Goal: Task Accomplishment & Management: Use online tool/utility

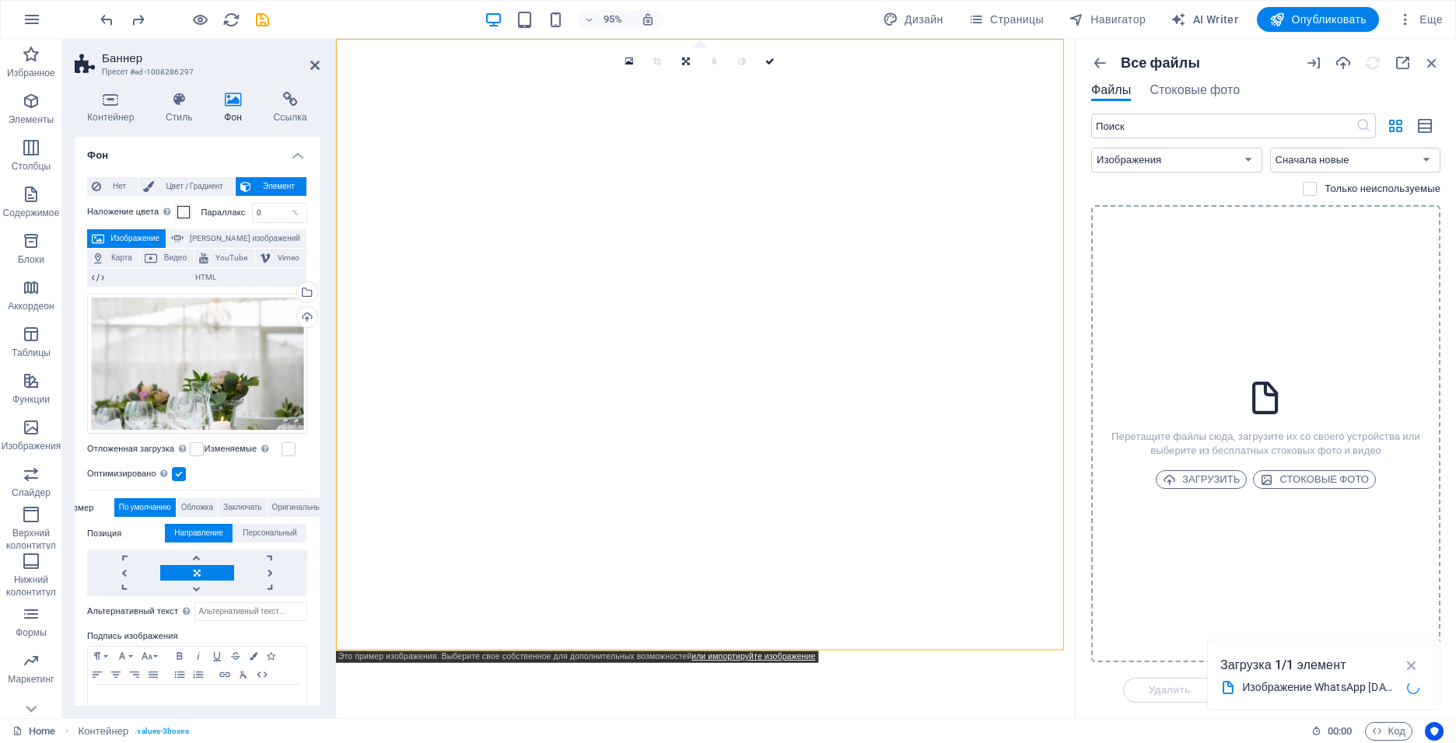
select select "image"
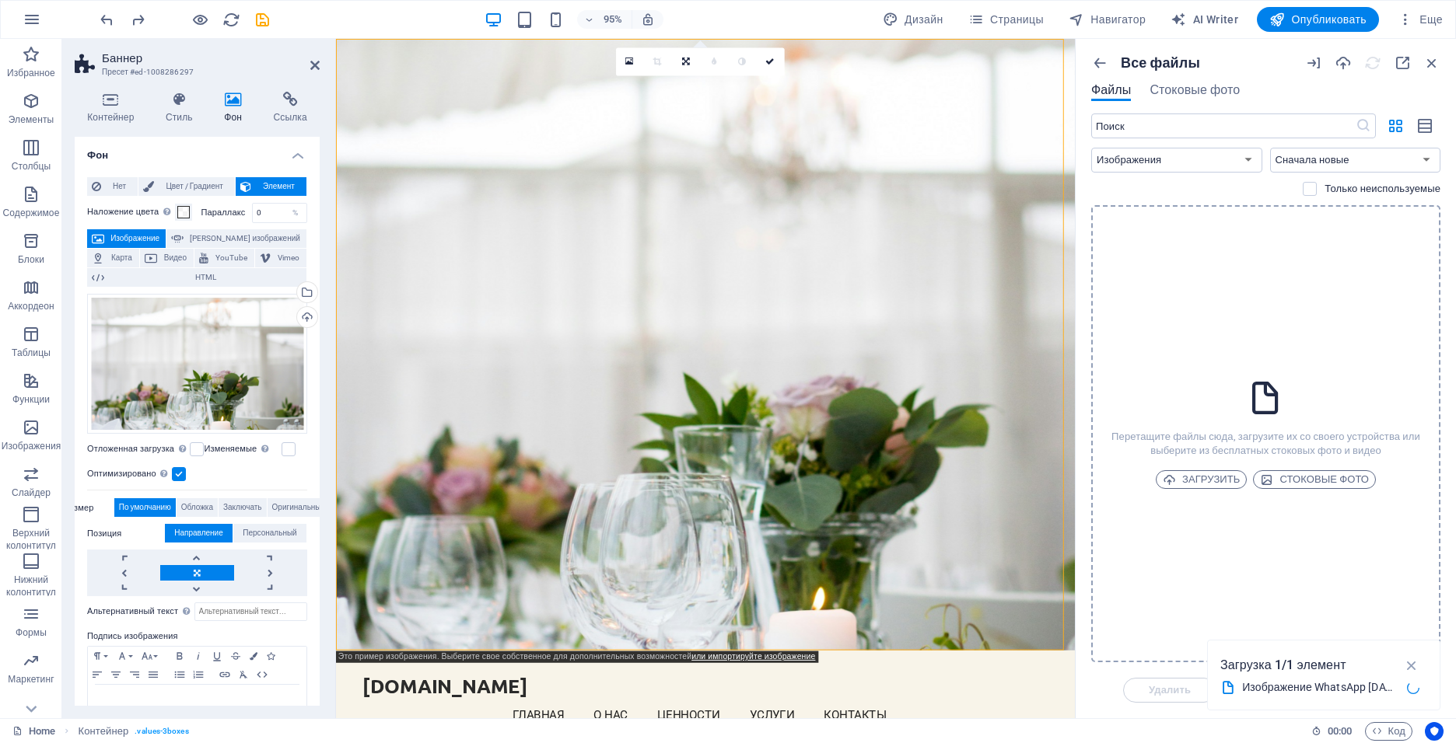
click at [1345, 678] on div "Изображение WhatsApp [DATE] в 22.51.37_95cff451 (1).jpg" at bounding box center [1323, 687] width 207 height 19
click at [1403, 668] on icon "button" at bounding box center [1412, 665] width 18 height 17
click at [1213, 479] on span "Загрузить" at bounding box center [1202, 480] width 78 height 19
click at [1412, 631] on icon "button" at bounding box center [1412, 626] width 18 height 17
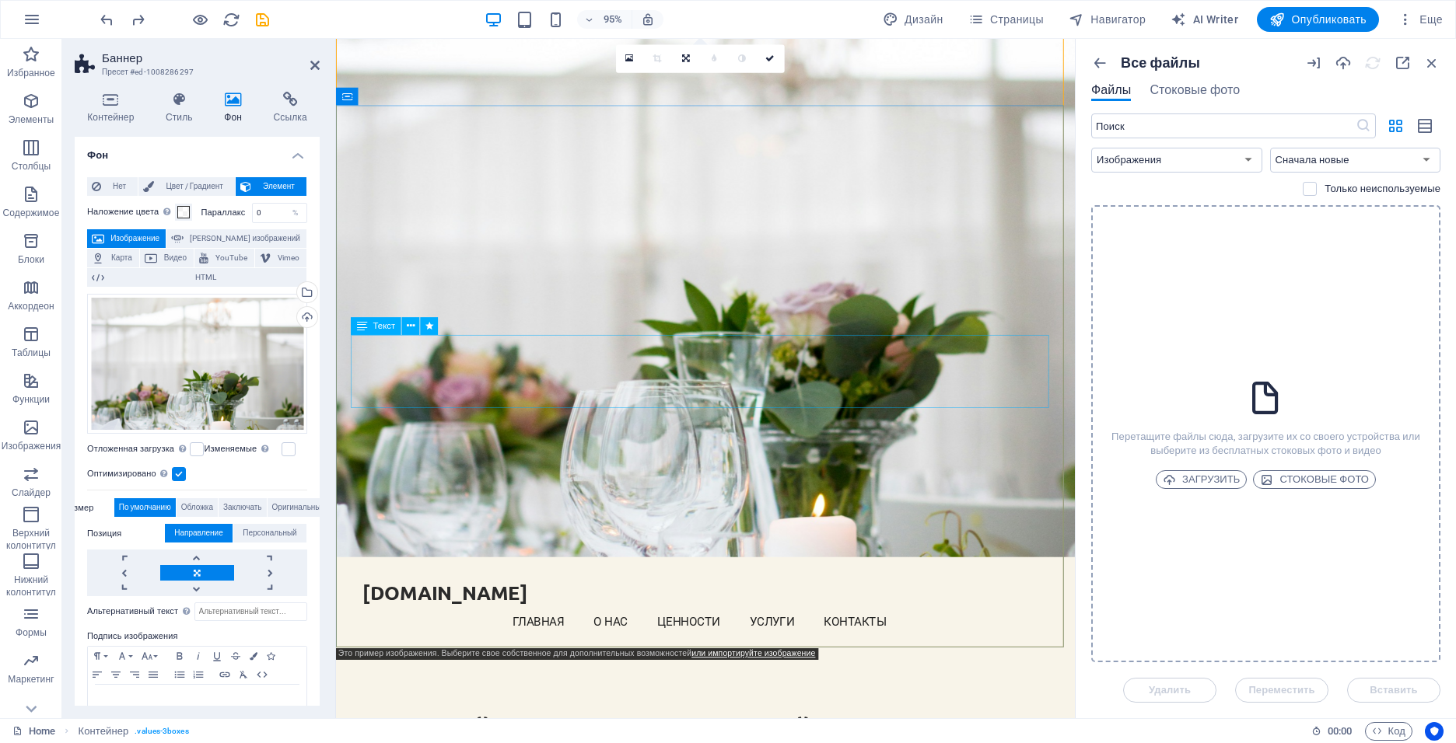
scroll to position [156, 0]
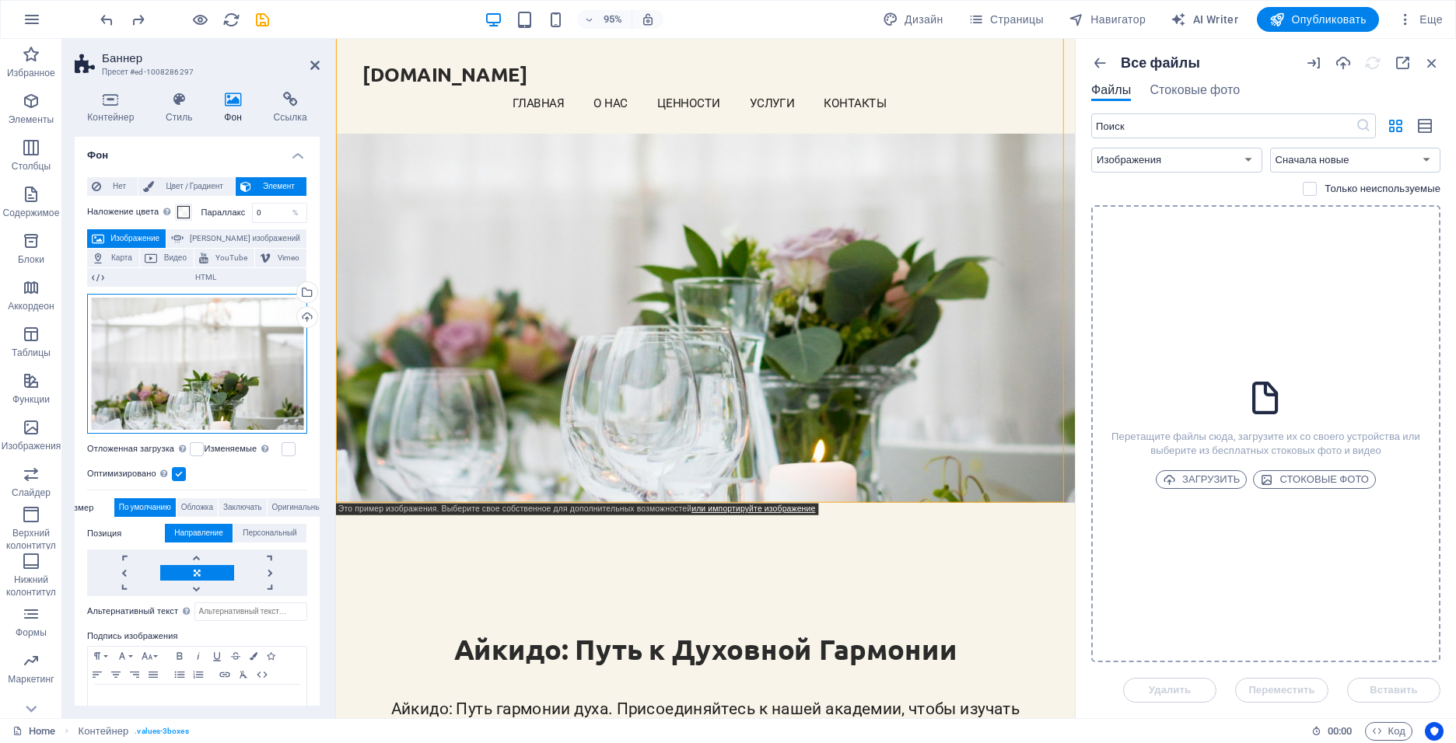
click at [255, 355] on div "Перетащите файлы сюда, нажмите, чтобы выбрать файлы, или выберите файлы из разд…" at bounding box center [197, 364] width 220 height 141
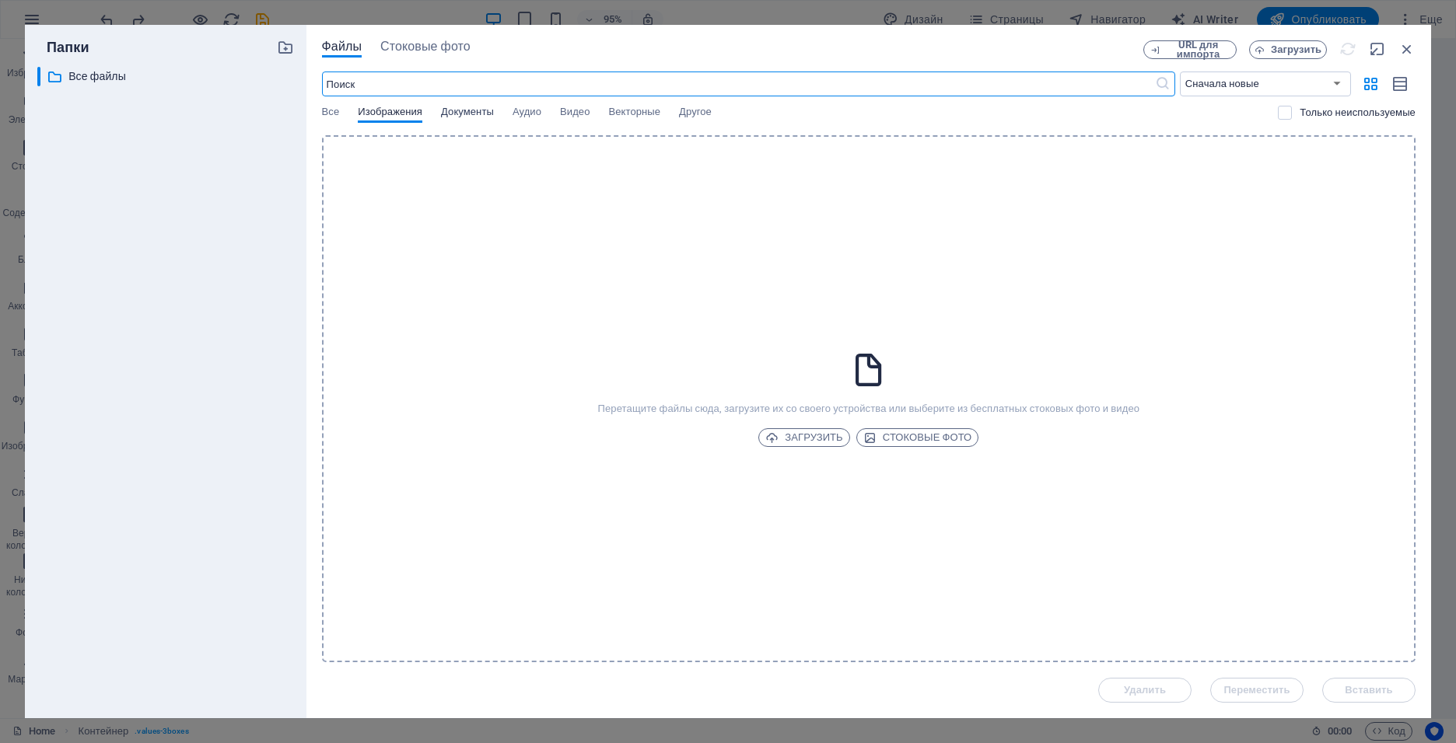
click at [446, 120] on span "Документы" at bounding box center [467, 114] width 53 height 22
click at [548, 110] on div "Все Изображения Документы Аудио Видео Векторные Другое" at bounding box center [800, 121] width 957 height 30
click at [401, 113] on span "Изображения" at bounding box center [390, 114] width 65 height 22
click at [1287, 47] on span "Загрузить" at bounding box center [1296, 49] width 51 height 9
click at [1212, 42] on span "URL для импорта" at bounding box center [1198, 49] width 63 height 19
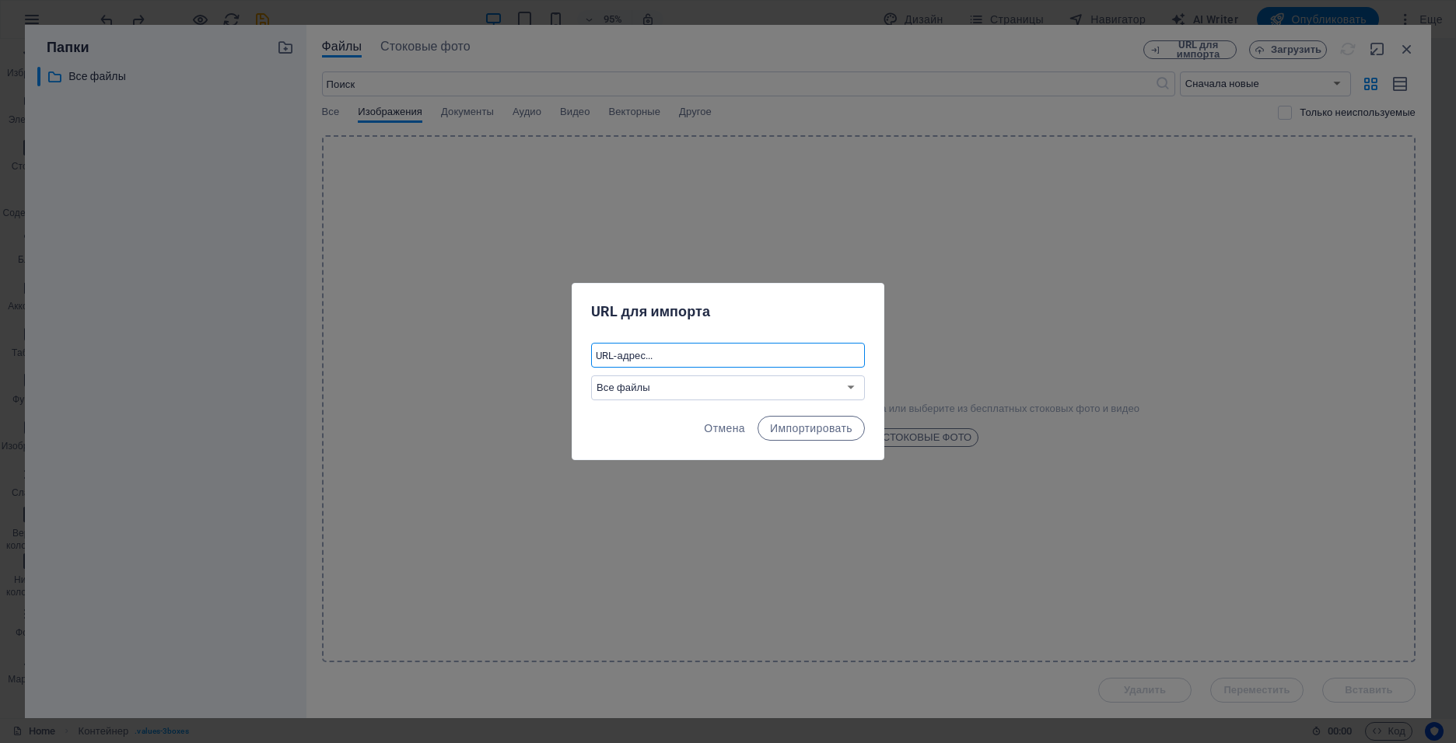
paste input "[URL][DOMAIN_NAME]"
type input "[URL][DOMAIN_NAME]"
click at [787, 430] on span "Импортировать" at bounding box center [811, 428] width 82 height 12
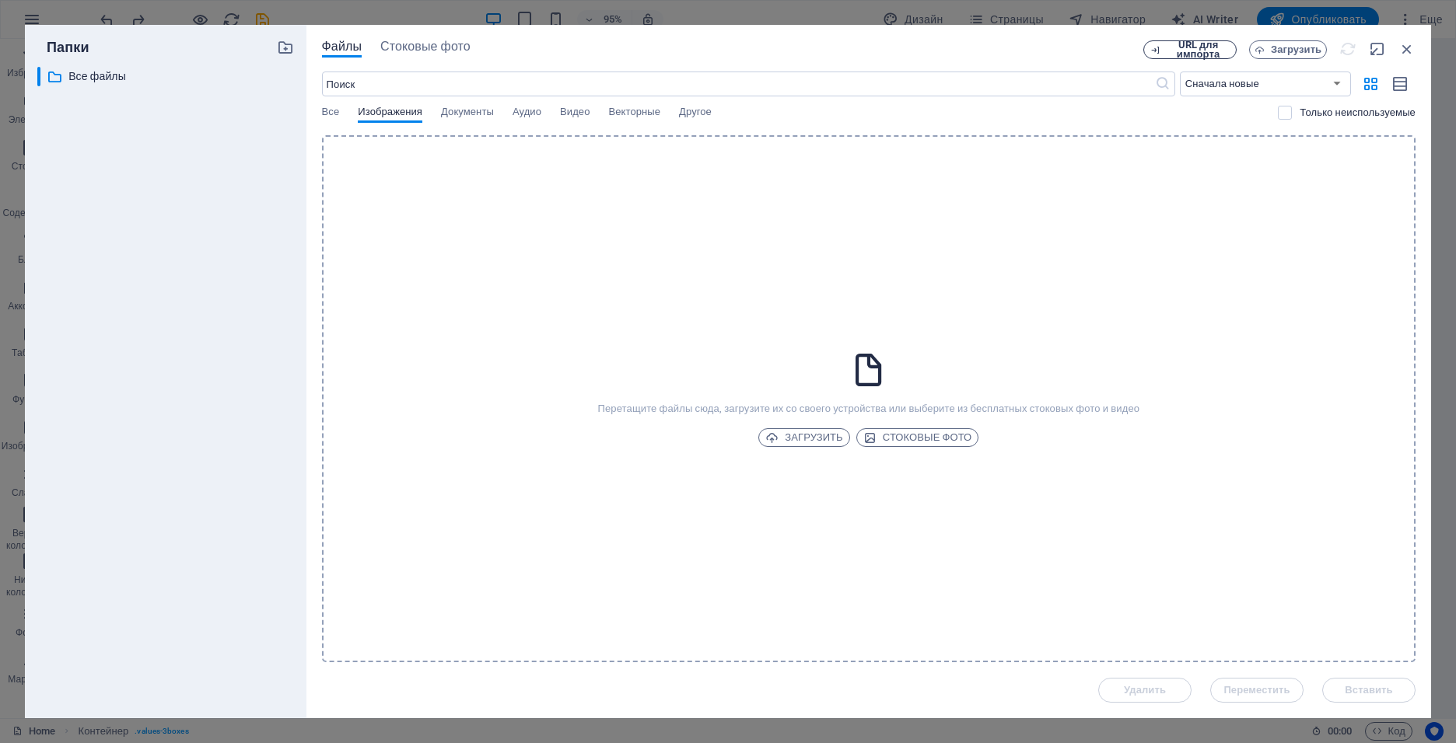
click at [1186, 48] on span "URL для импорта" at bounding box center [1198, 49] width 63 height 19
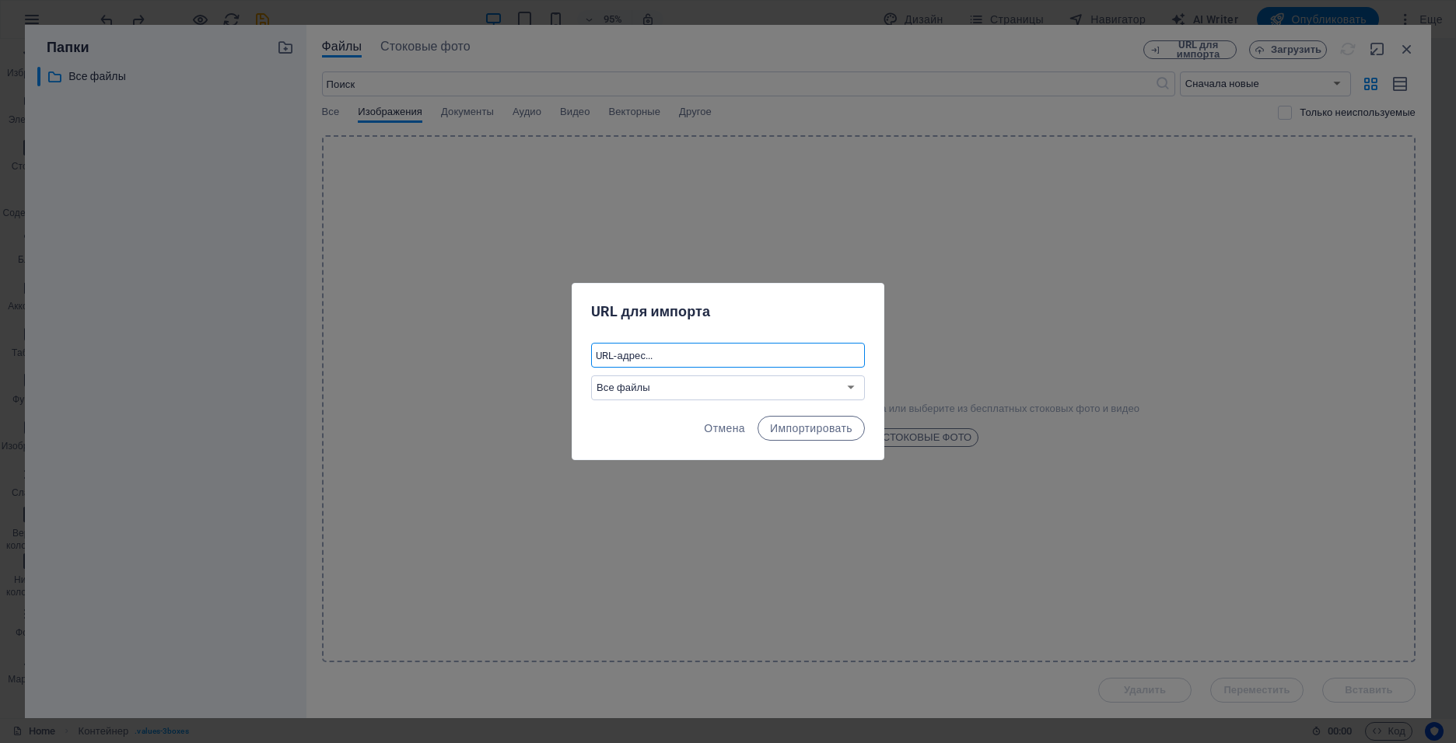
paste input "[URL][DOMAIN_NAME]"
click at [780, 355] on input "[URL][DOMAIN_NAME]" at bounding box center [728, 355] width 274 height 25
type input "[URL][DOMAIN_NAME]"
click at [754, 390] on select "Все файлы" at bounding box center [728, 388] width 274 height 25
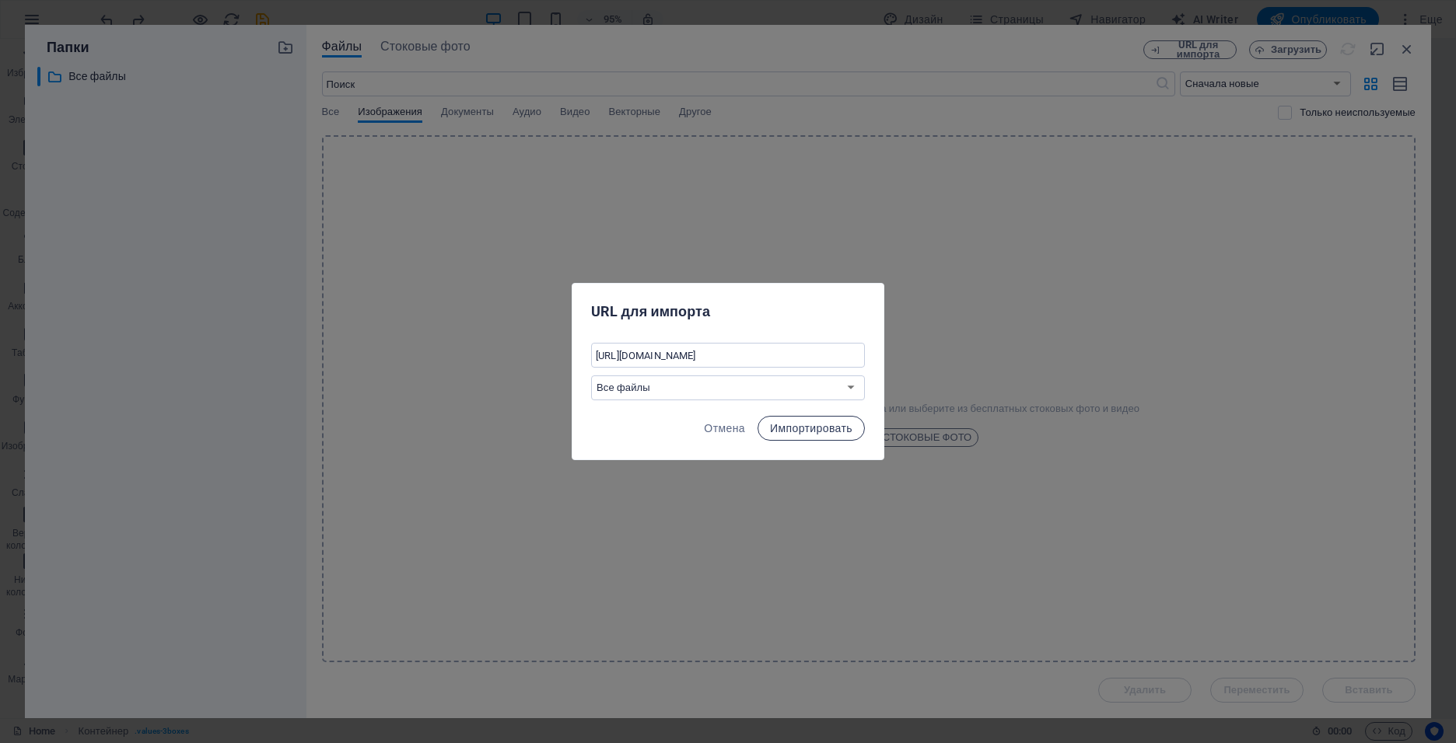
click at [785, 431] on span "Импортировать" at bounding box center [811, 428] width 82 height 12
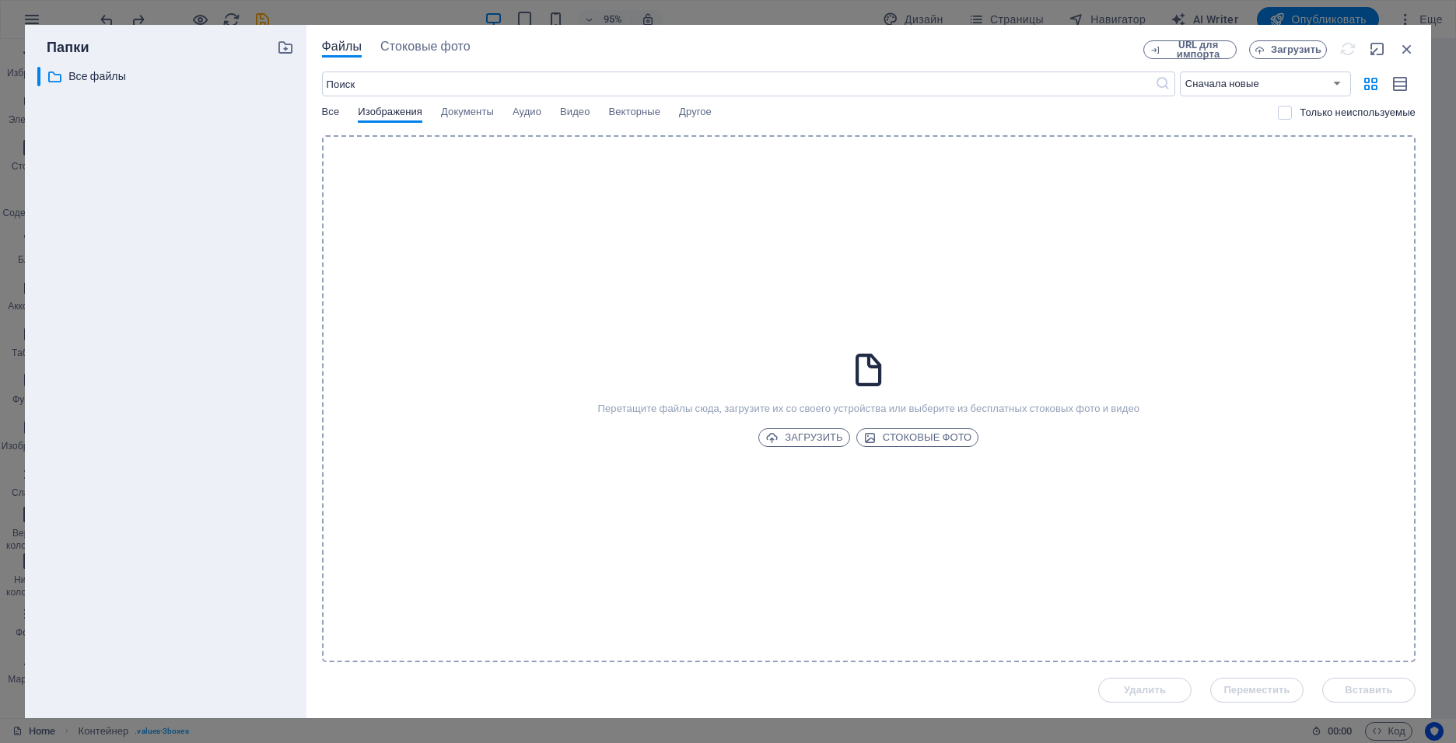
click at [327, 108] on span "Все" at bounding box center [331, 114] width 18 height 22
click at [352, 82] on input "text" at bounding box center [738, 84] width 833 height 25
click at [286, 48] on icon "button" at bounding box center [285, 47] width 17 height 17
click at [212, 126] on div "​ Все файлы Все файлы" at bounding box center [165, 386] width 257 height 639
click at [285, 47] on div at bounding box center [285, 47] width 17 height 17
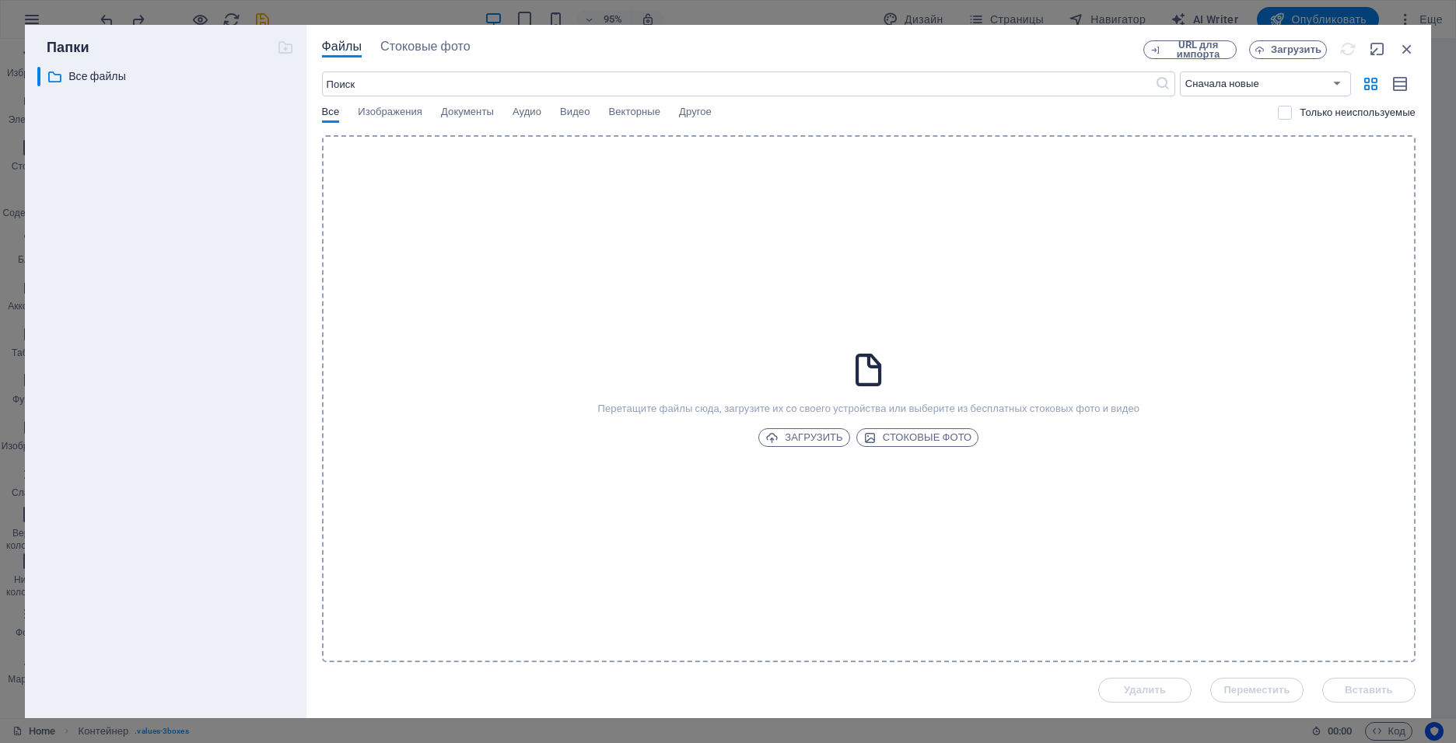
click at [170, 64] on div "Папки ​ Все файлы Все файлы" at bounding box center [165, 371] width 257 height 669
click at [112, 81] on p "Все файлы" at bounding box center [166, 77] width 197 height 18
click at [114, 81] on p "Все файлы" at bounding box center [166, 77] width 197 height 18
click at [130, 164] on div "​ Все файлы Все файлы" at bounding box center [165, 386] width 257 height 639
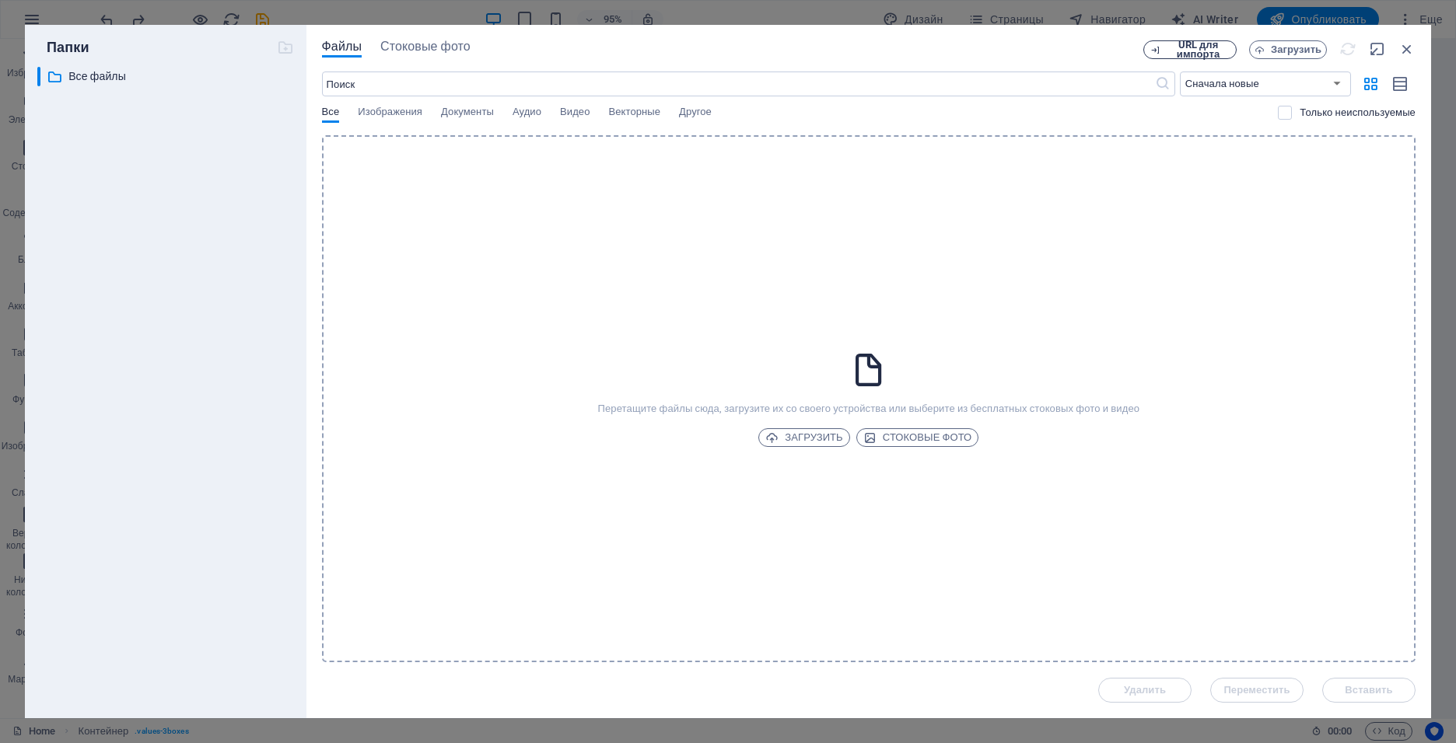
click at [1221, 48] on span "URL для импорта" at bounding box center [1198, 49] width 63 height 19
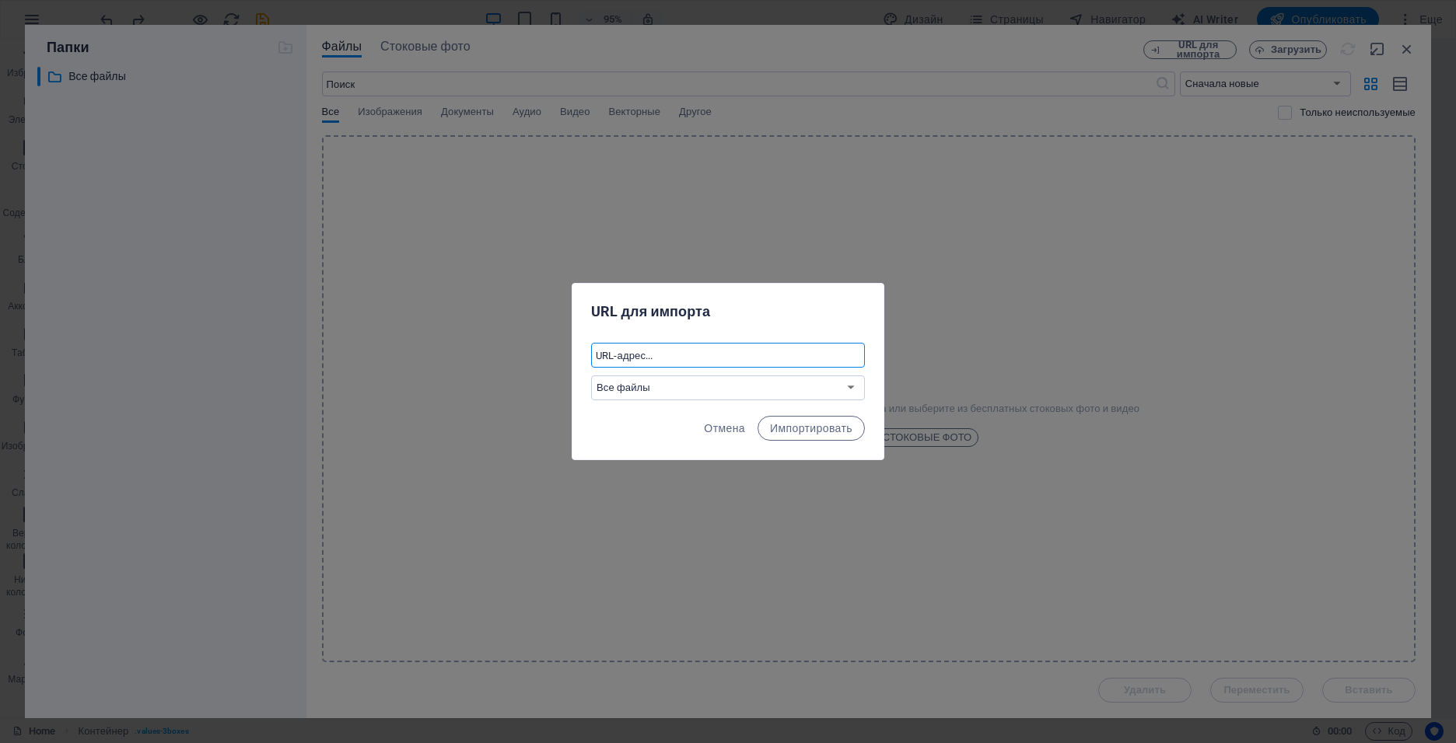
paste input "[URL][DOMAIN_NAME]"
type input "[URL][DOMAIN_NAME]"
click at [811, 436] on button "Импортировать" at bounding box center [810, 428] width 107 height 25
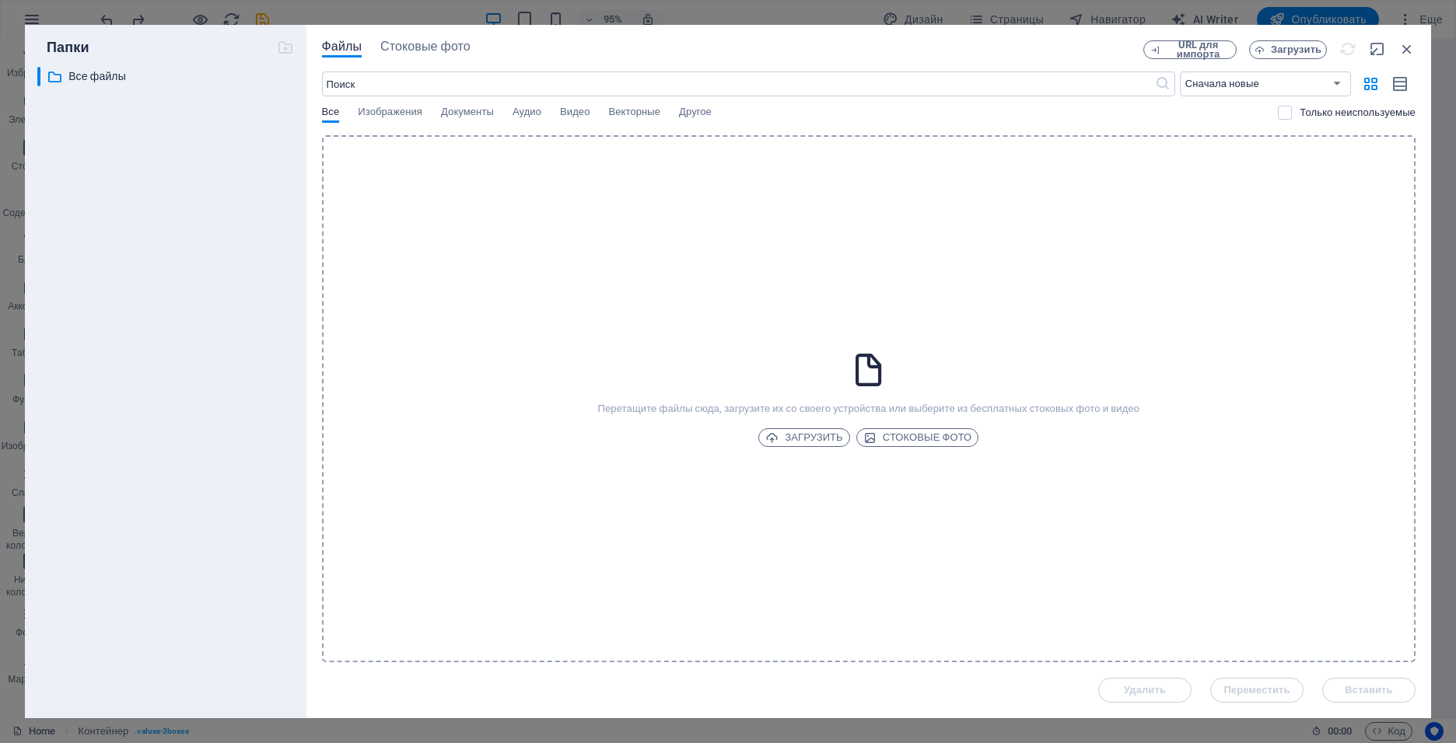
click at [1345, 52] on div "URL для импорта Загрузить" at bounding box center [1279, 49] width 272 height 19
click at [1349, 52] on div "URL для импорта Загрузить" at bounding box center [1279, 49] width 272 height 19
click at [614, 319] on div "Перетащите файлы сюда, загрузите их со своего устройства или выберите из беспла…" at bounding box center [868, 398] width 1093 height 527
click at [232, 80] on p "Все файлы" at bounding box center [166, 77] width 197 height 18
click at [1376, 54] on icon "button" at bounding box center [1377, 48] width 17 height 17
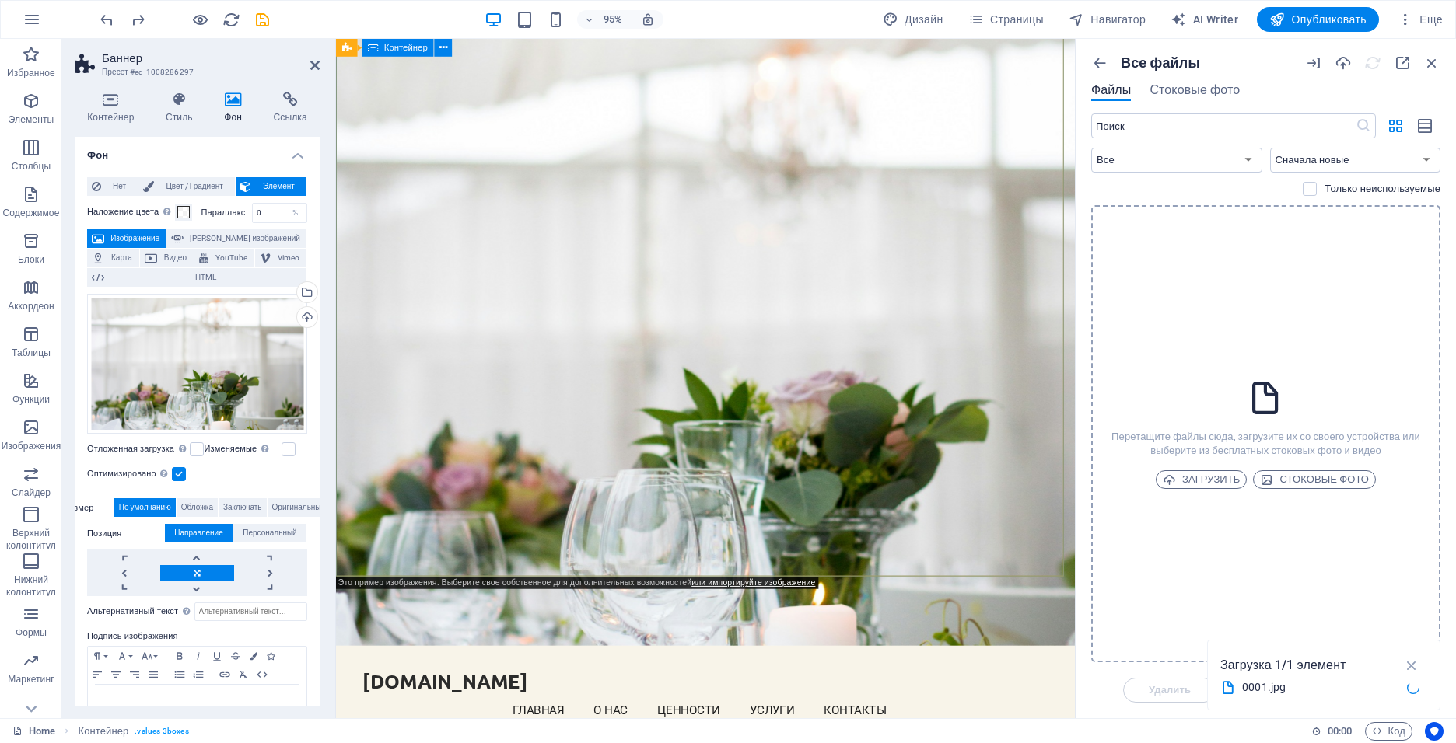
scroll to position [0, 0]
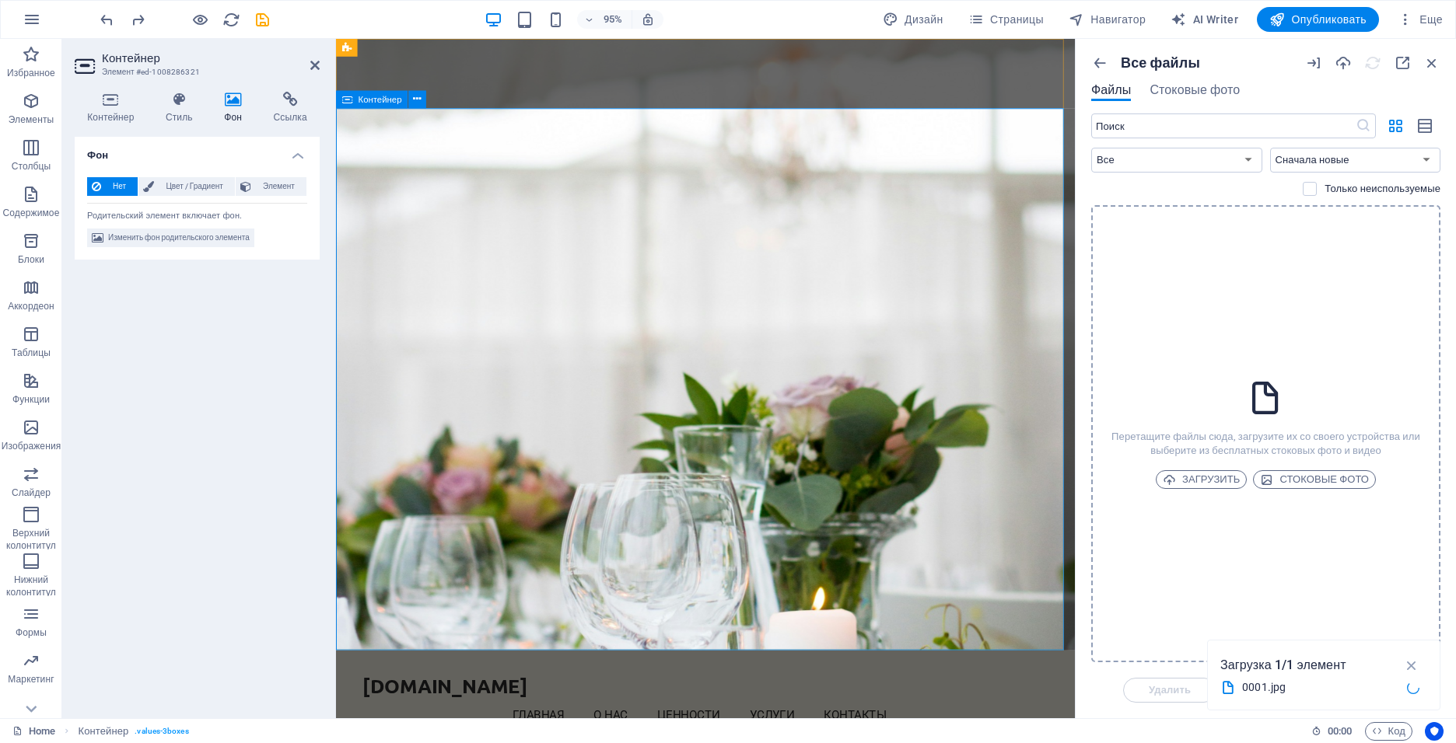
click at [372, 95] on span "Контейнер" at bounding box center [381, 99] width 44 height 9
click at [414, 99] on icon at bounding box center [417, 100] width 8 height 16
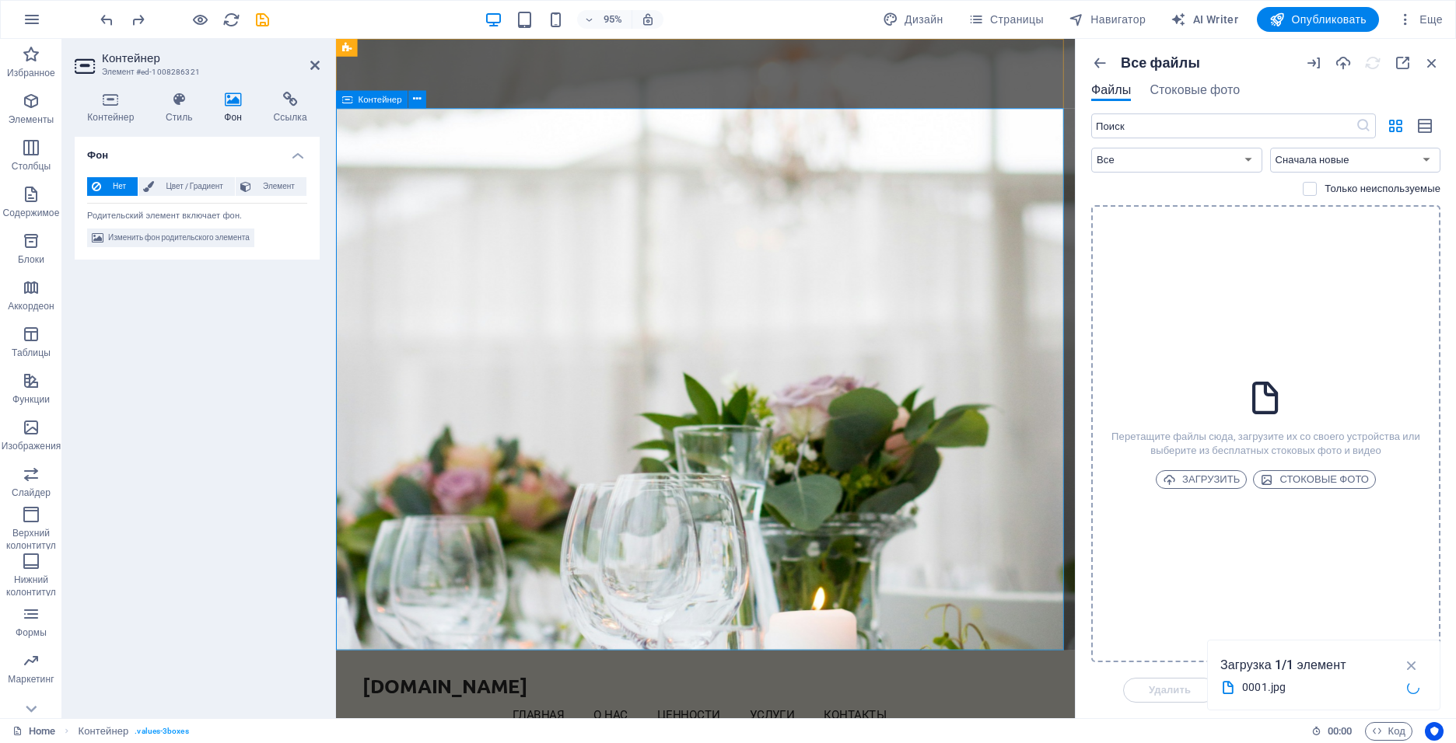
click at [122, 239] on span "Изменить фон родительского элемента" at bounding box center [179, 238] width 142 height 19
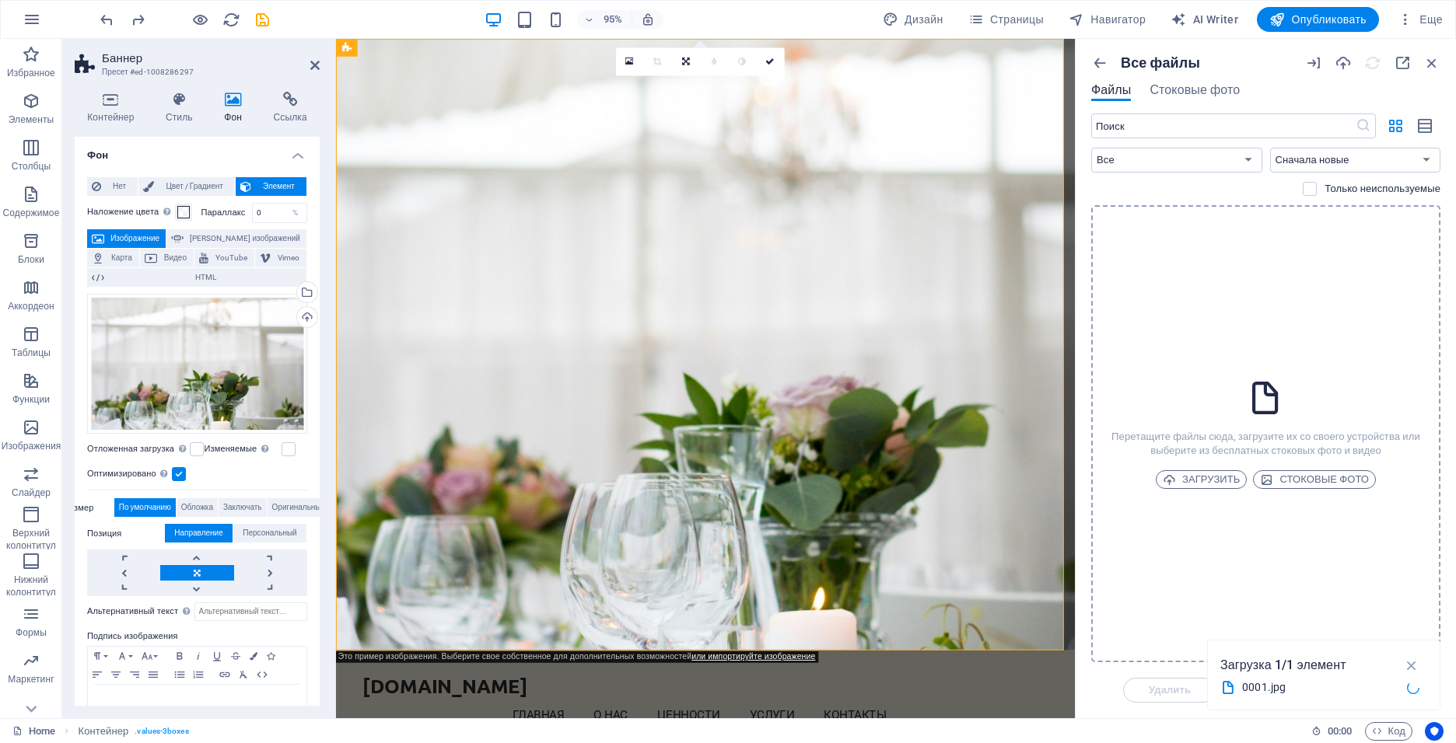
click at [128, 235] on span "Изображение" at bounding box center [135, 238] width 52 height 19
click at [218, 242] on span "[PERSON_NAME] изображений" at bounding box center [245, 238] width 114 height 19
select select "ms"
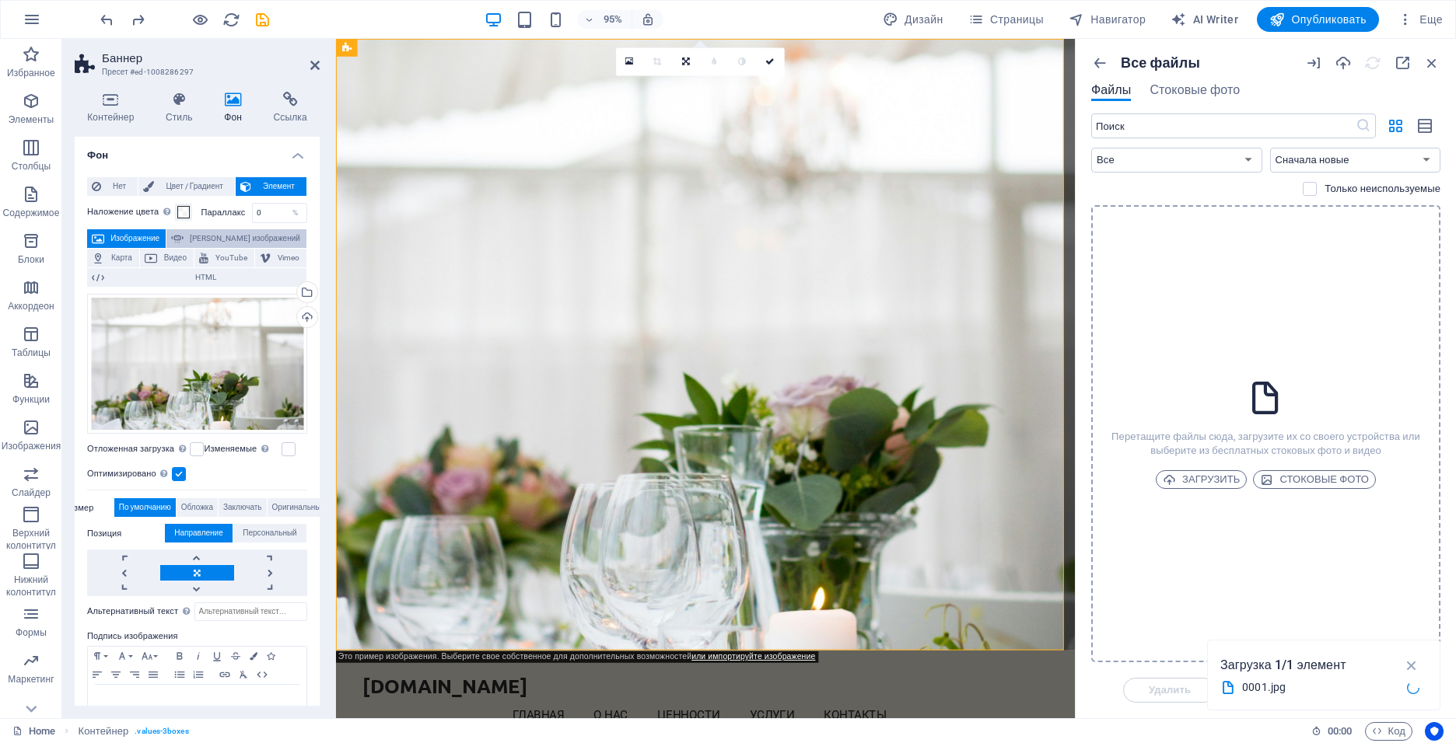
select select "s"
select select "progressive"
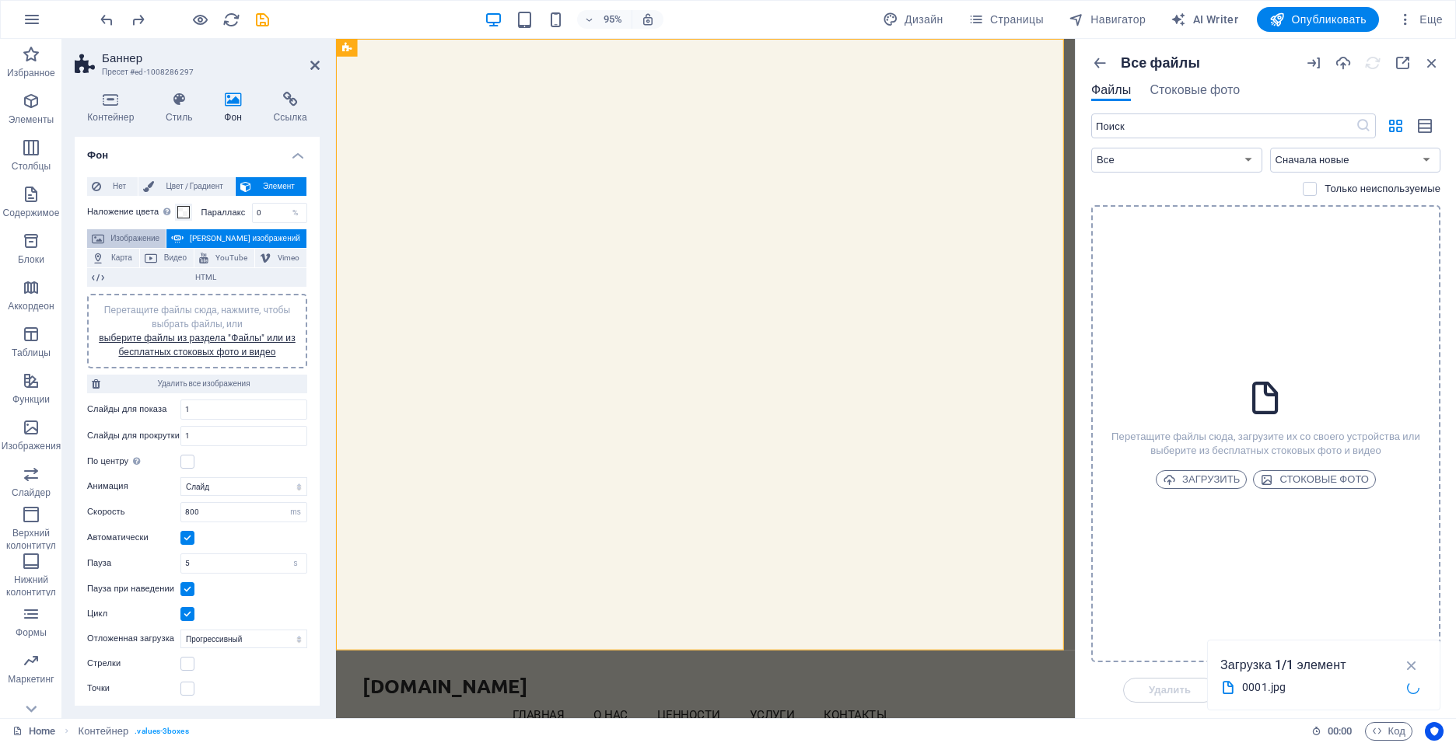
click at [135, 237] on span "Изображение" at bounding box center [135, 238] width 52 height 19
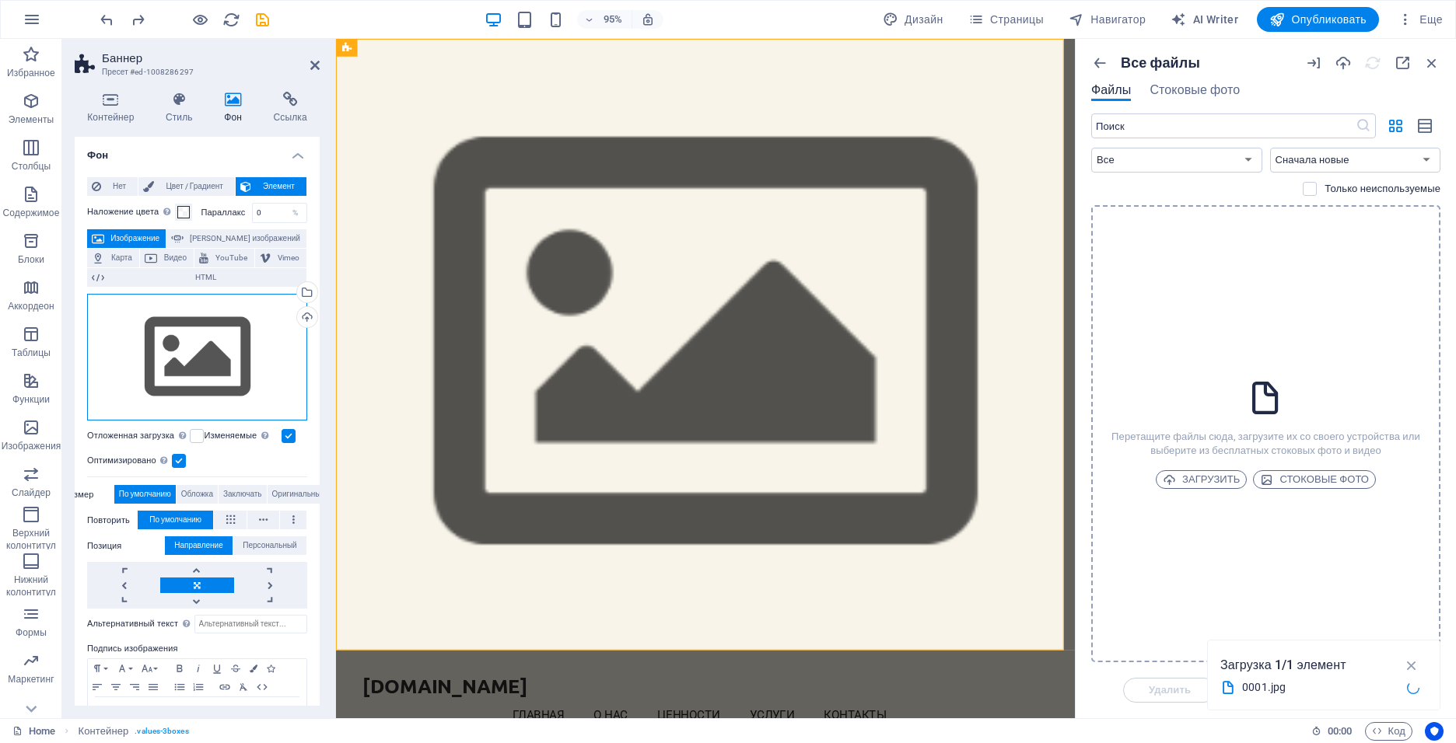
click at [184, 372] on div "Перетащите файлы сюда, нажмите, чтобы выбрать файлы, или выберите файлы из разд…" at bounding box center [197, 358] width 220 height 128
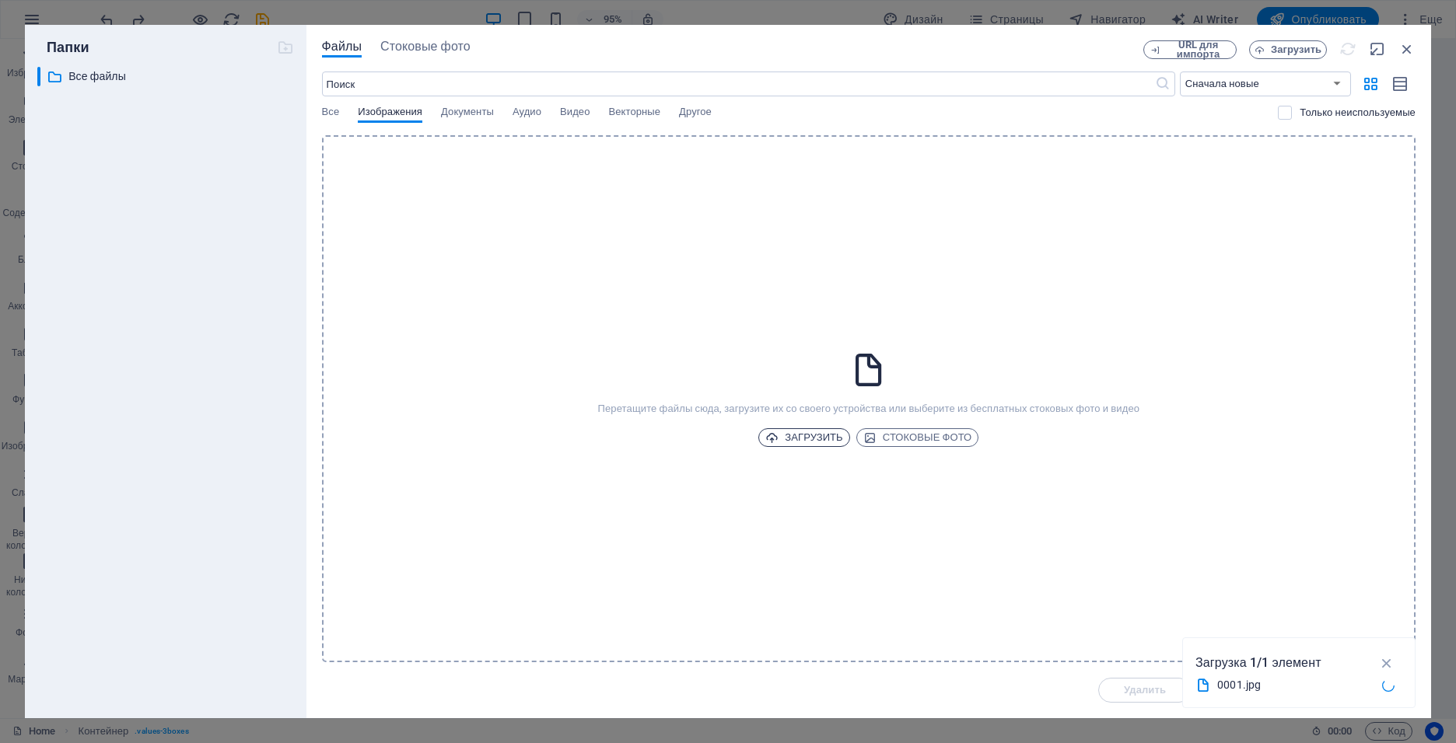
click at [801, 432] on span "Загрузить" at bounding box center [804, 438] width 78 height 19
click at [1261, 679] on div "0001.jpg" at bounding box center [1293, 686] width 152 height 18
select select "image"
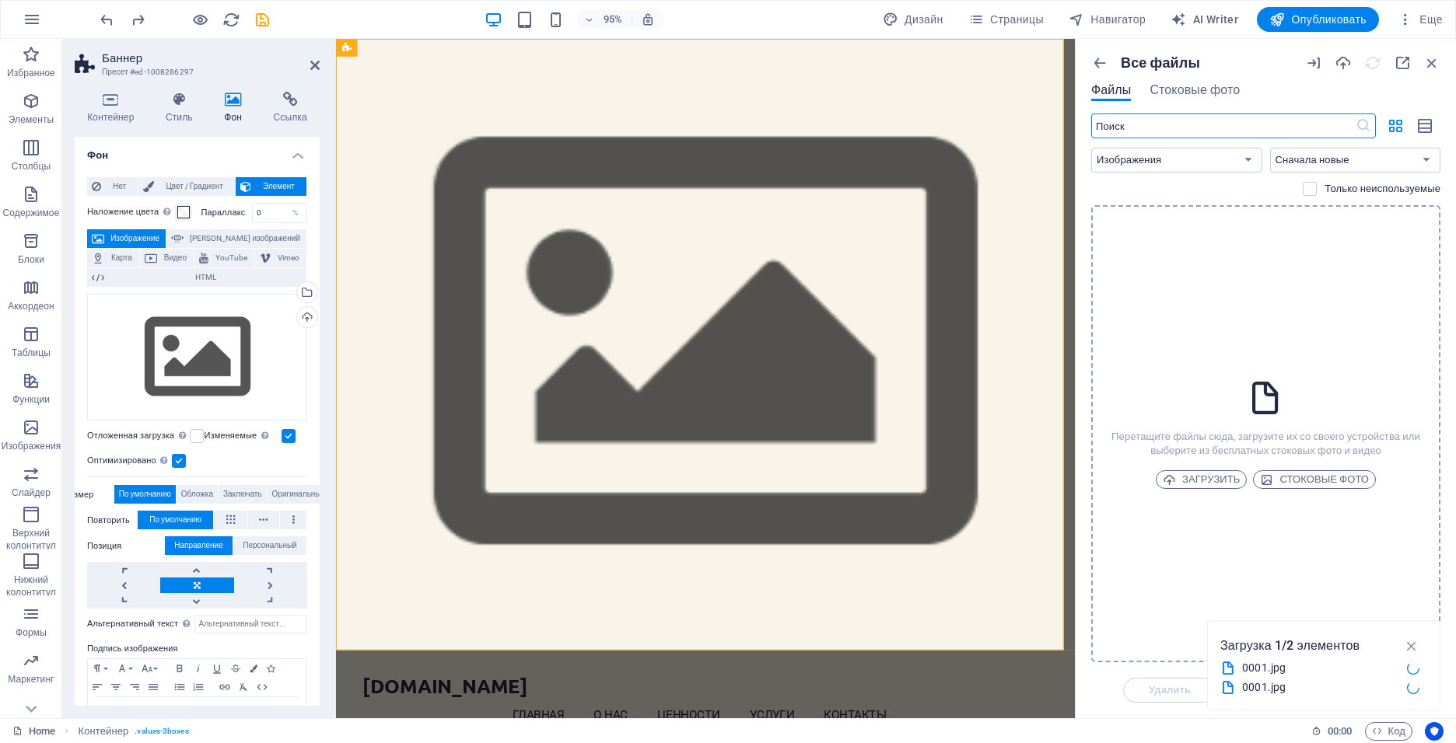
drag, startPoint x: 1261, startPoint y: 679, endPoint x: 1240, endPoint y: 682, distance: 22.0
click at [1258, 680] on div "0001.jpg" at bounding box center [1318, 688] width 152 height 18
click at [169, 280] on span "HTML" at bounding box center [205, 277] width 193 height 19
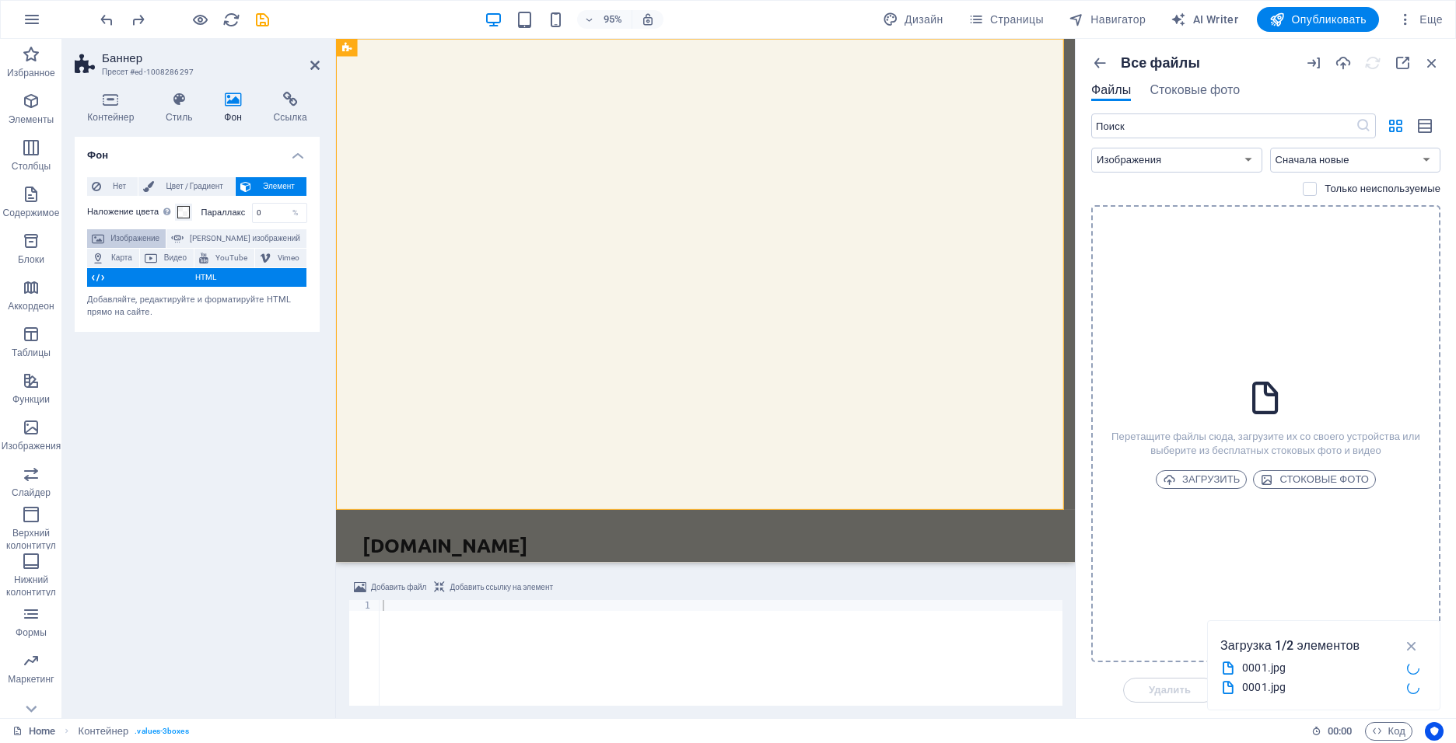
click at [132, 240] on span "Изображение" at bounding box center [135, 238] width 52 height 19
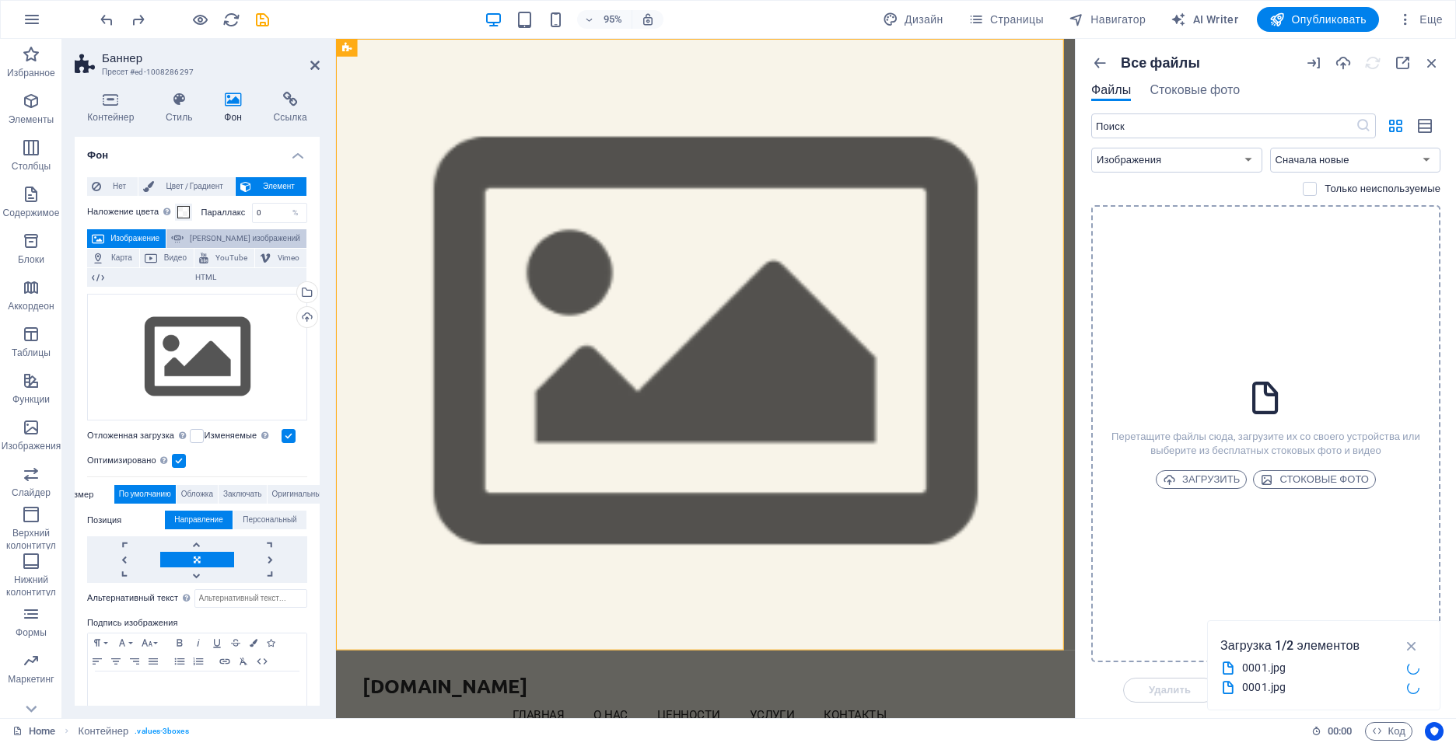
click at [214, 239] on span "[PERSON_NAME] изображений" at bounding box center [245, 238] width 114 height 19
select select "ms"
select select "s"
select select "progressive"
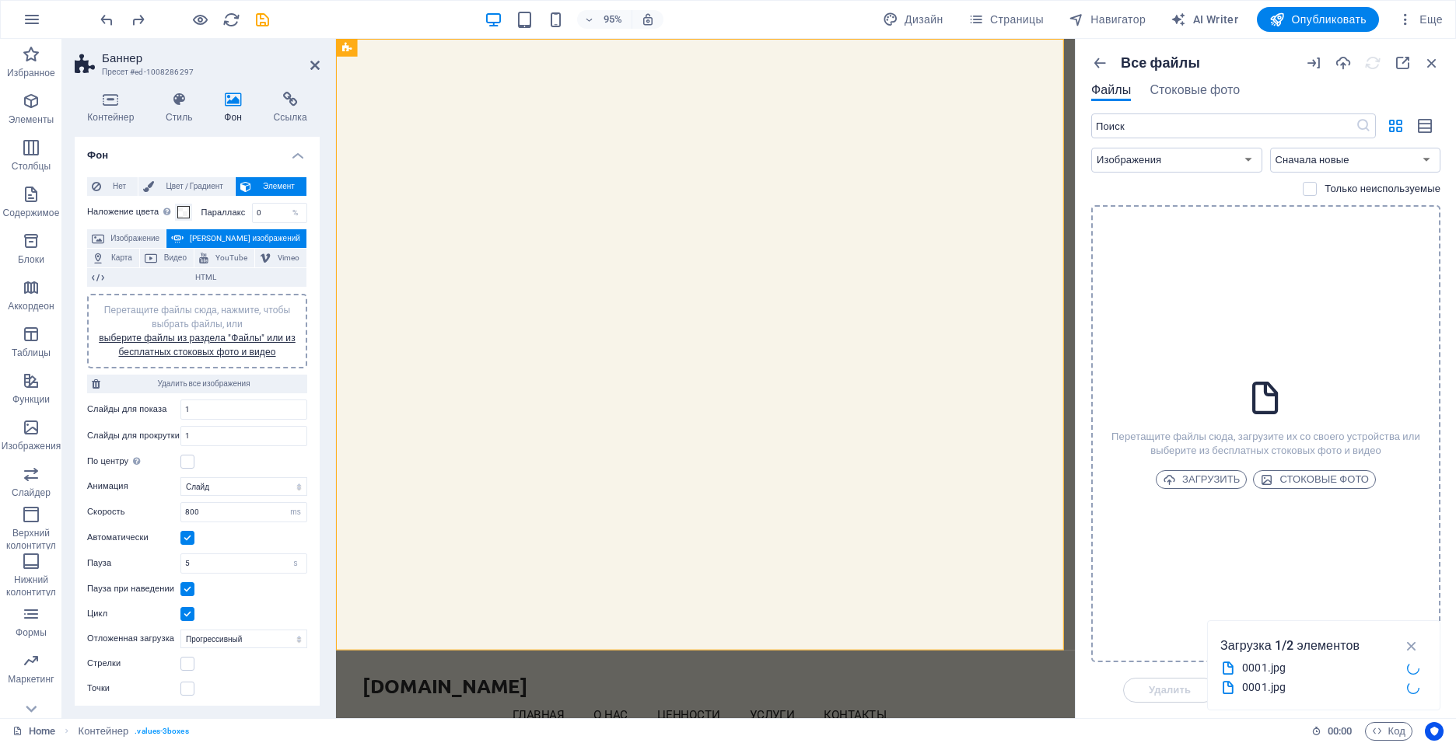
click at [194, 328] on span "Перетащите файлы сюда, нажмите, чтобы выбрать файлы, или выберите файлы из разд…" at bounding box center [197, 331] width 197 height 53
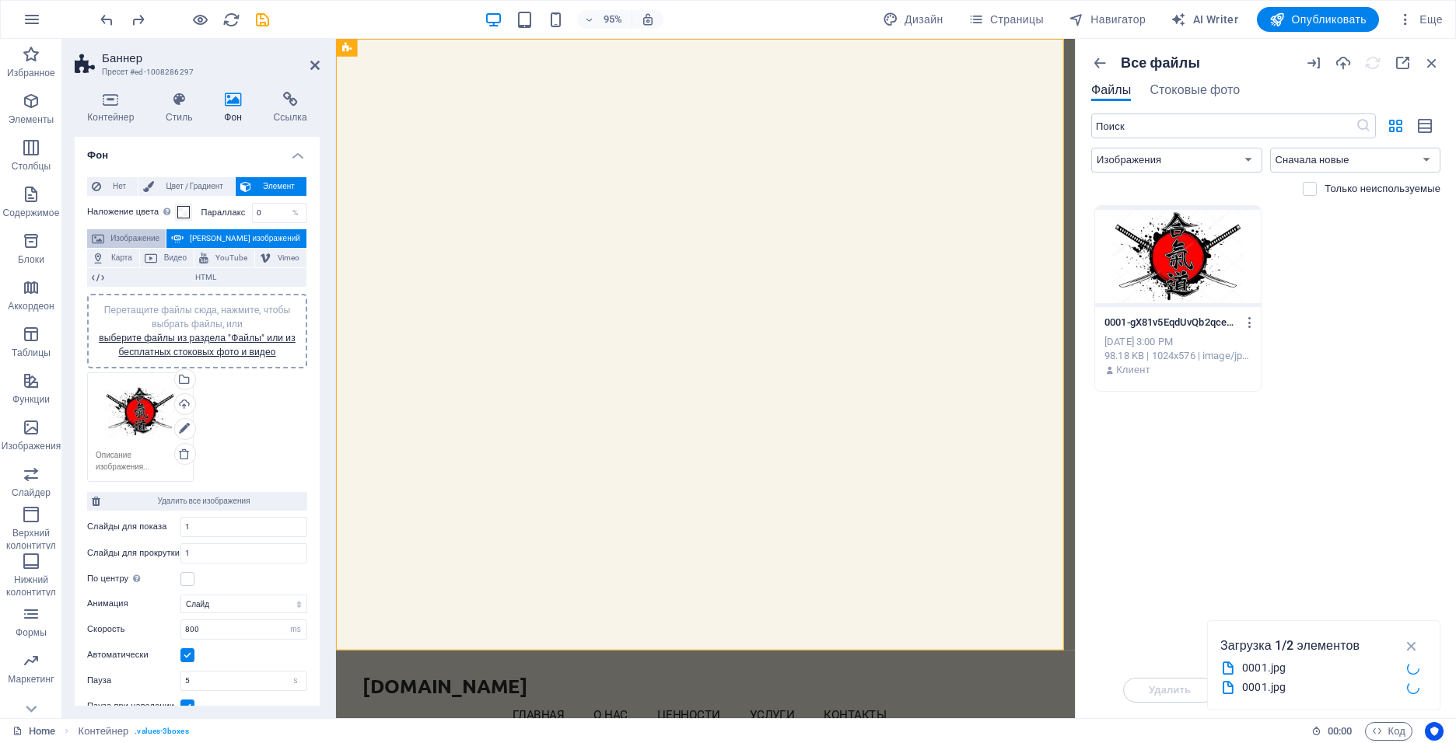
click at [133, 233] on span "Изображение" at bounding box center [135, 238] width 52 height 19
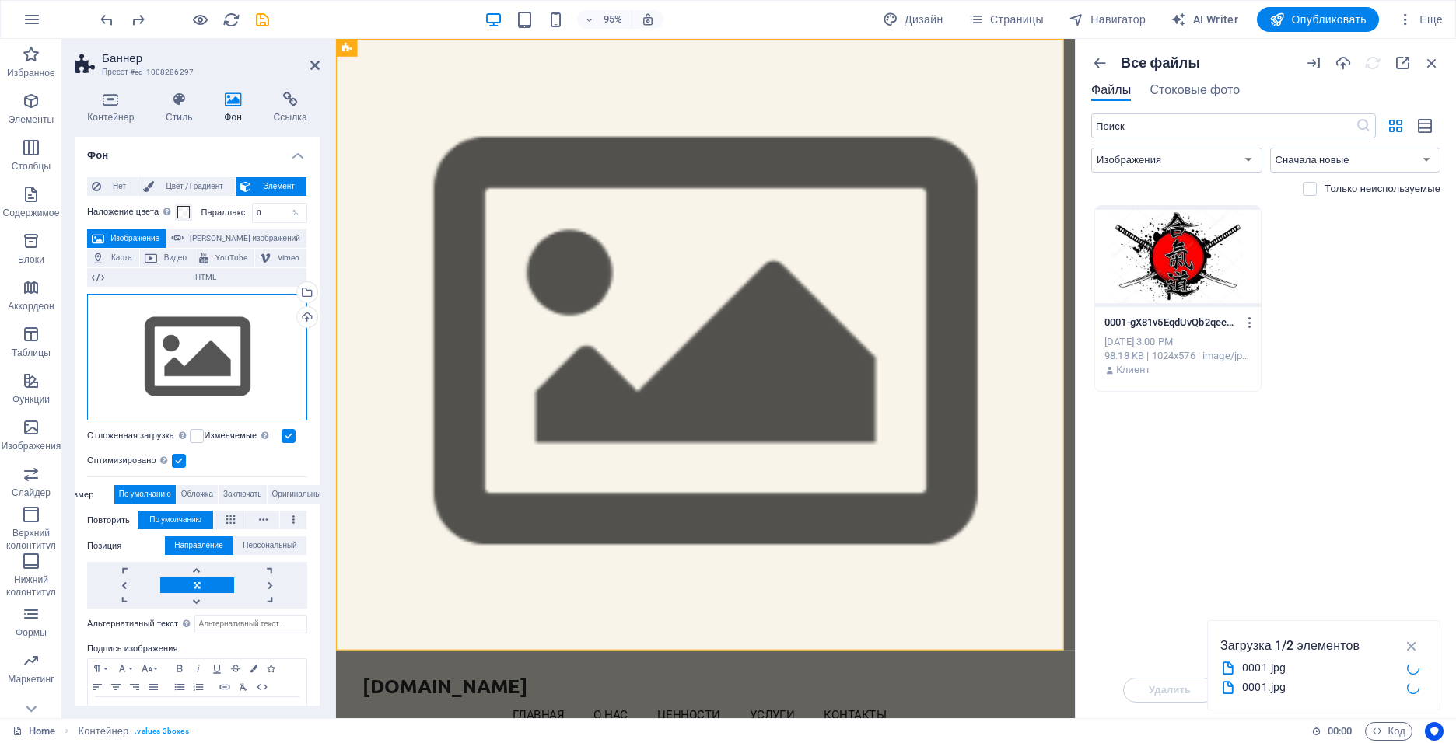
click at [170, 341] on div "Перетащите файлы сюда, нажмите, чтобы выбрать файлы, или выберите файлы из разд…" at bounding box center [197, 358] width 220 height 128
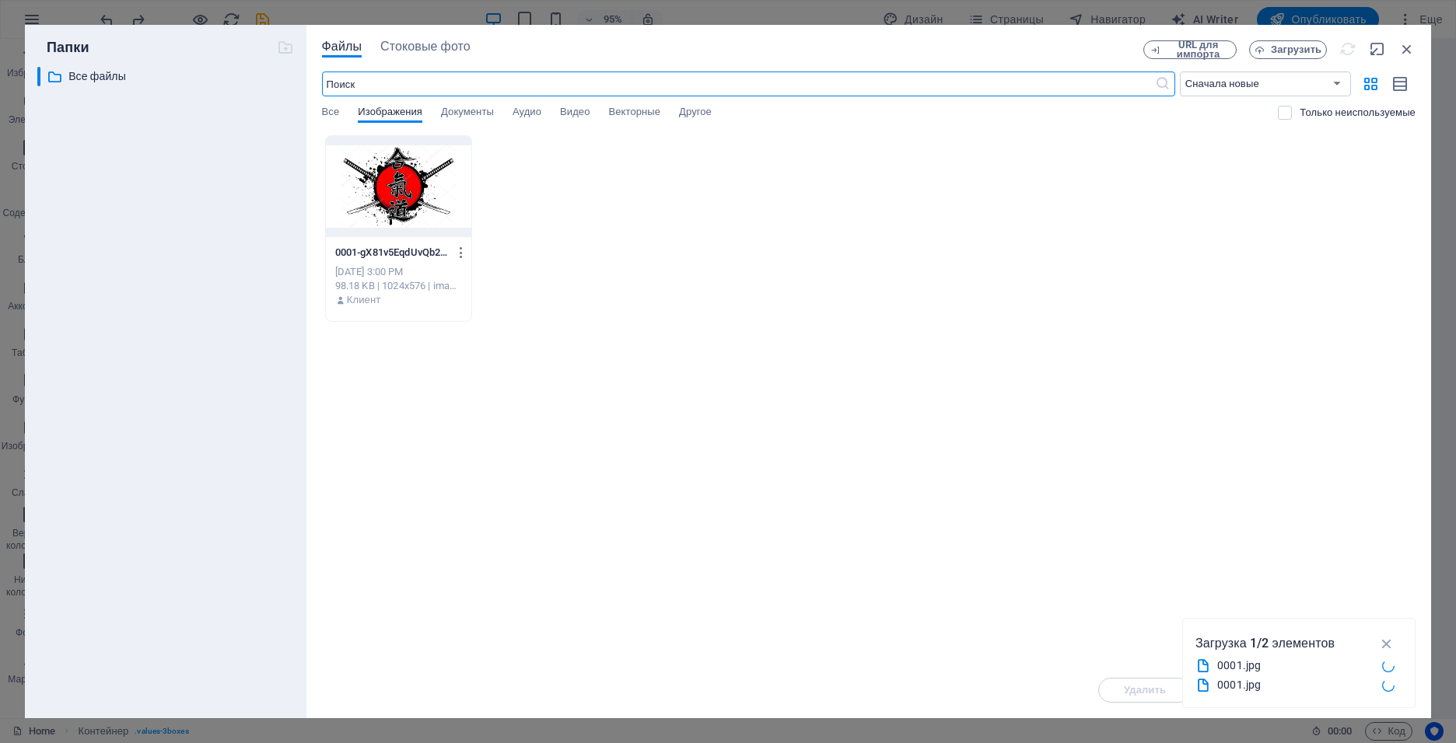
click at [385, 195] on div at bounding box center [398, 186] width 145 height 101
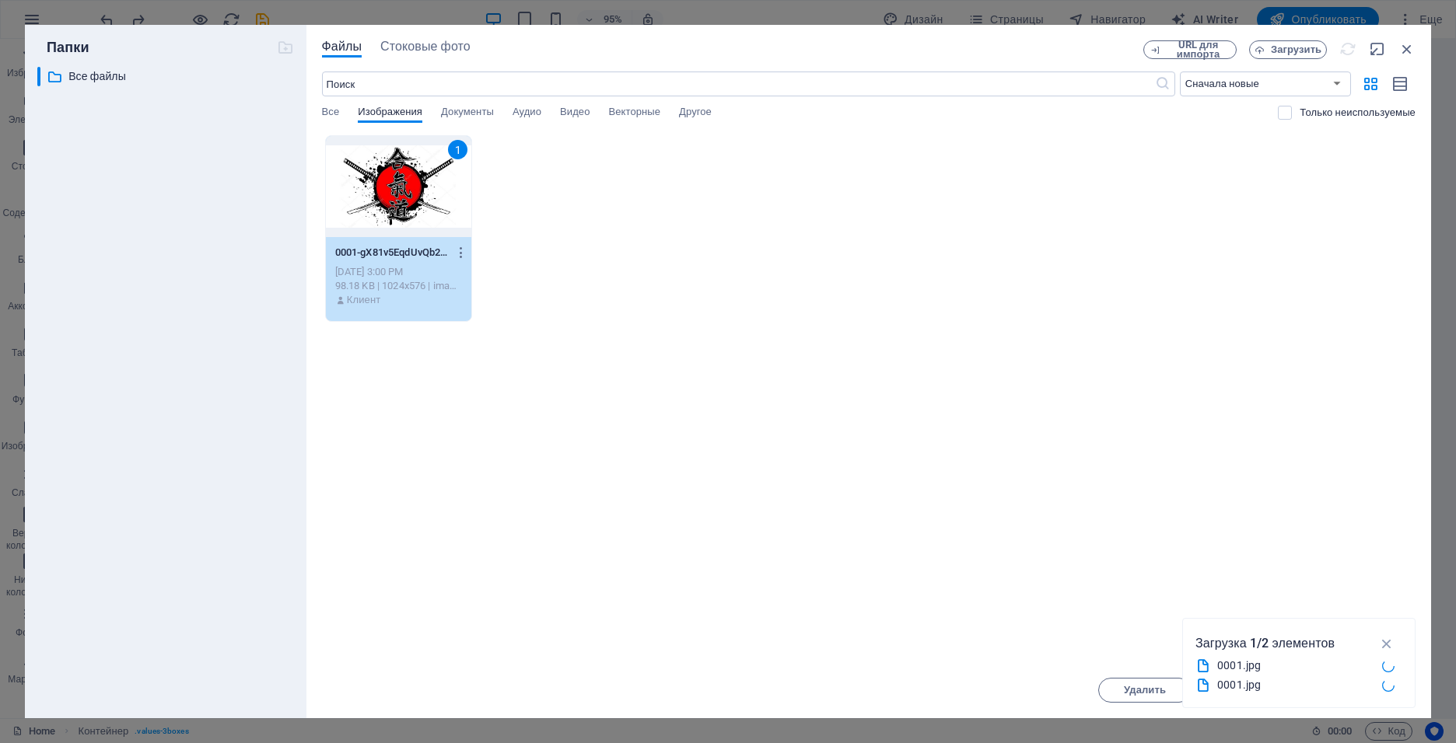
click at [385, 195] on div "1" at bounding box center [398, 186] width 145 height 101
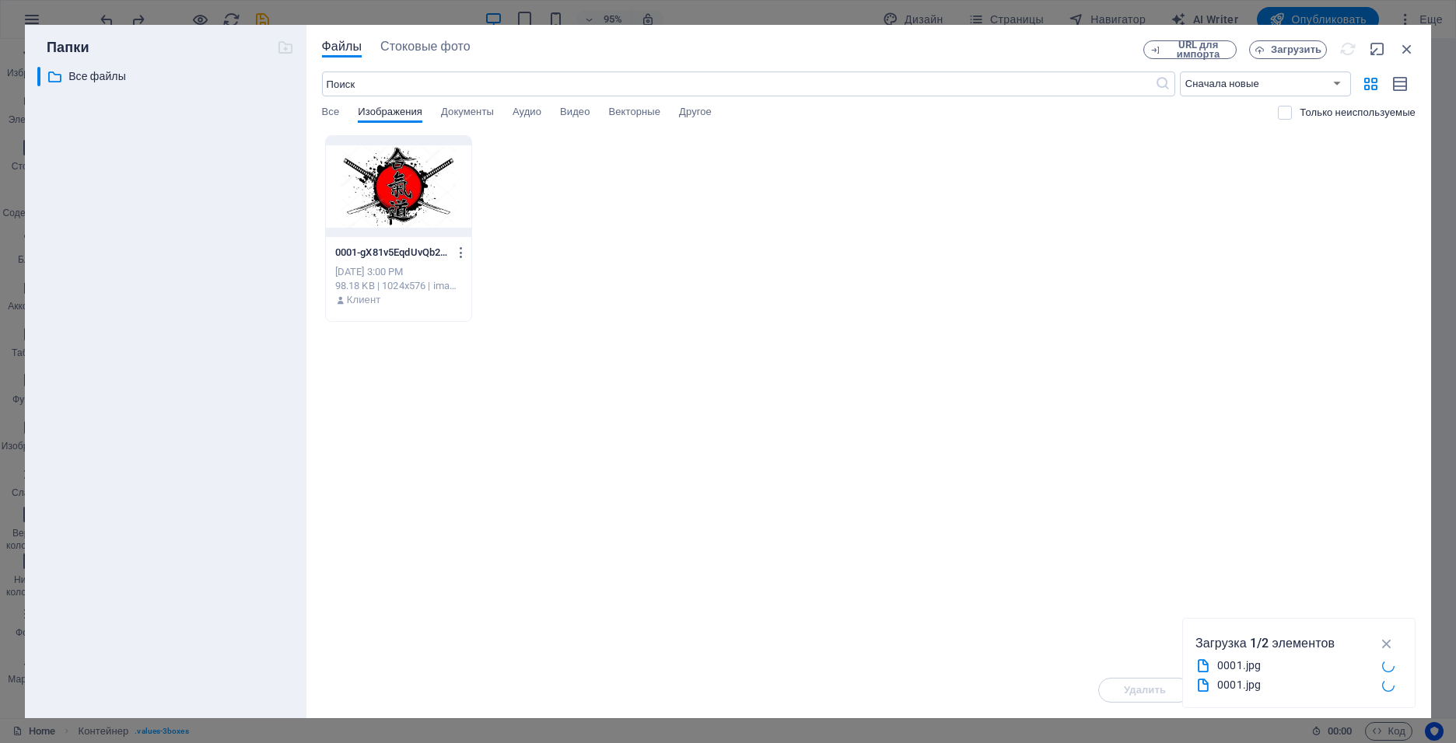
click at [385, 195] on div at bounding box center [398, 186] width 145 height 101
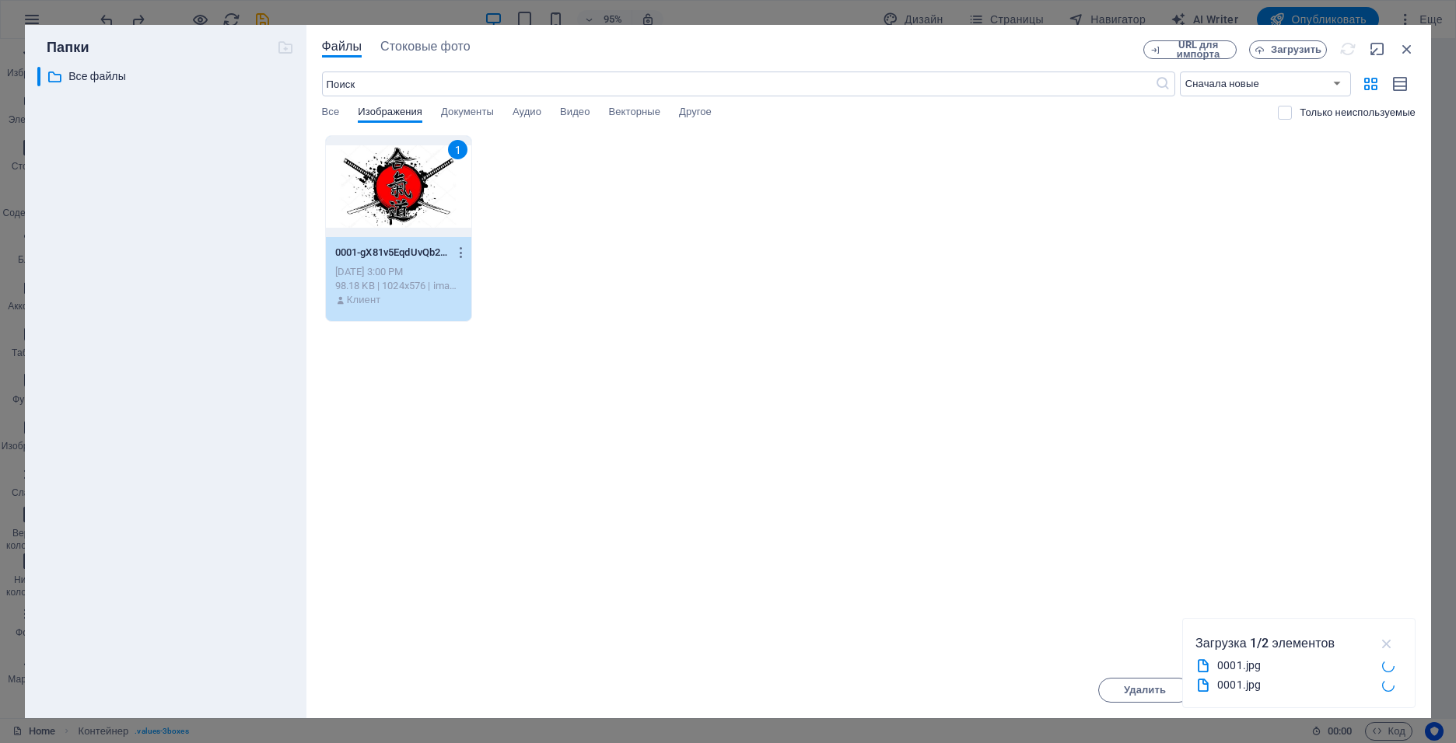
click at [1388, 642] on icon "button" at bounding box center [1387, 643] width 18 height 17
click at [1391, 692] on span "Вставить" at bounding box center [1368, 690] width 47 height 9
click at [1359, 692] on span "Вставить" at bounding box center [1368, 690] width 47 height 9
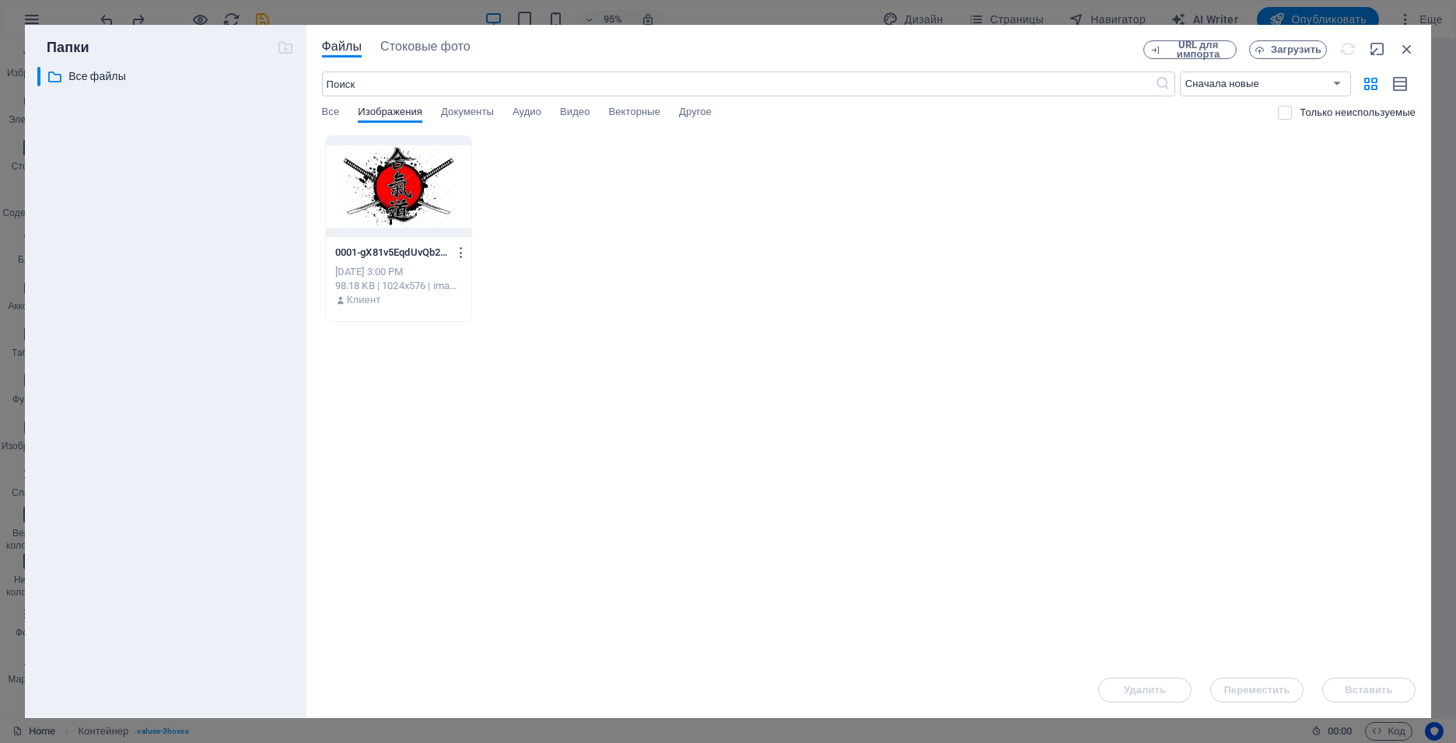
click at [1359, 692] on div "Удалить Переместить Вставить" at bounding box center [868, 683] width 1093 height 40
click at [425, 203] on div at bounding box center [398, 186] width 145 height 101
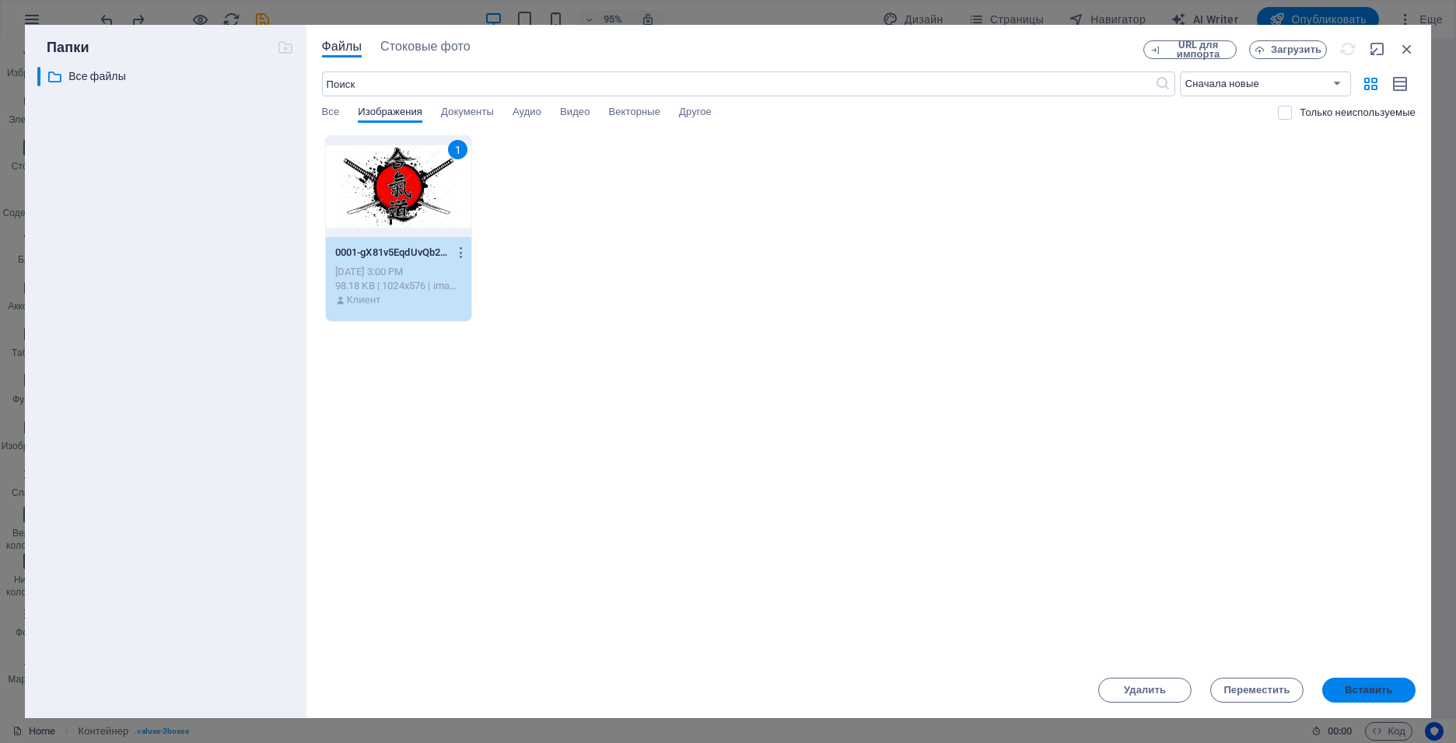
click at [1346, 690] on span "Вставить" at bounding box center [1368, 690] width 47 height 9
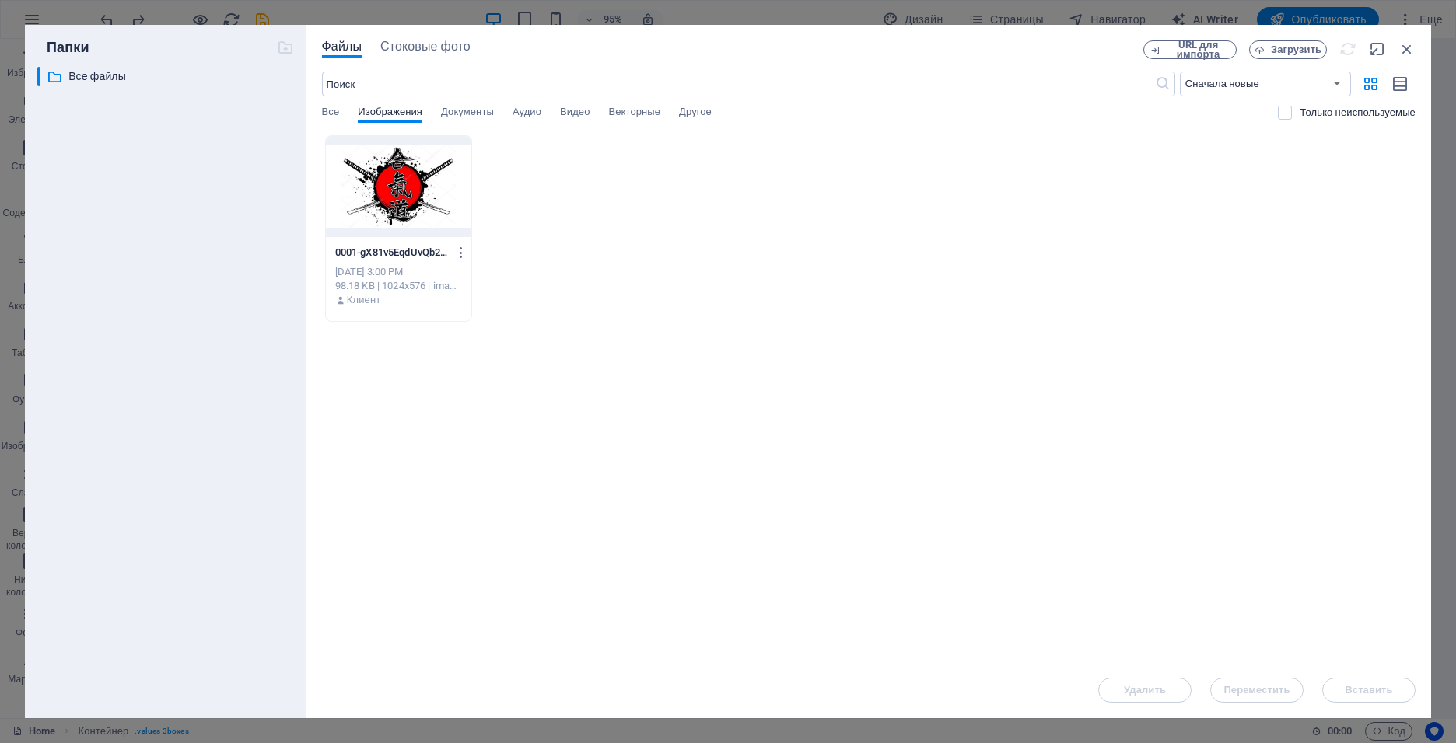
click at [426, 200] on div at bounding box center [398, 186] width 145 height 101
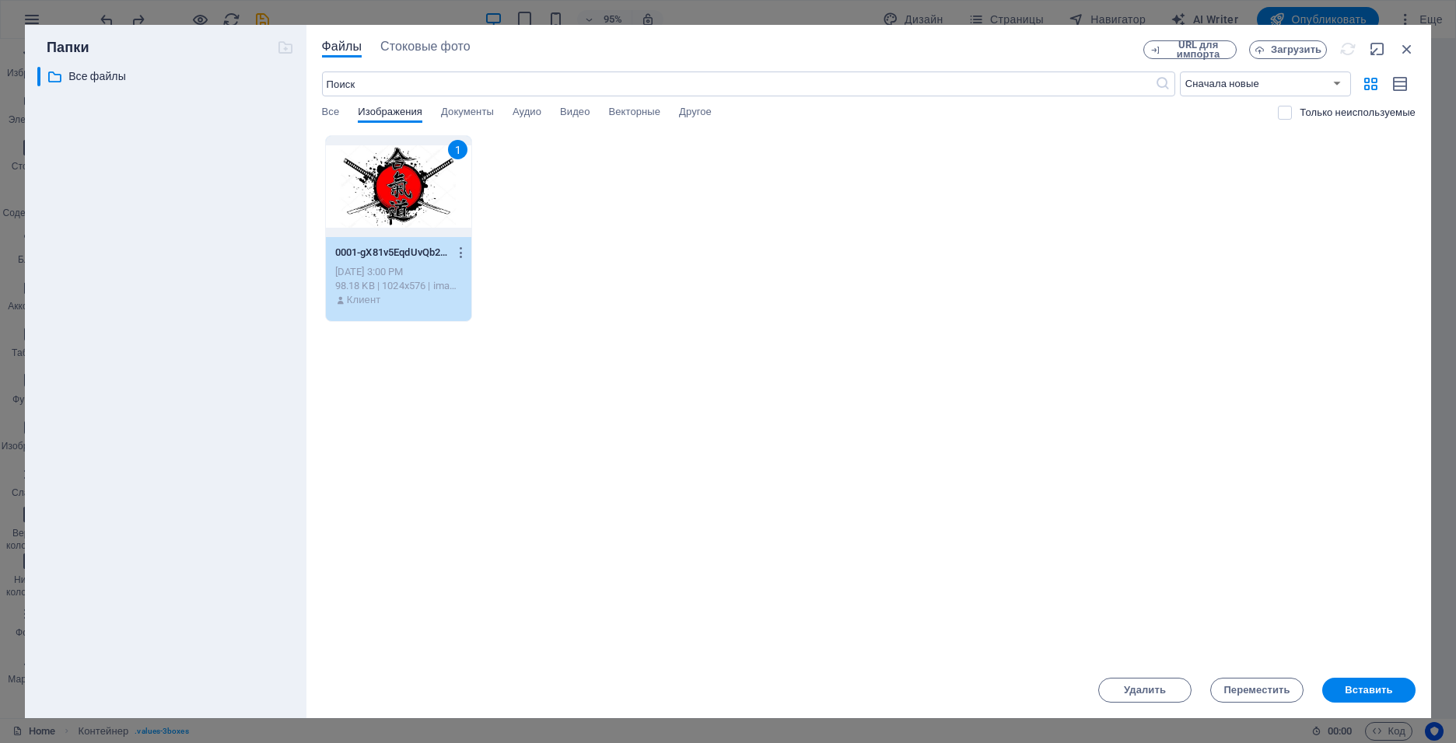
drag, startPoint x: 1373, startPoint y: 687, endPoint x: 1359, endPoint y: 619, distance: 70.0
click at [1373, 687] on span "Вставить" at bounding box center [1368, 690] width 47 height 9
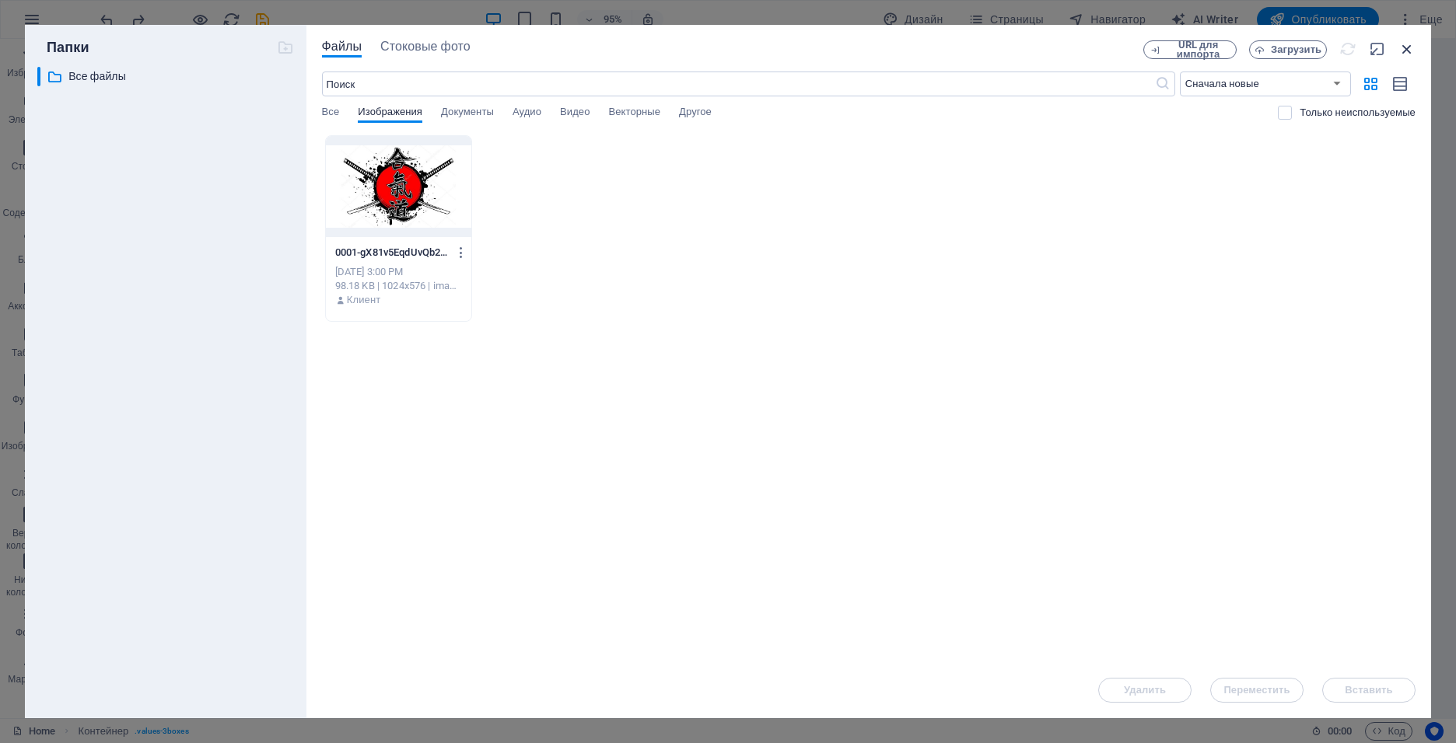
click at [1404, 46] on icon "button" at bounding box center [1406, 48] width 17 height 17
select select "image"
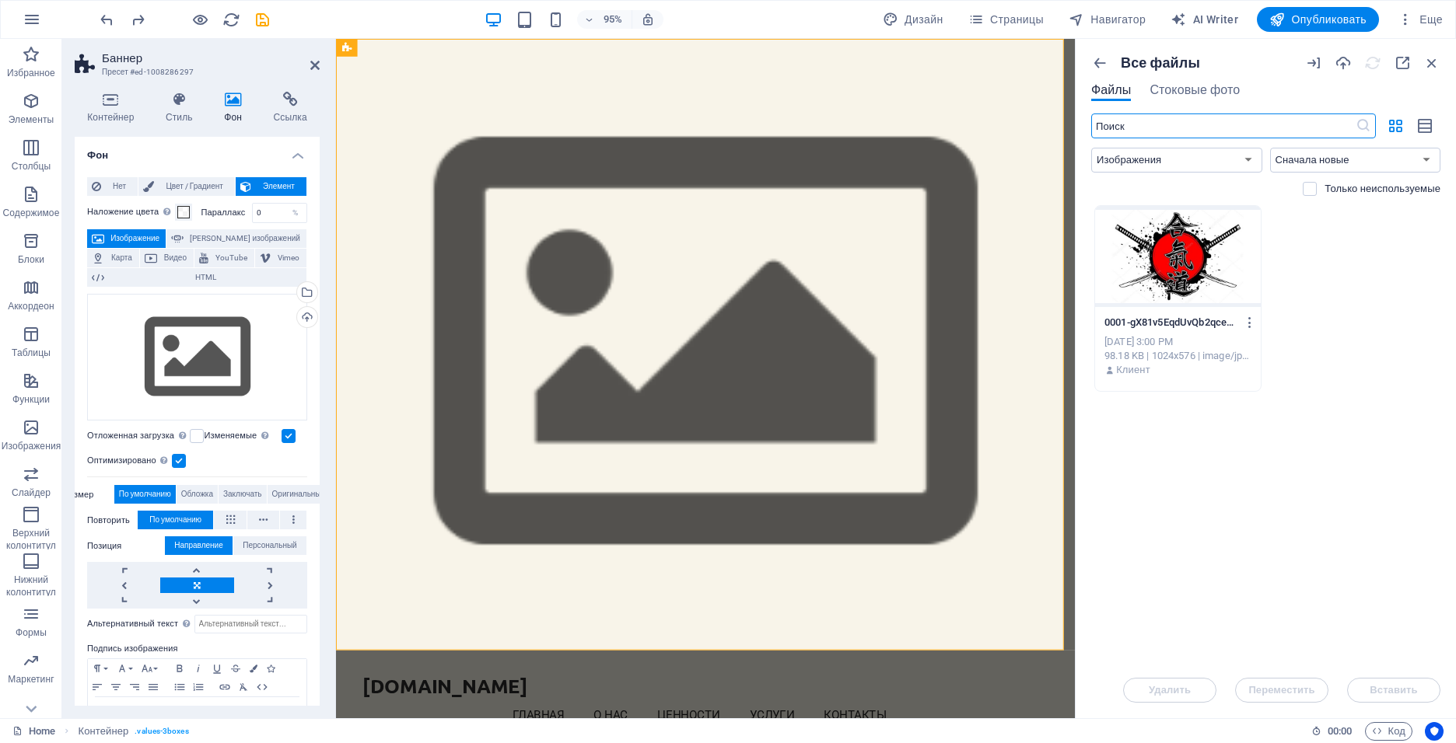
click at [1166, 268] on div at bounding box center [1178, 256] width 166 height 101
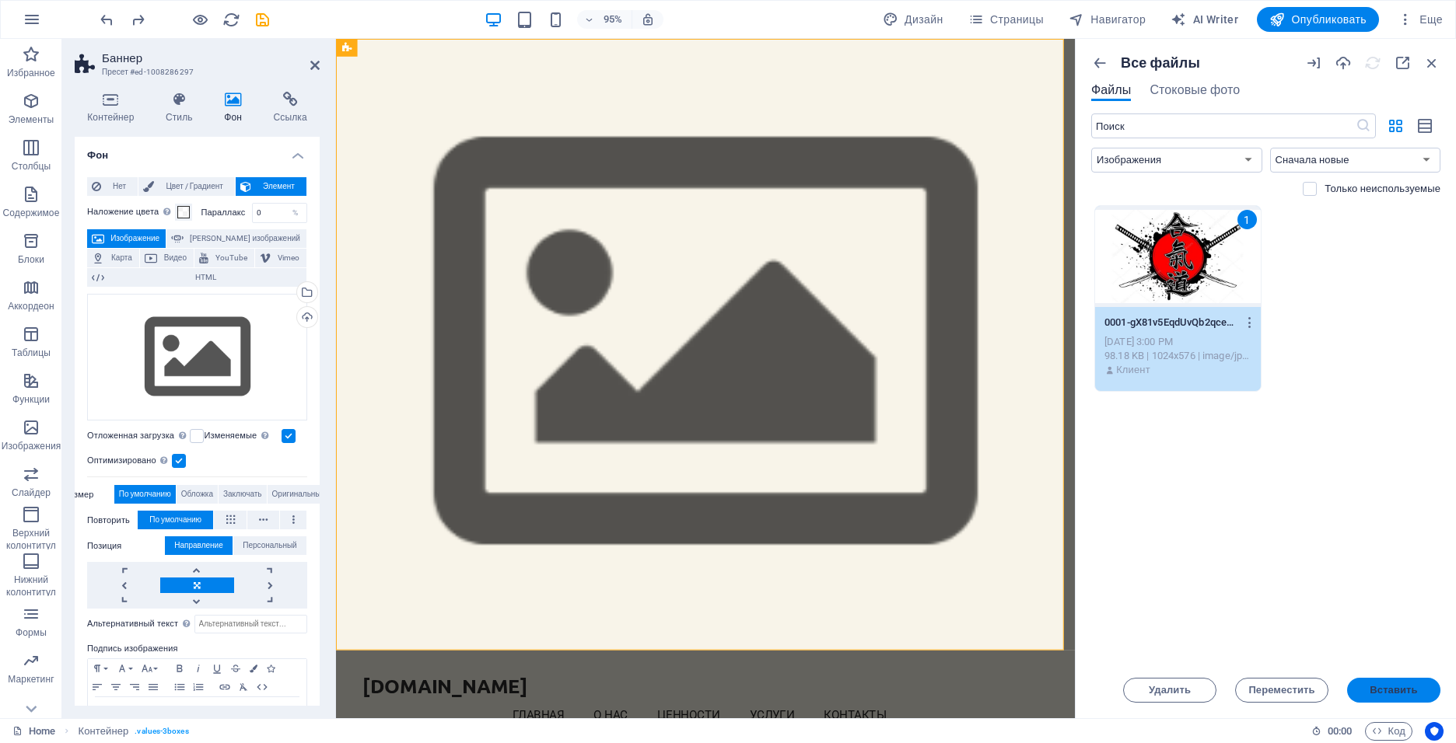
click at [1416, 695] on button "Вставить" at bounding box center [1393, 690] width 93 height 25
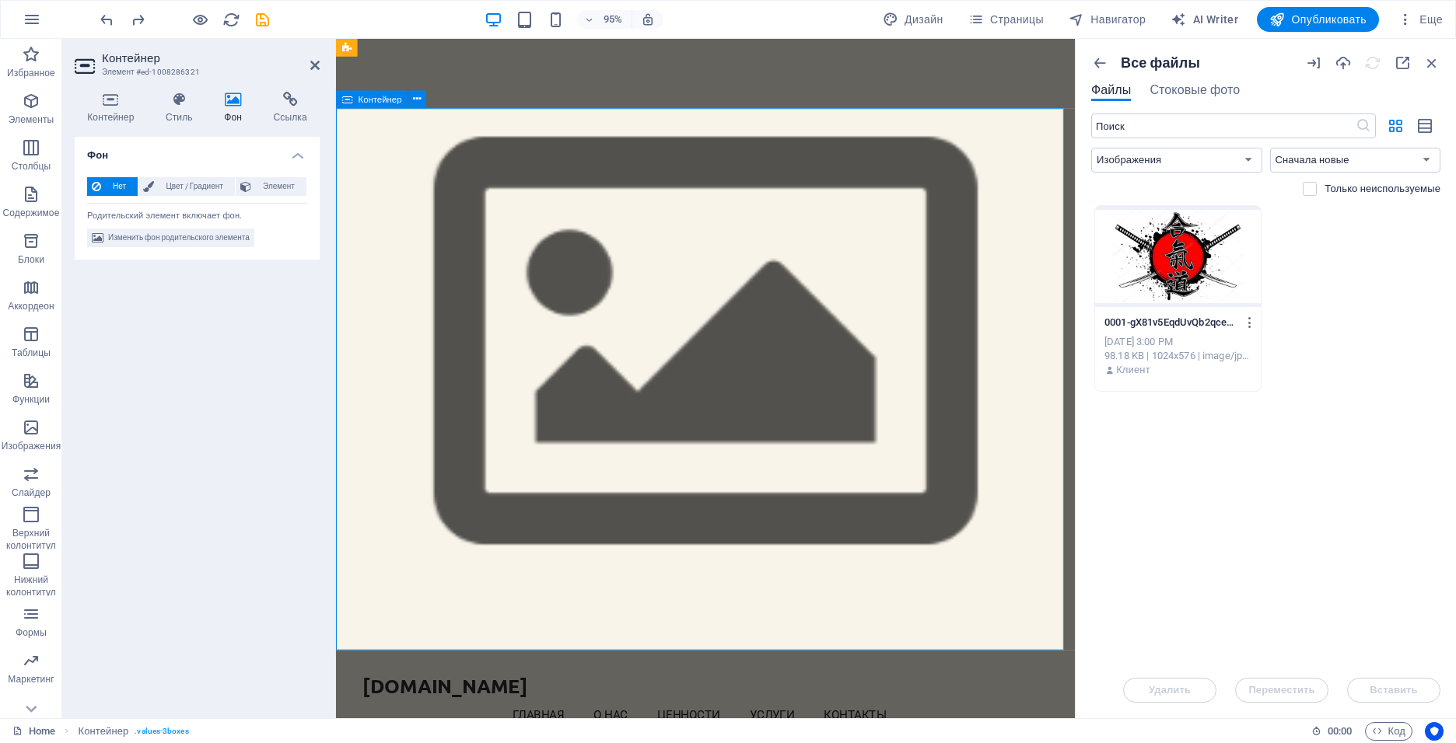
click at [133, 240] on span "Изменить фон родительского элемента" at bounding box center [179, 238] width 142 height 19
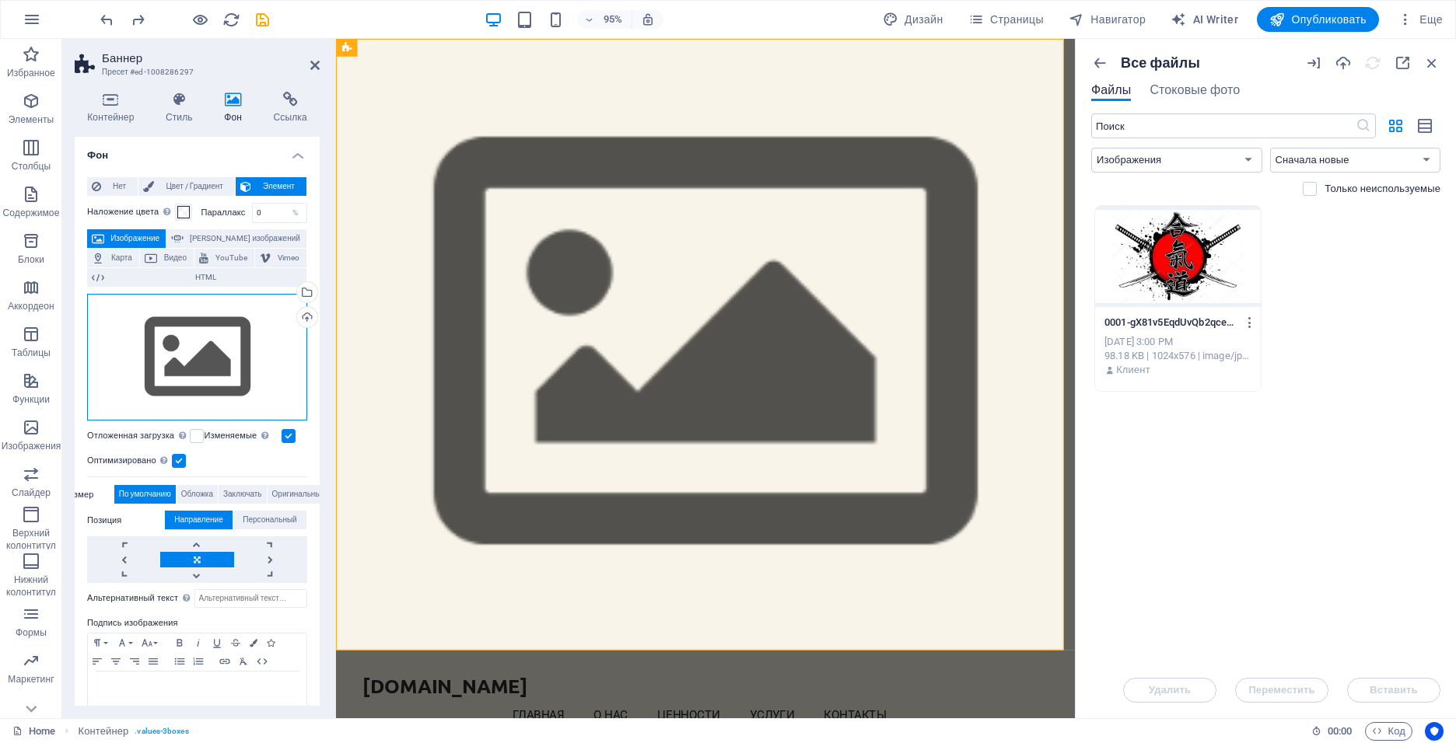
click at [173, 365] on div "Перетащите файлы сюда, нажмите, чтобы выбрать файлы, или выберите файлы из разд…" at bounding box center [197, 358] width 220 height 128
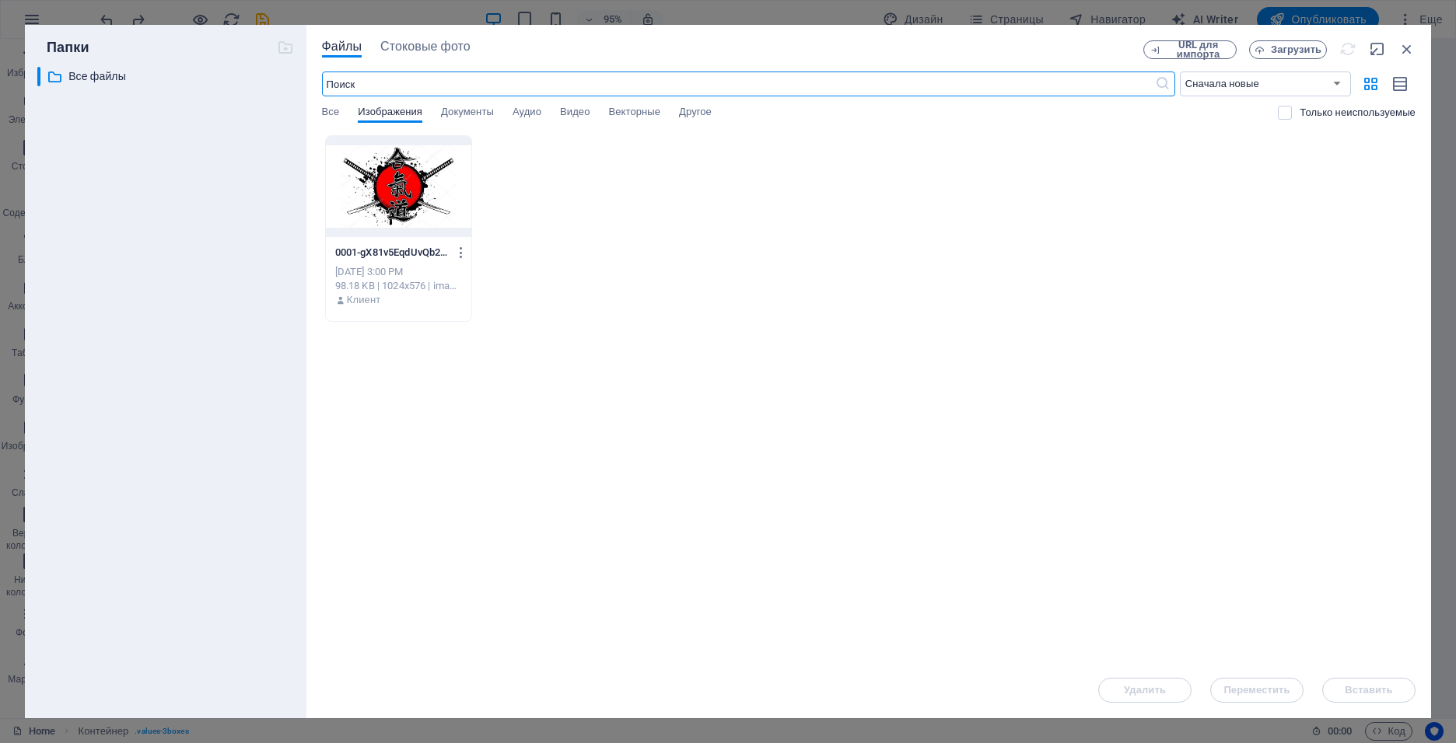
click at [424, 198] on div at bounding box center [398, 186] width 145 height 101
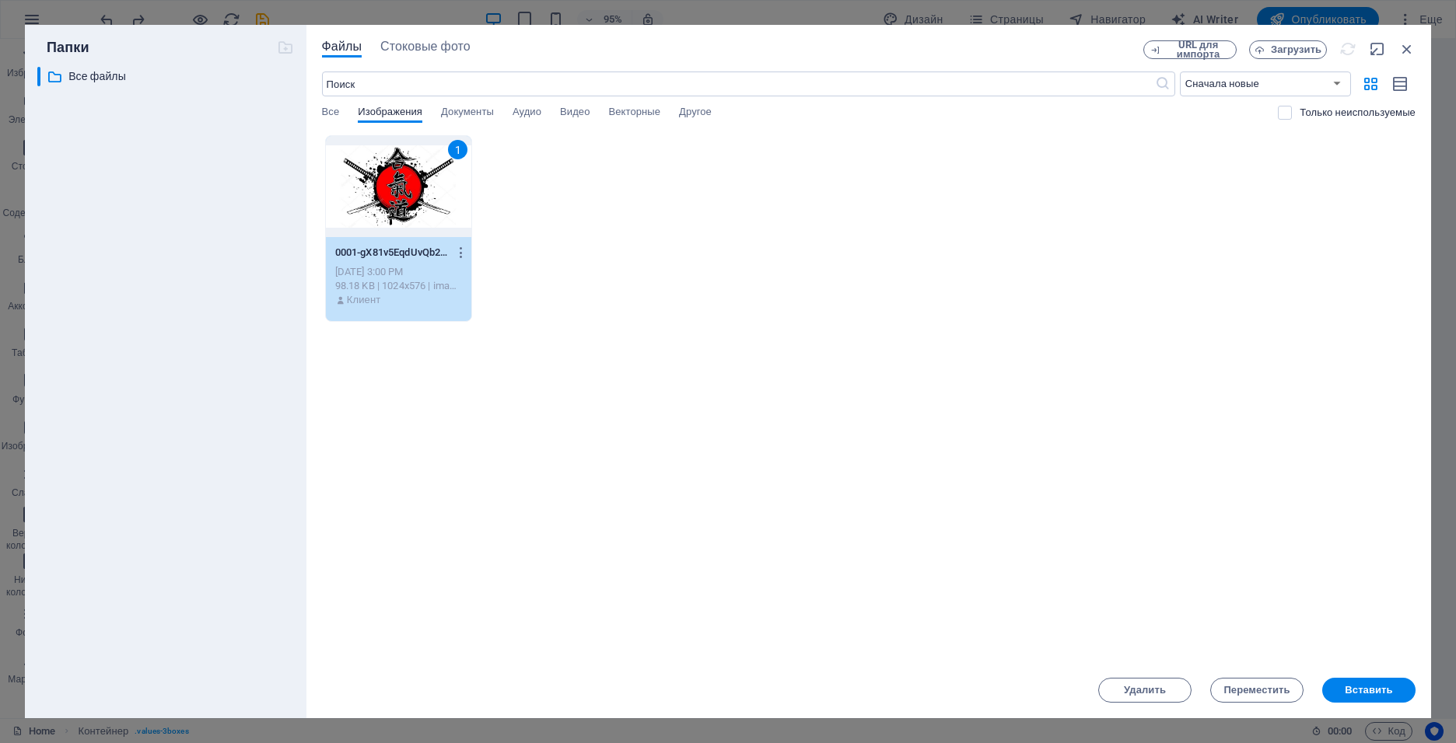
click at [424, 198] on div "1" at bounding box center [398, 186] width 145 height 101
click at [1382, 698] on button "Вставить" at bounding box center [1368, 690] width 93 height 25
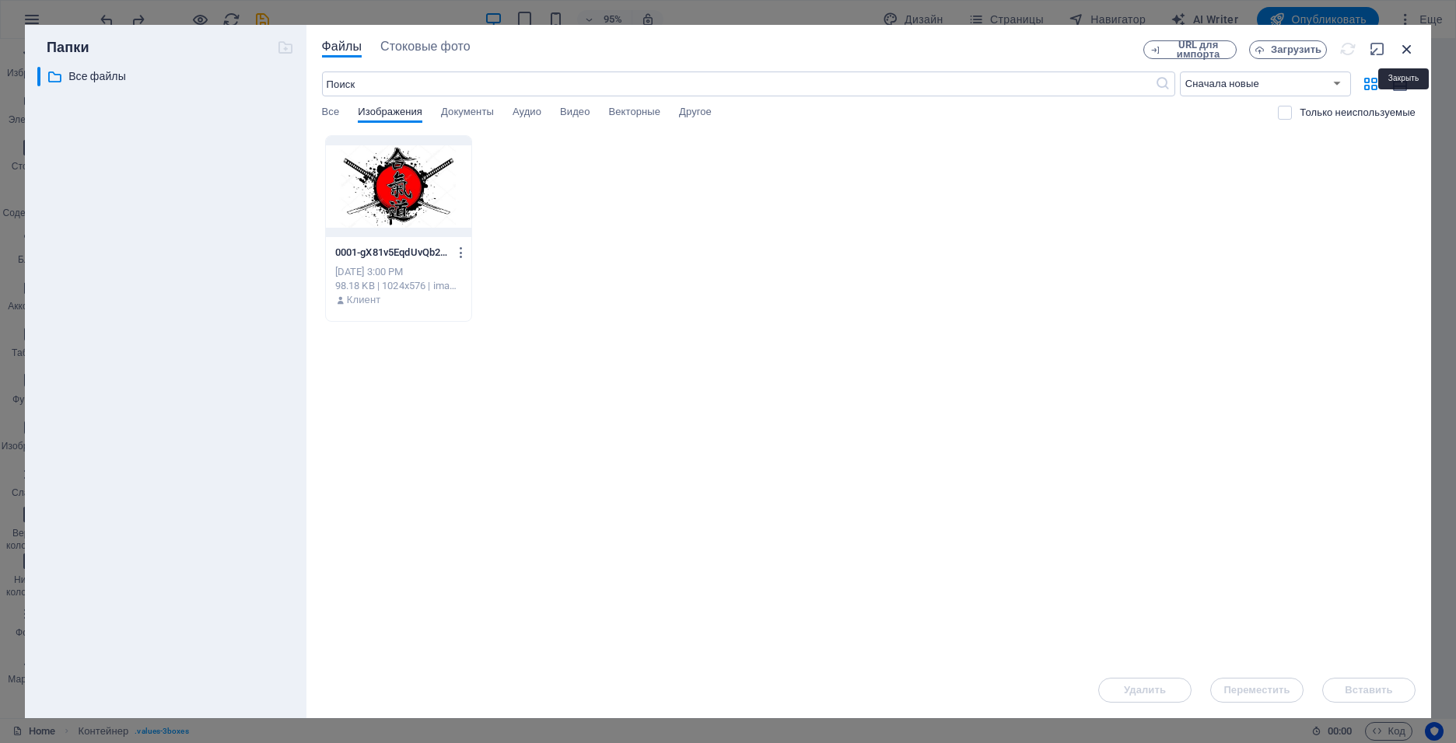
click at [1408, 54] on icon "button" at bounding box center [1406, 48] width 17 height 17
select select "image"
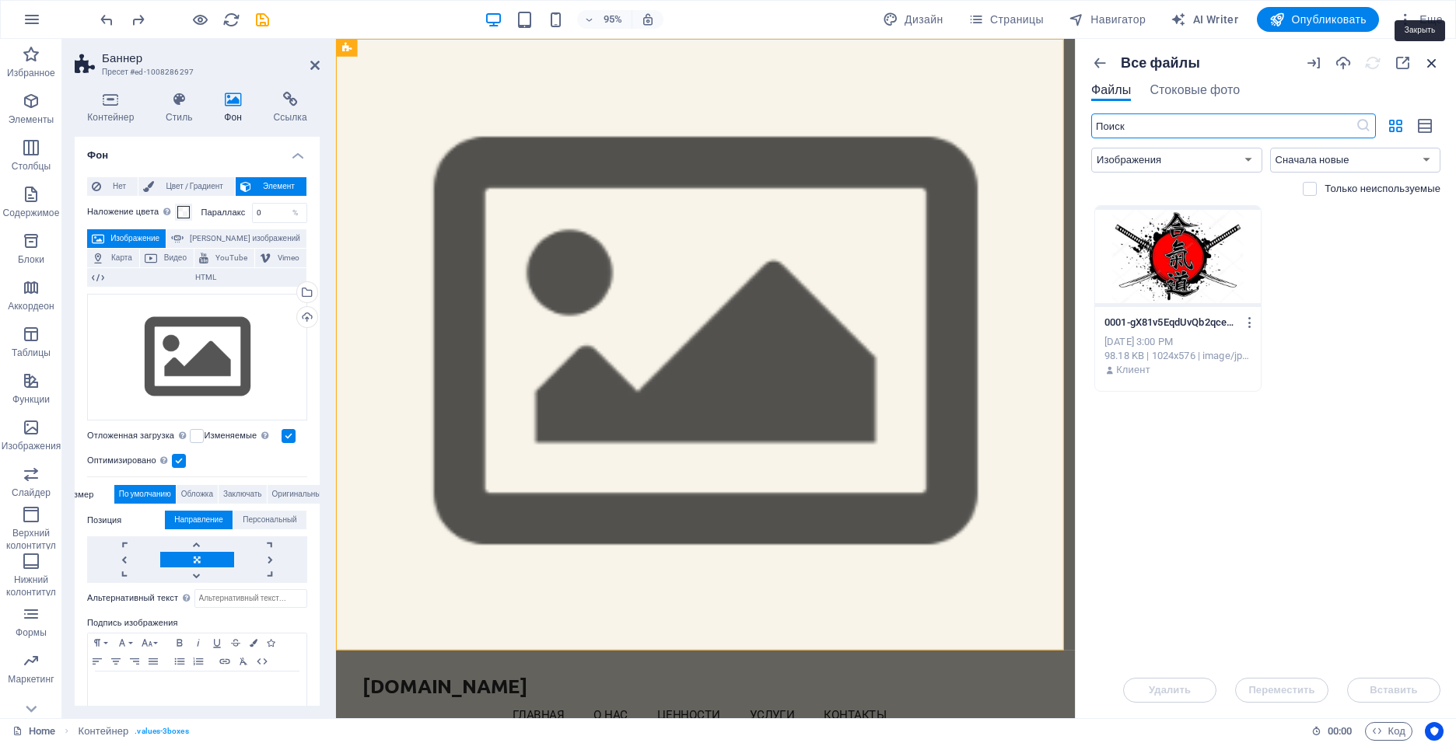
click at [1433, 63] on icon "button" at bounding box center [1431, 62] width 17 height 17
click at [1425, 60] on icon "button" at bounding box center [1431, 62] width 17 height 17
click at [315, 68] on icon at bounding box center [314, 65] width 9 height 12
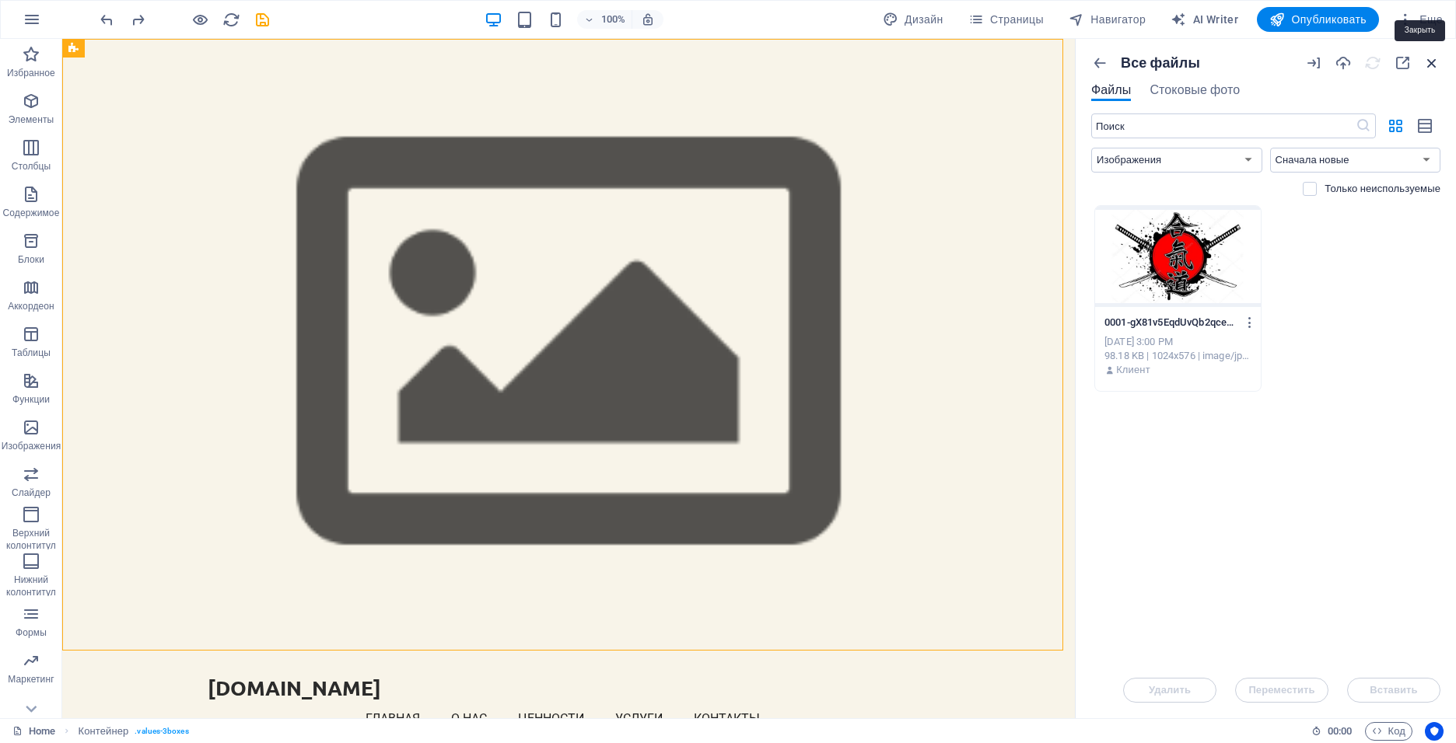
click at [1429, 64] on icon "button" at bounding box center [1431, 62] width 17 height 17
click at [1432, 68] on icon "button" at bounding box center [1431, 62] width 17 height 17
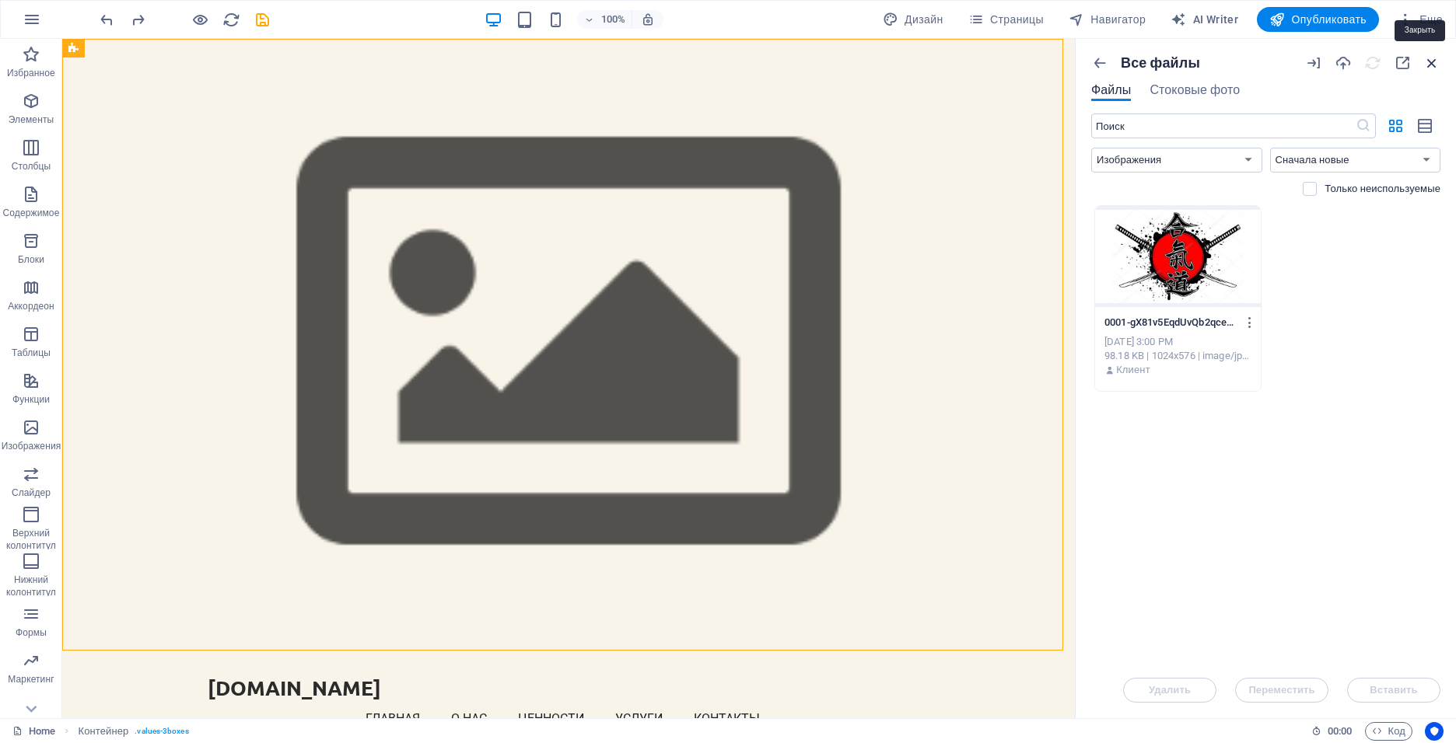
click at [1432, 68] on icon "button" at bounding box center [1431, 62] width 17 height 17
click at [1112, 52] on div "Все файлы Файлы Стоковые фото ​ Все Изображения Документы Аудио Видео Векторные…" at bounding box center [1266, 379] width 380 height 680
click at [1107, 59] on icon "button" at bounding box center [1099, 62] width 17 height 17
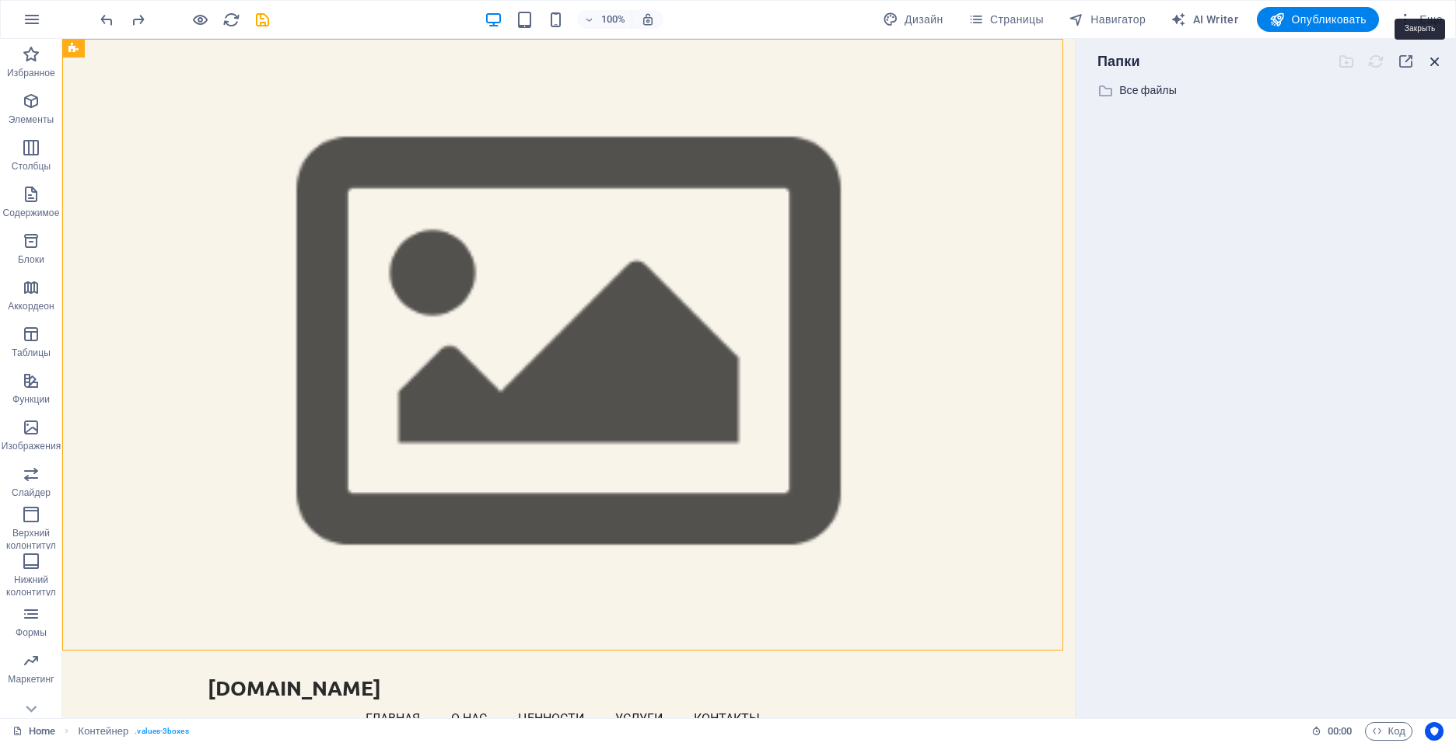
click at [1429, 59] on icon "button" at bounding box center [1434, 61] width 17 height 17
click at [1435, 61] on icon "button" at bounding box center [1434, 61] width 17 height 17
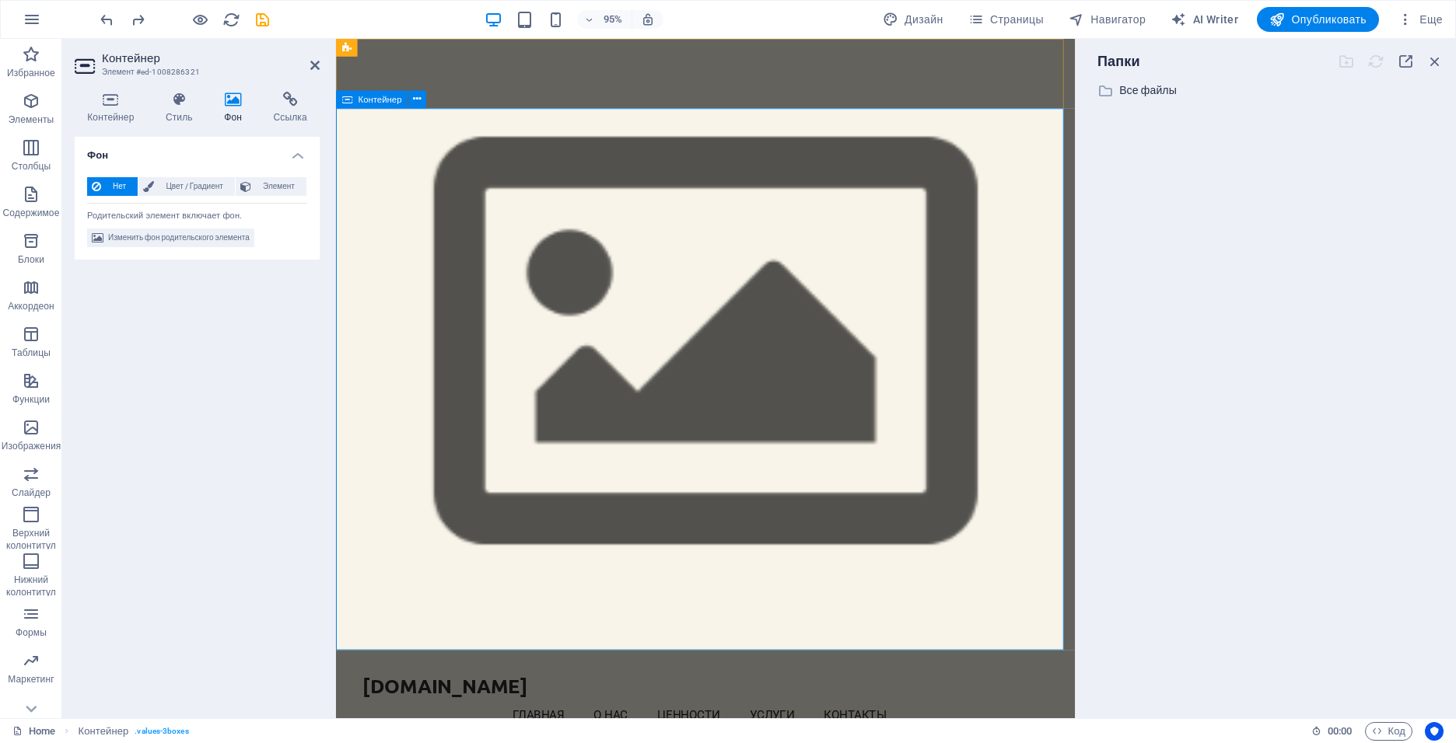
click at [184, 191] on span "Цвет / Градиент" at bounding box center [195, 186] width 72 height 19
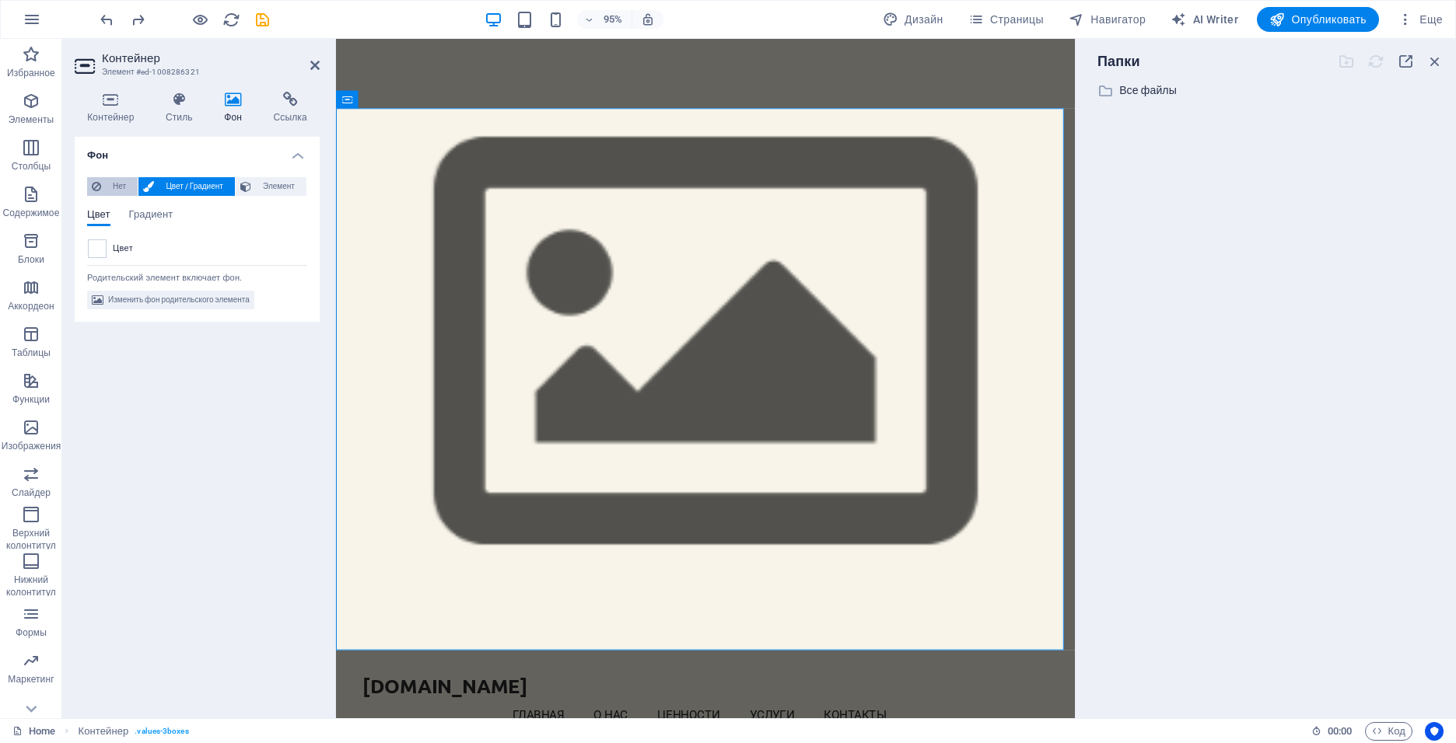
click at [112, 187] on span "Нет" at bounding box center [119, 186] width 27 height 19
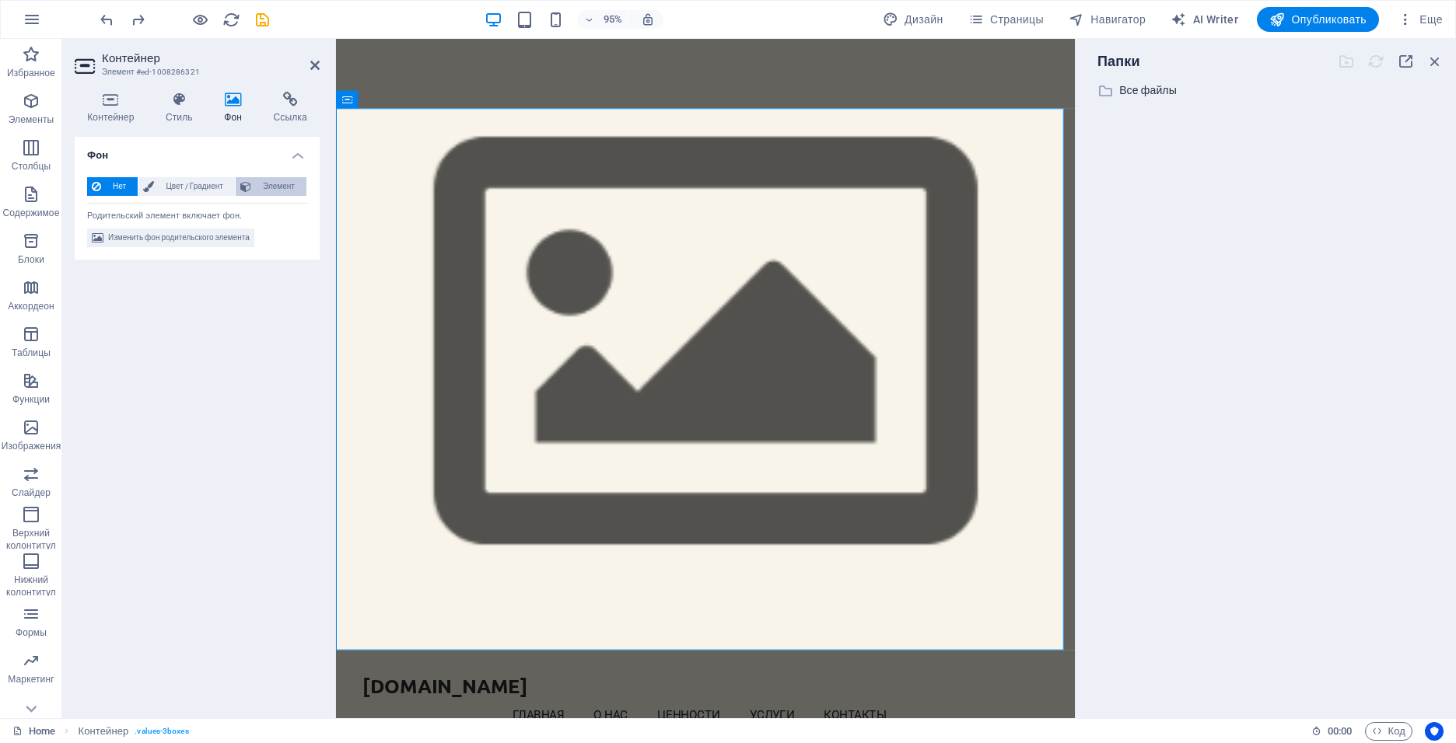
click at [286, 193] on span "Элемент" at bounding box center [279, 186] width 46 height 19
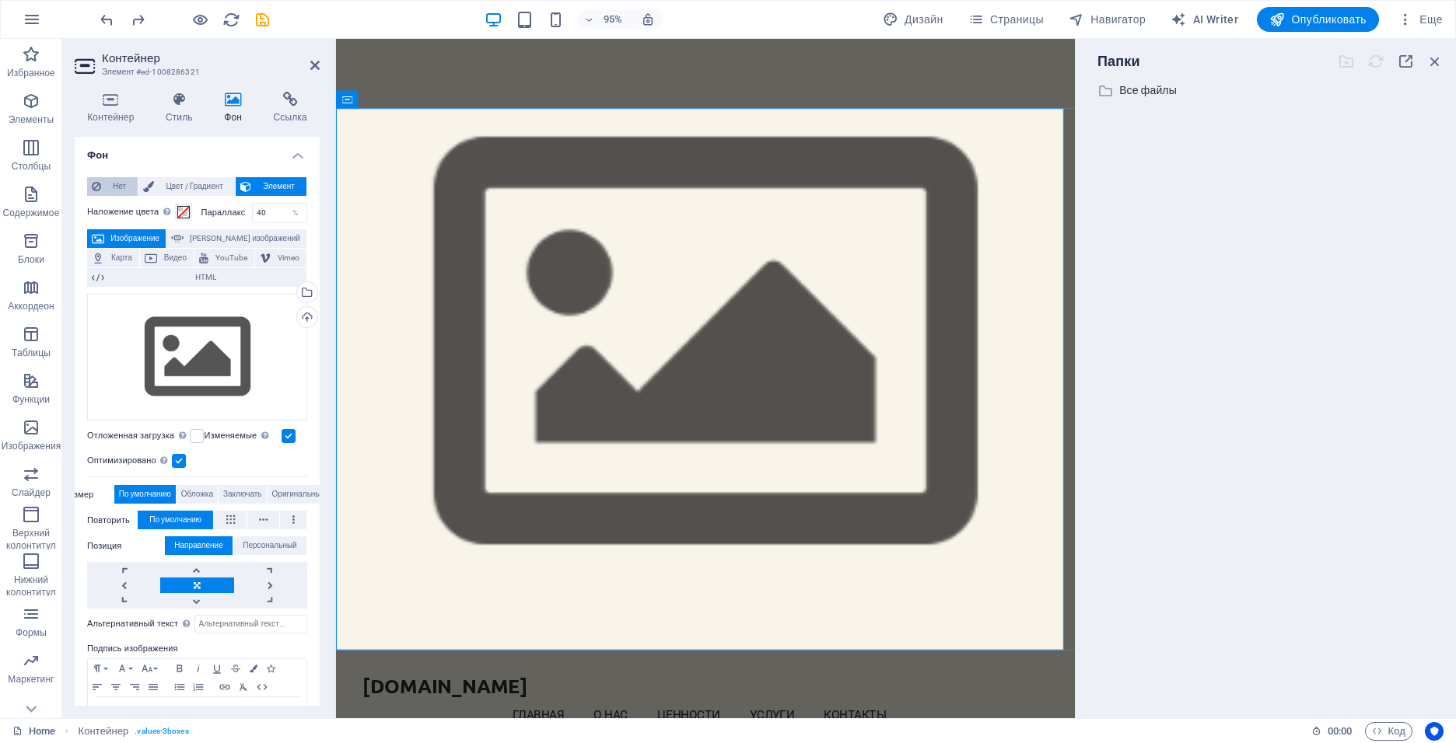
click at [98, 187] on icon at bounding box center [96, 186] width 9 height 19
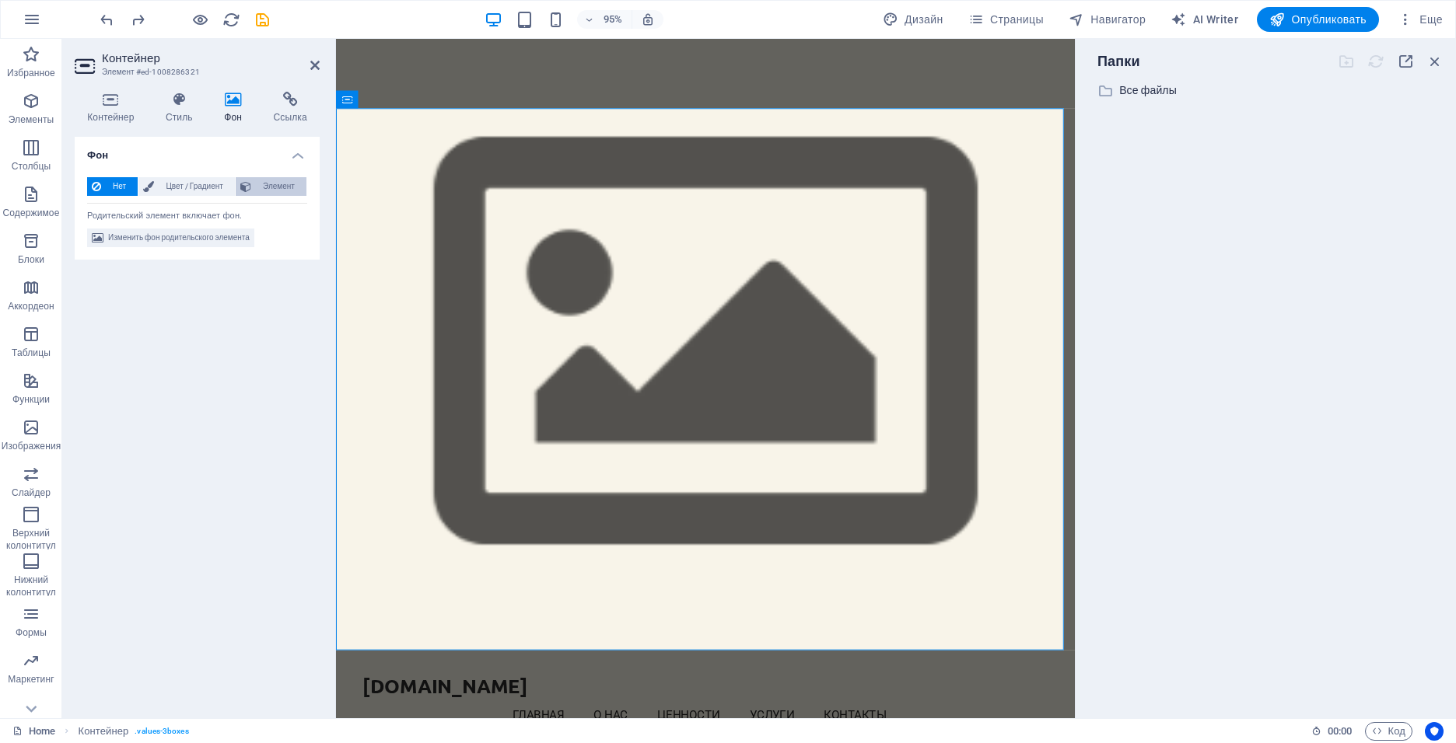
click at [267, 191] on span "Элемент" at bounding box center [279, 186] width 46 height 19
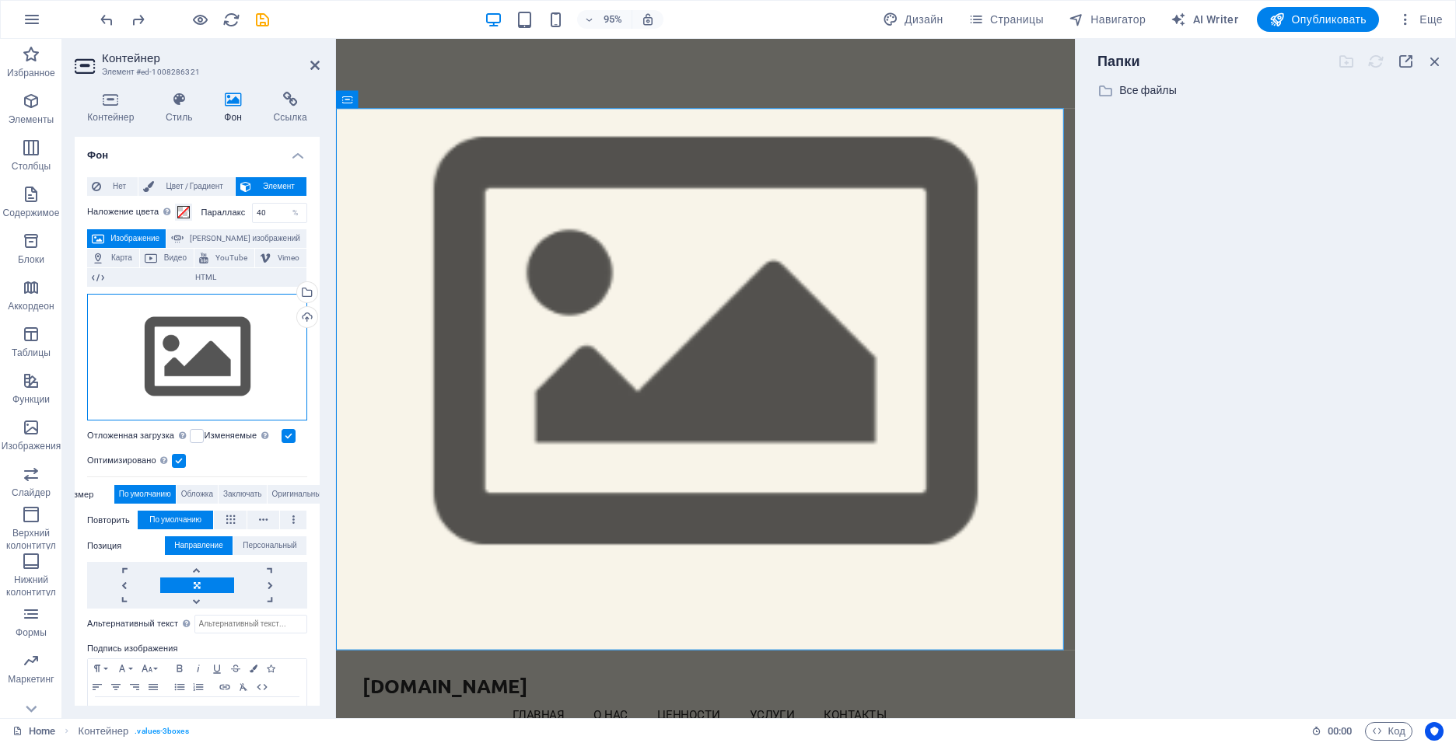
click at [199, 367] on div "Перетащите файлы сюда, нажмите, чтобы выбрать файлы, или выберите файлы из разд…" at bounding box center [197, 358] width 220 height 128
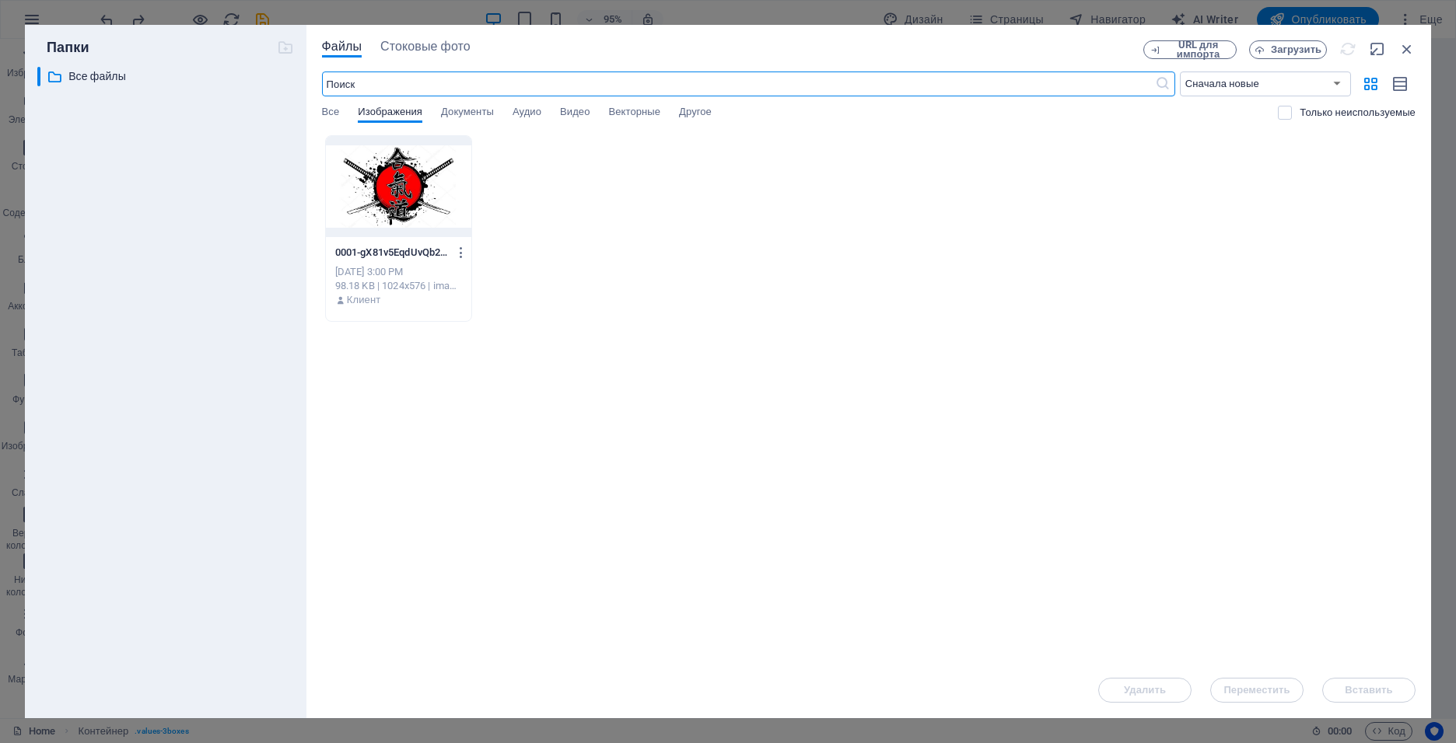
click at [339, 246] on p "0001-gX81v5EqdUvQb2qceDChRg.jpg" at bounding box center [391, 253] width 113 height 14
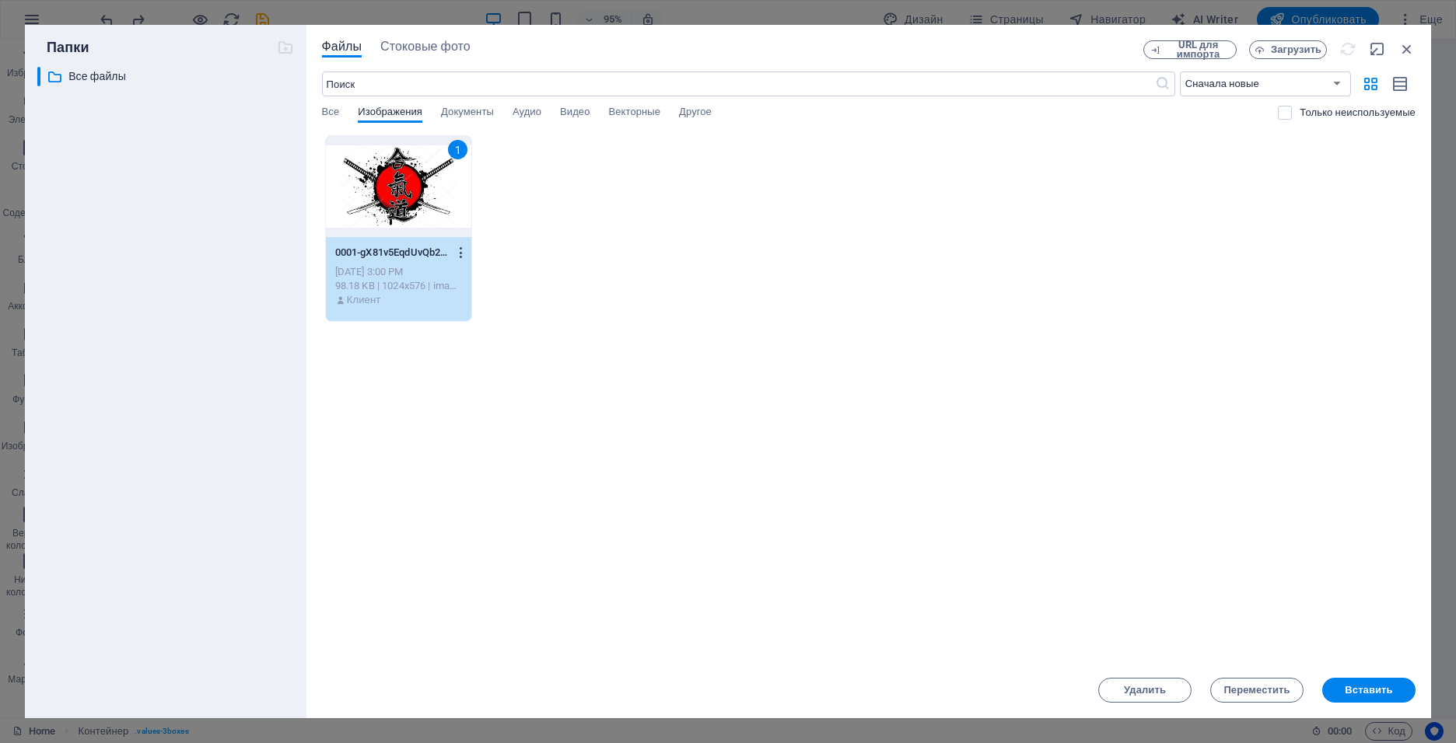
click at [465, 250] on icon "button" at bounding box center [461, 253] width 15 height 14
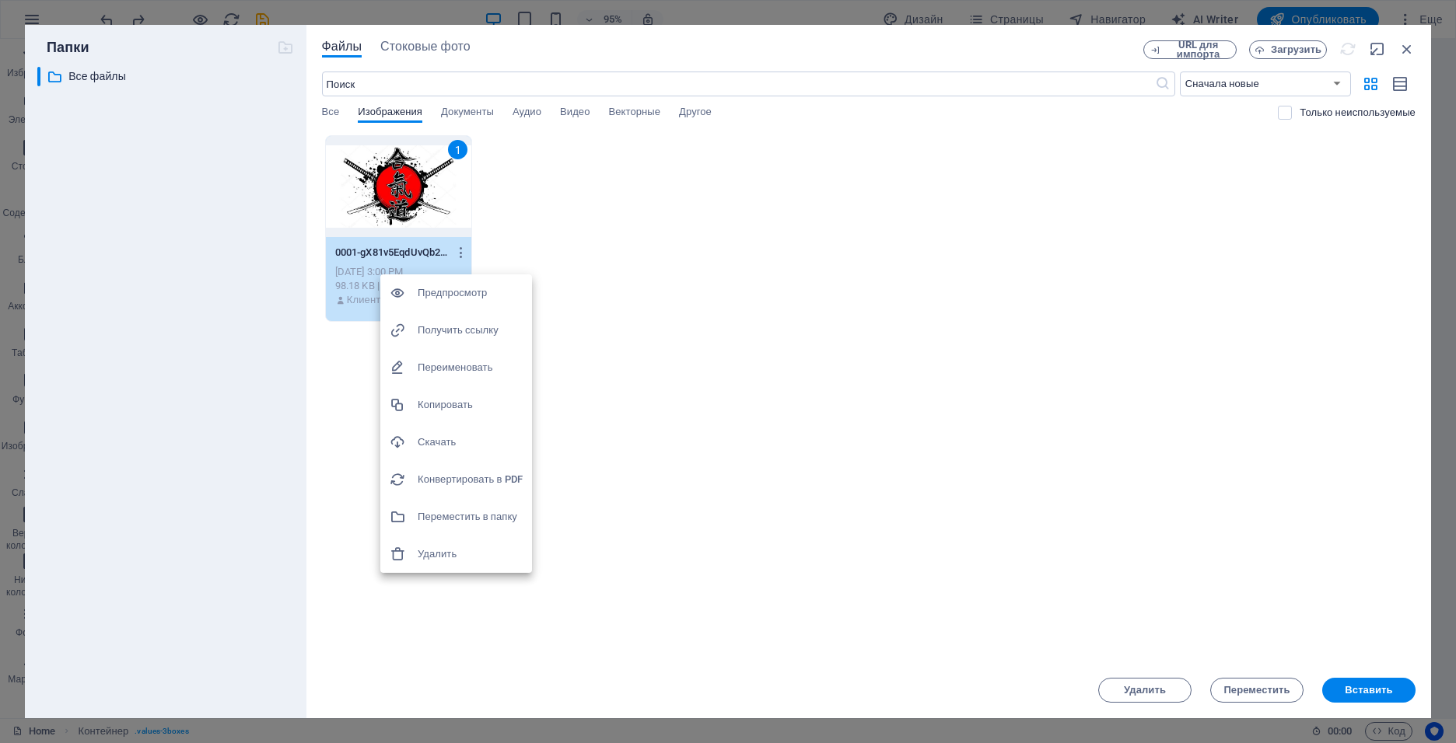
click at [886, 406] on div at bounding box center [728, 371] width 1456 height 743
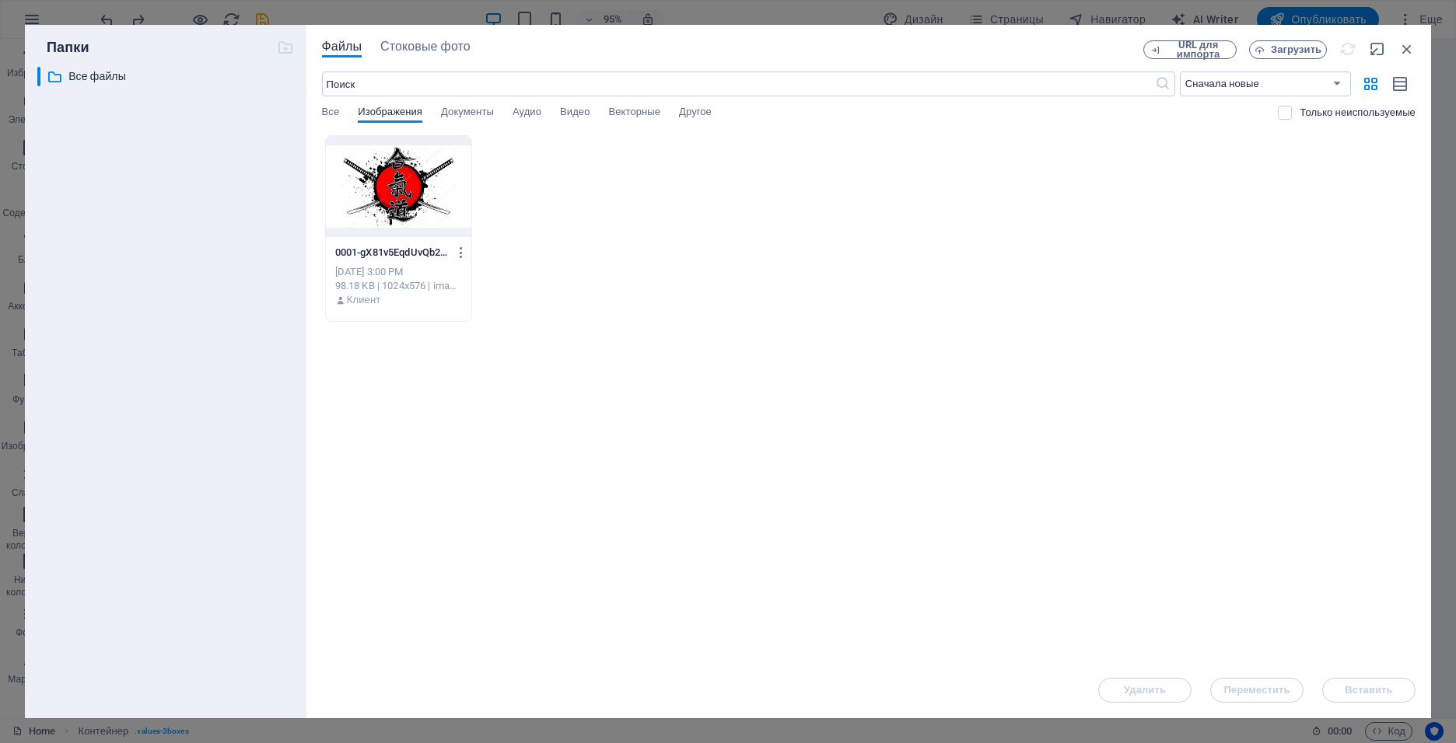
click at [252, 171] on div "​ Все файлы Все файлы" at bounding box center [165, 386] width 257 height 639
click at [418, 204] on div at bounding box center [398, 186] width 145 height 101
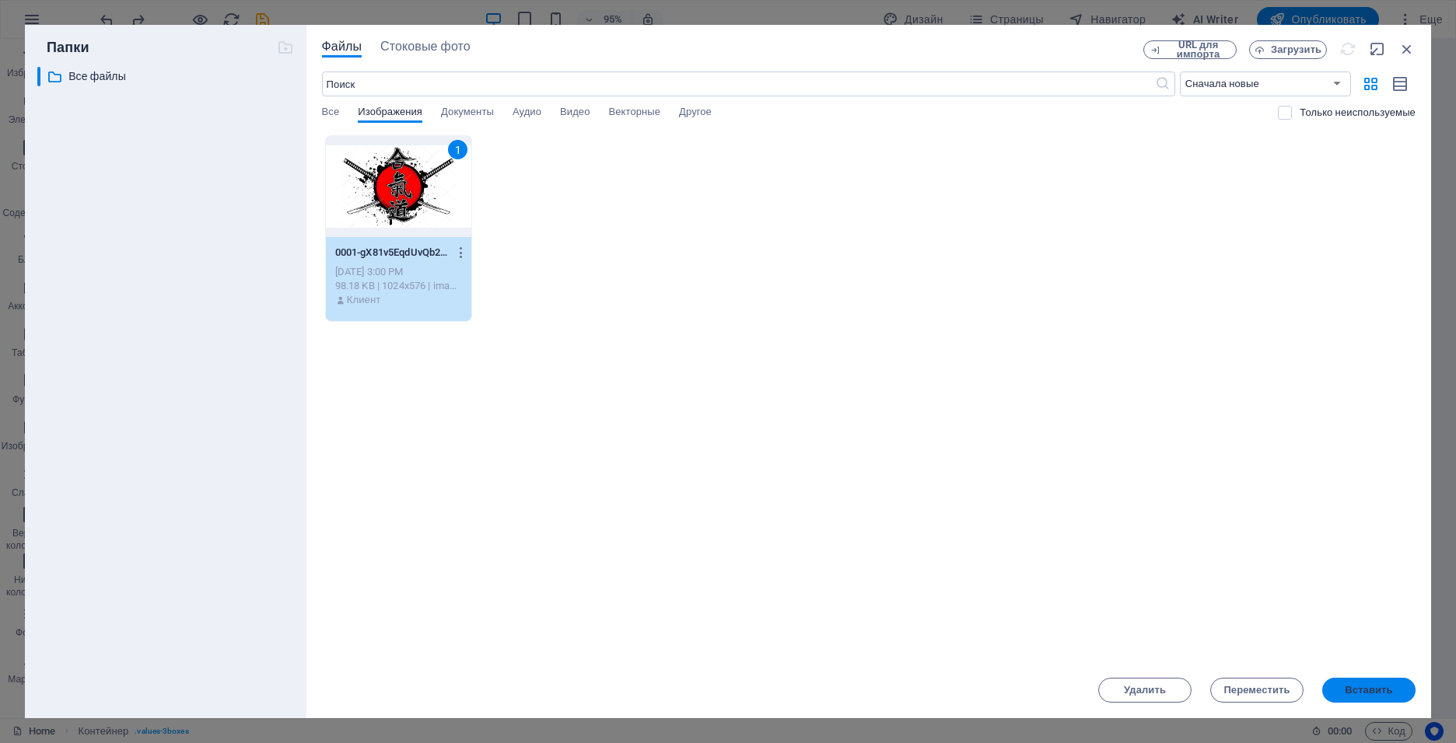
click at [1388, 694] on span "Вставить" at bounding box center [1368, 690] width 47 height 9
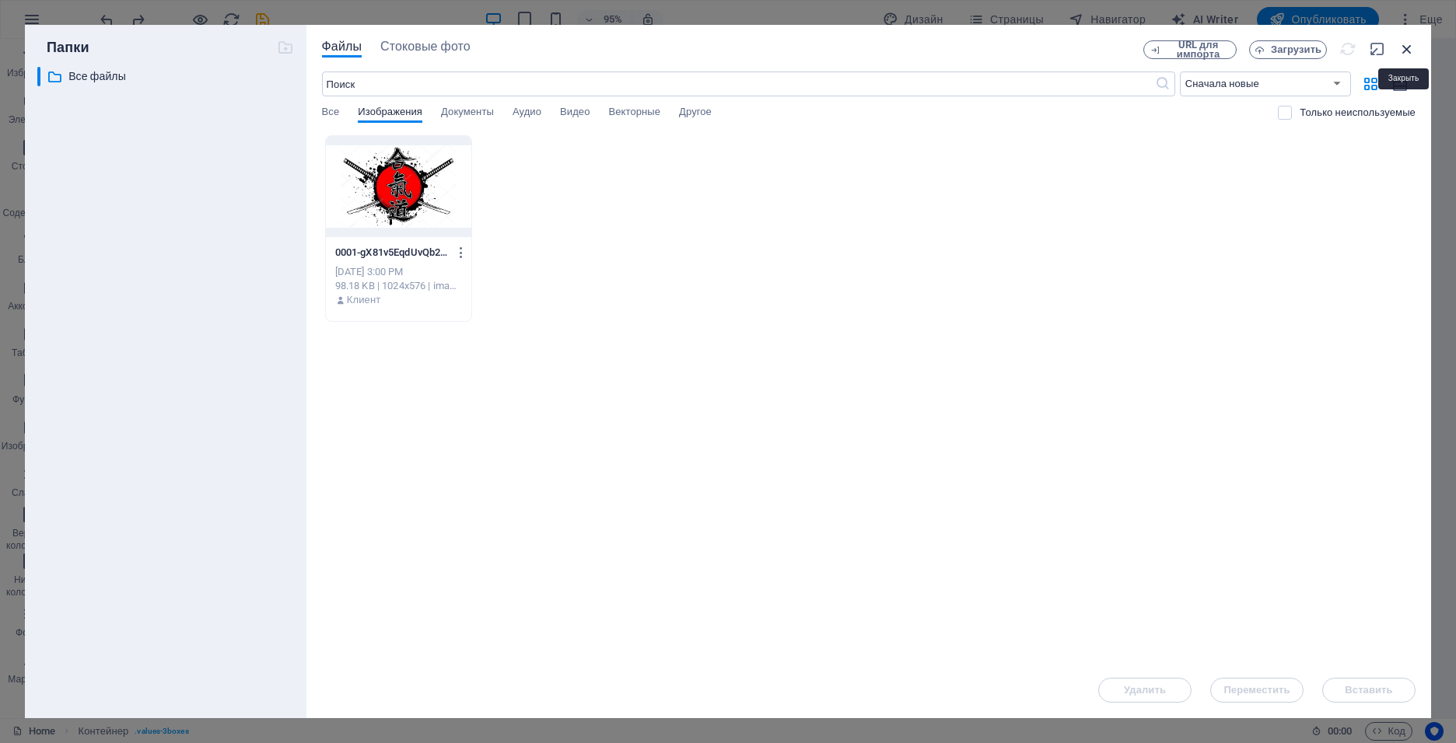
click at [1404, 44] on icon "button" at bounding box center [1406, 48] width 17 height 17
select select "image"
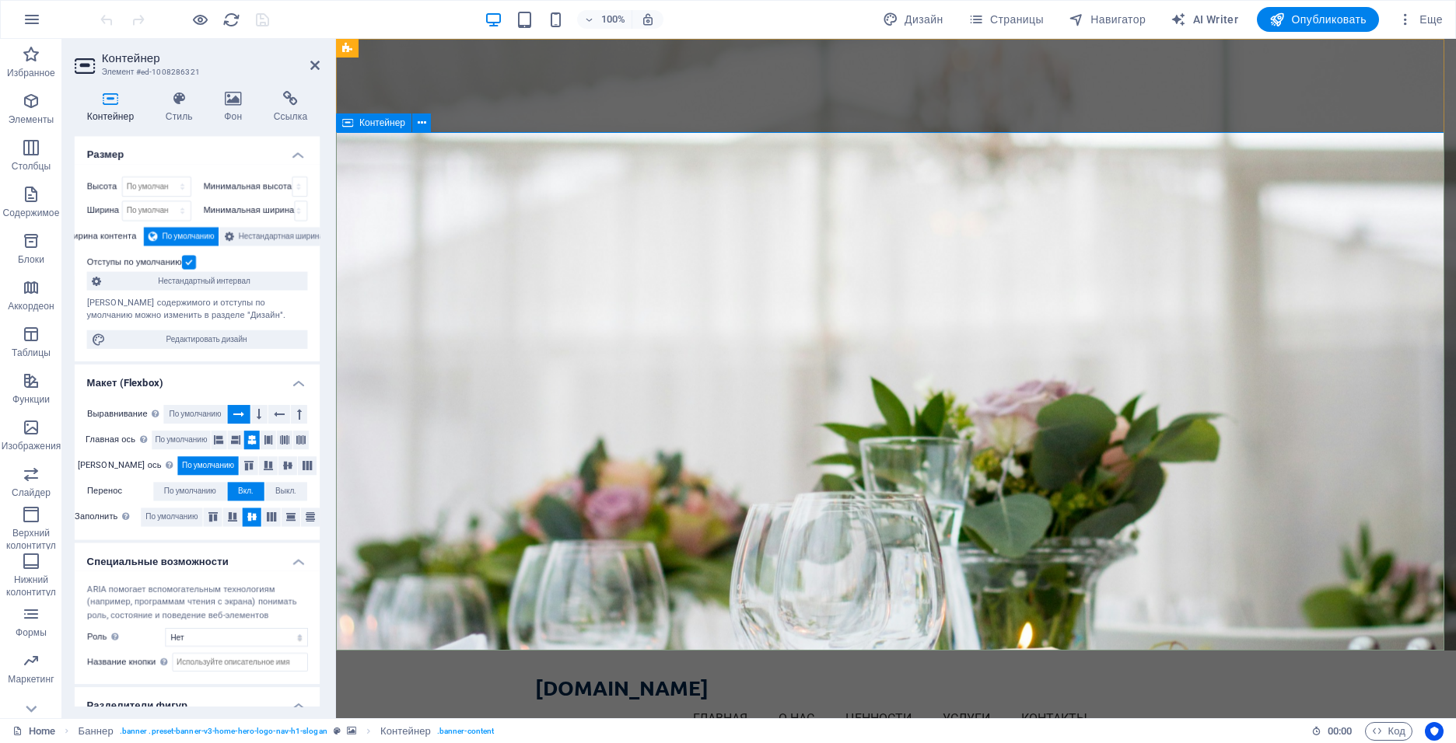
click at [362, 124] on span "Контейнер" at bounding box center [382, 122] width 46 height 9
click at [229, 107] on icon at bounding box center [233, 100] width 43 height 16
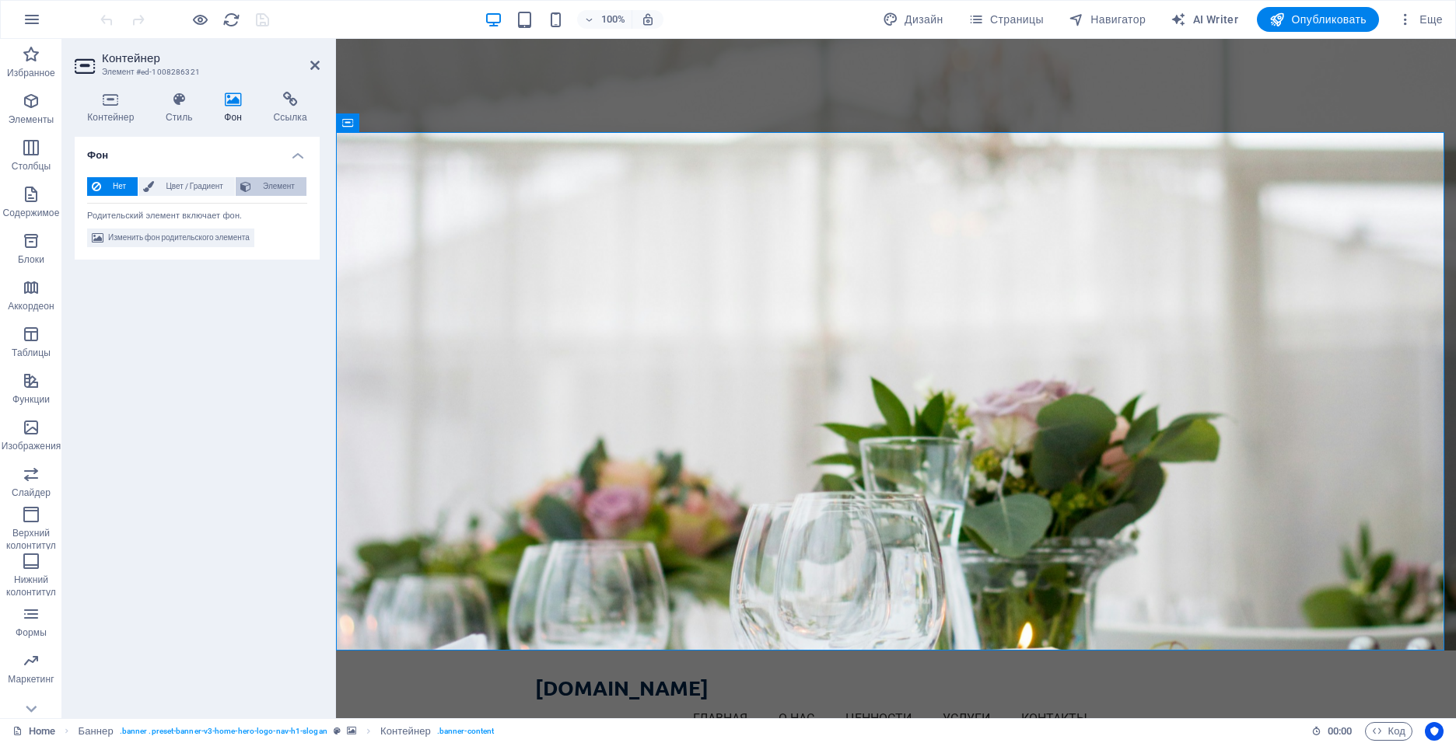
click at [248, 186] on icon at bounding box center [245, 186] width 11 height 19
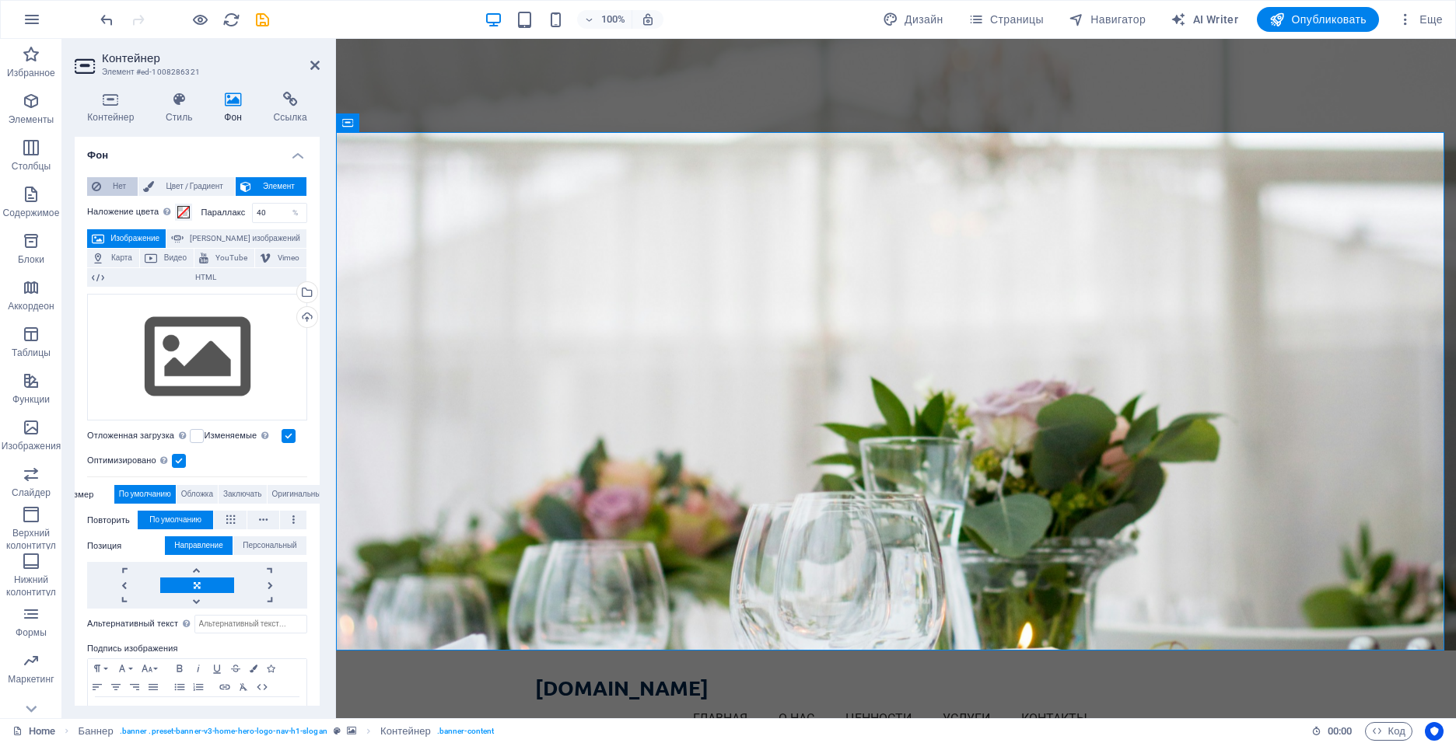
click at [120, 181] on span "Нет" at bounding box center [119, 186] width 27 height 19
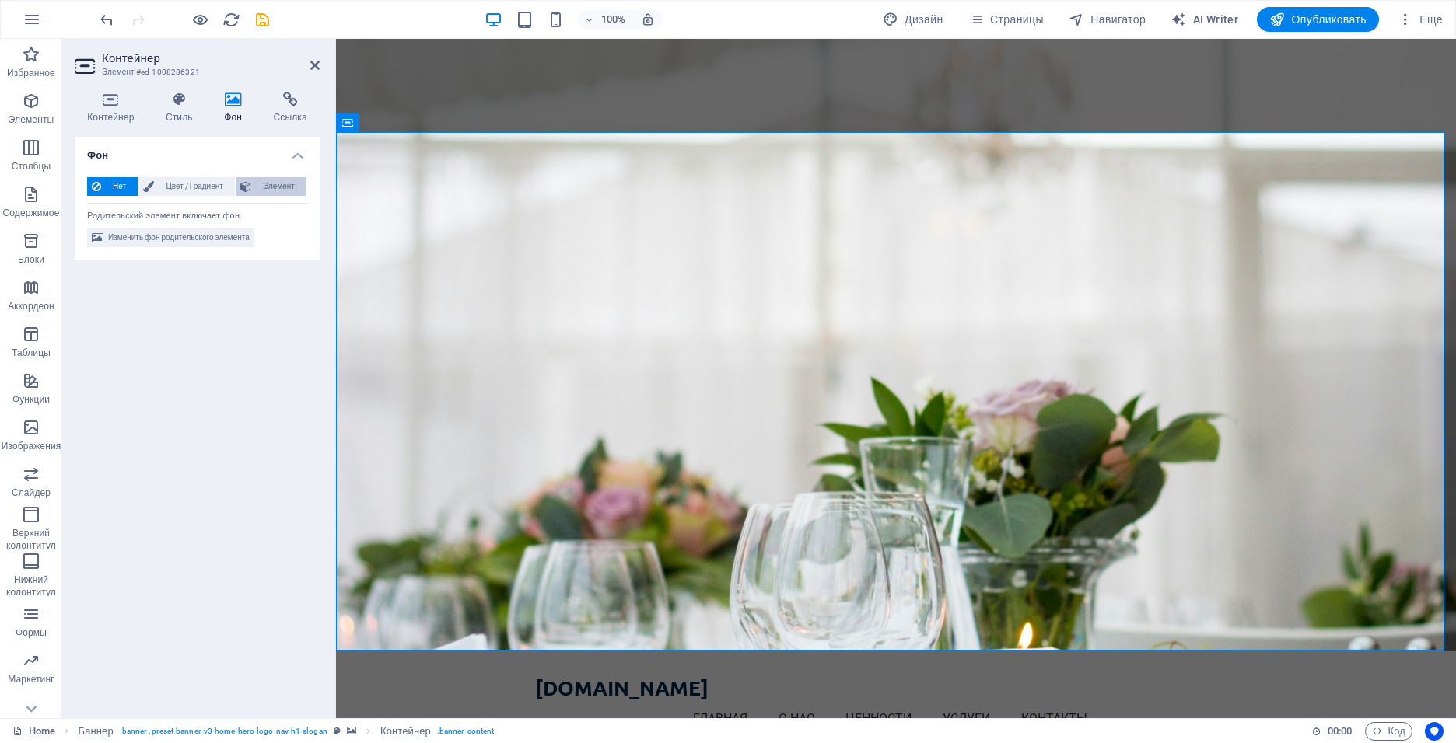
click at [277, 192] on span "Элемент" at bounding box center [279, 186] width 46 height 19
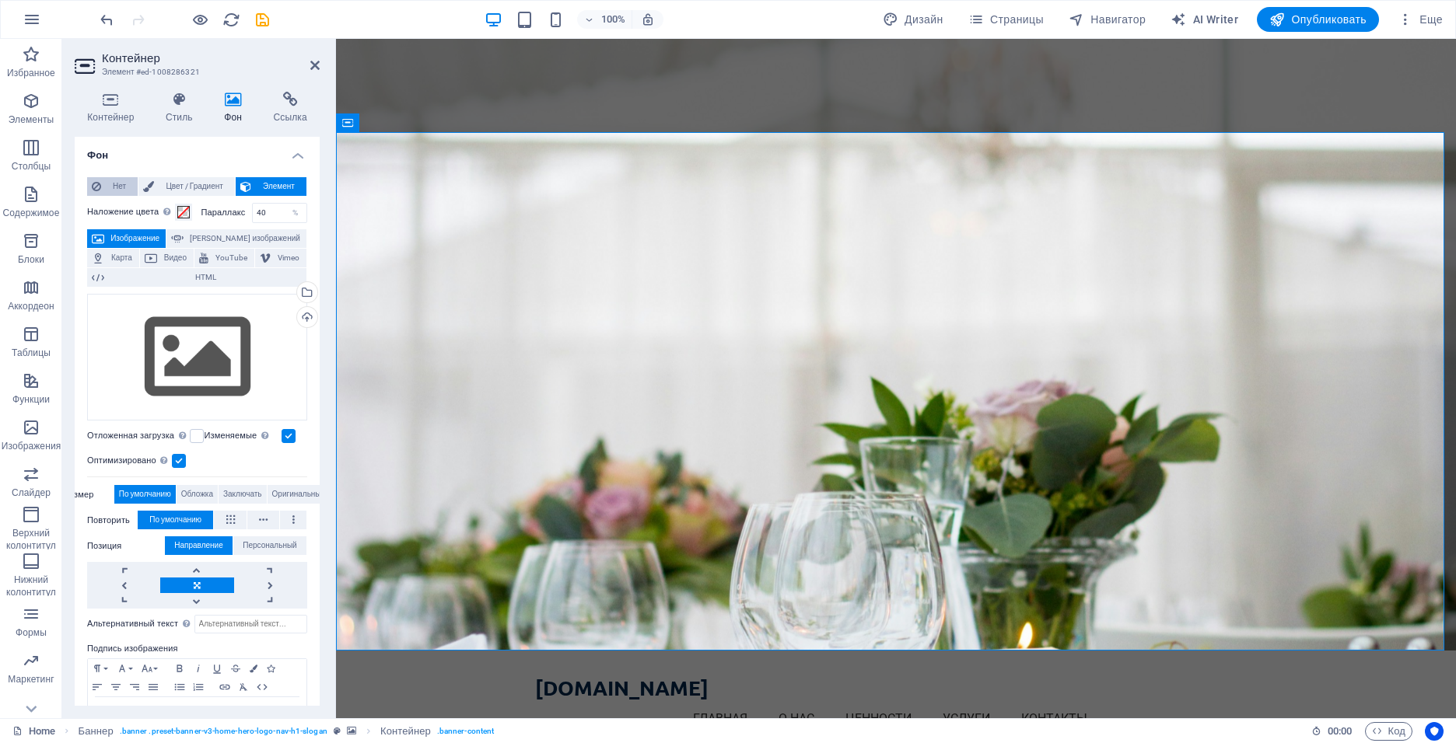
click at [104, 180] on button "Нет" at bounding box center [112, 186] width 51 height 19
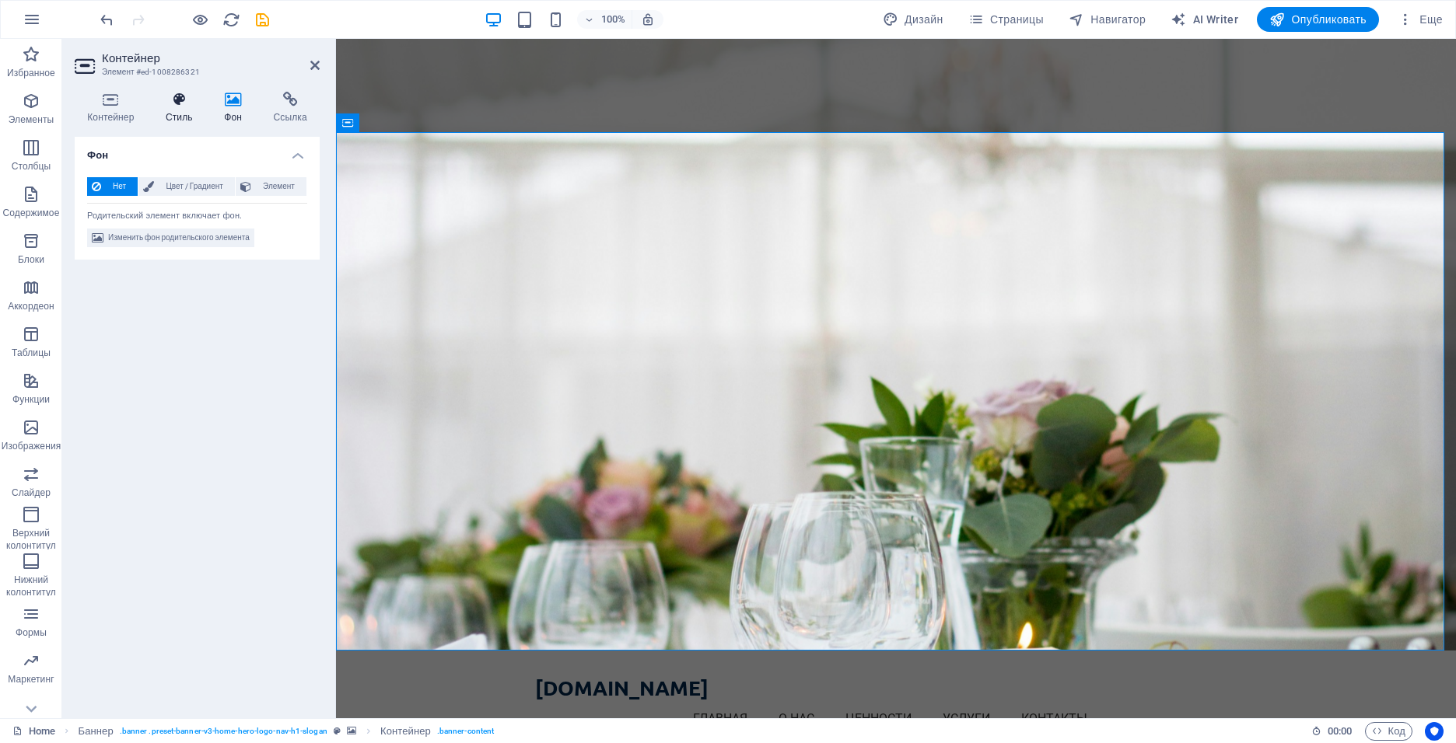
click at [172, 108] on h4 "Стиль" at bounding box center [182, 108] width 58 height 33
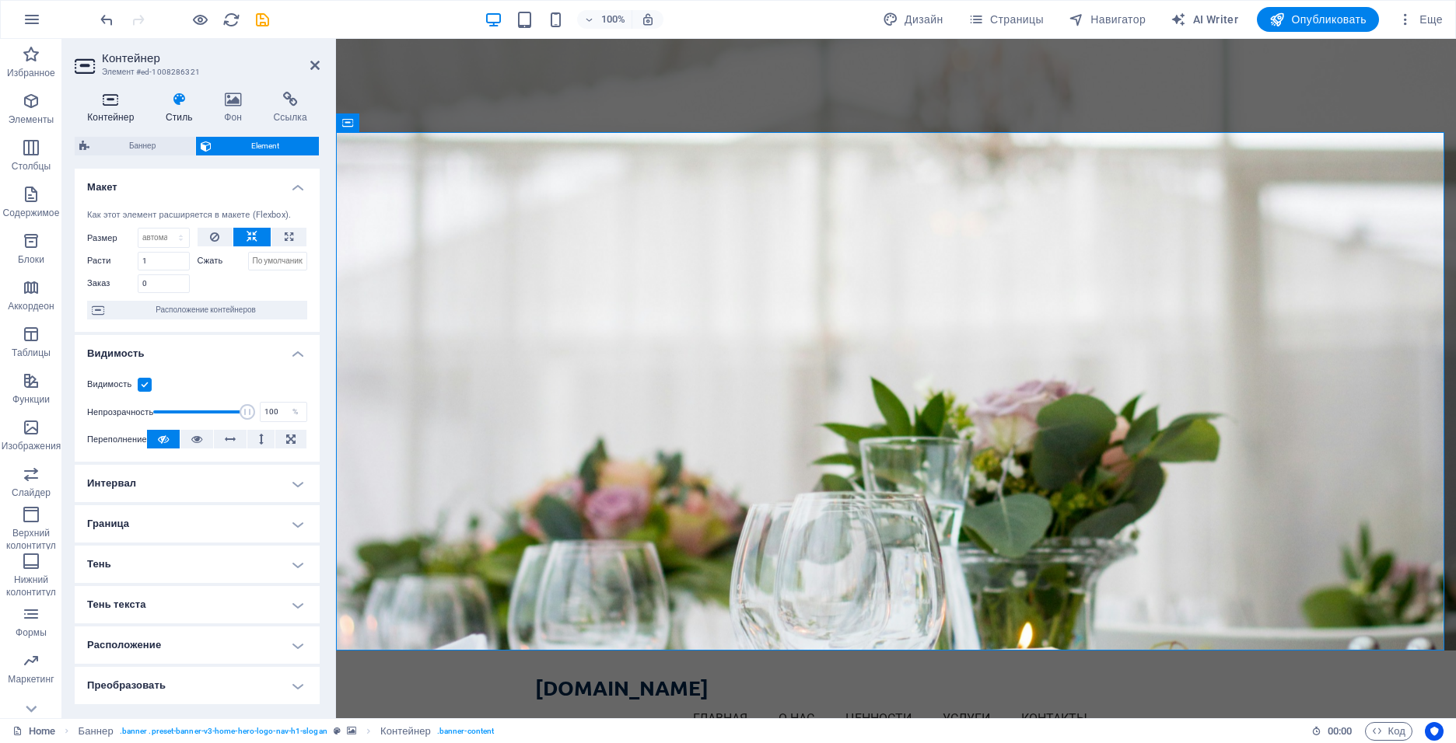
click at [95, 107] on icon at bounding box center [111, 100] width 72 height 16
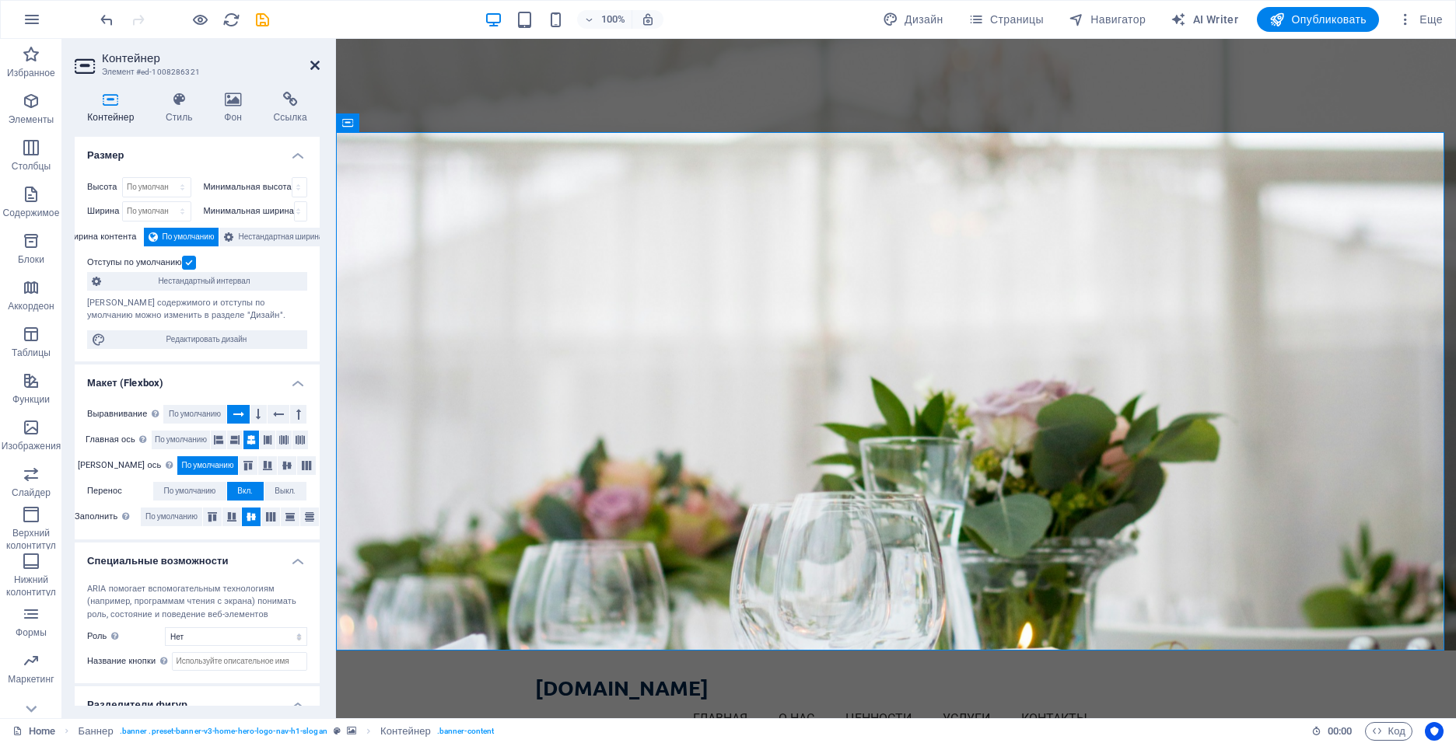
click at [313, 70] on icon at bounding box center [314, 65] width 9 height 12
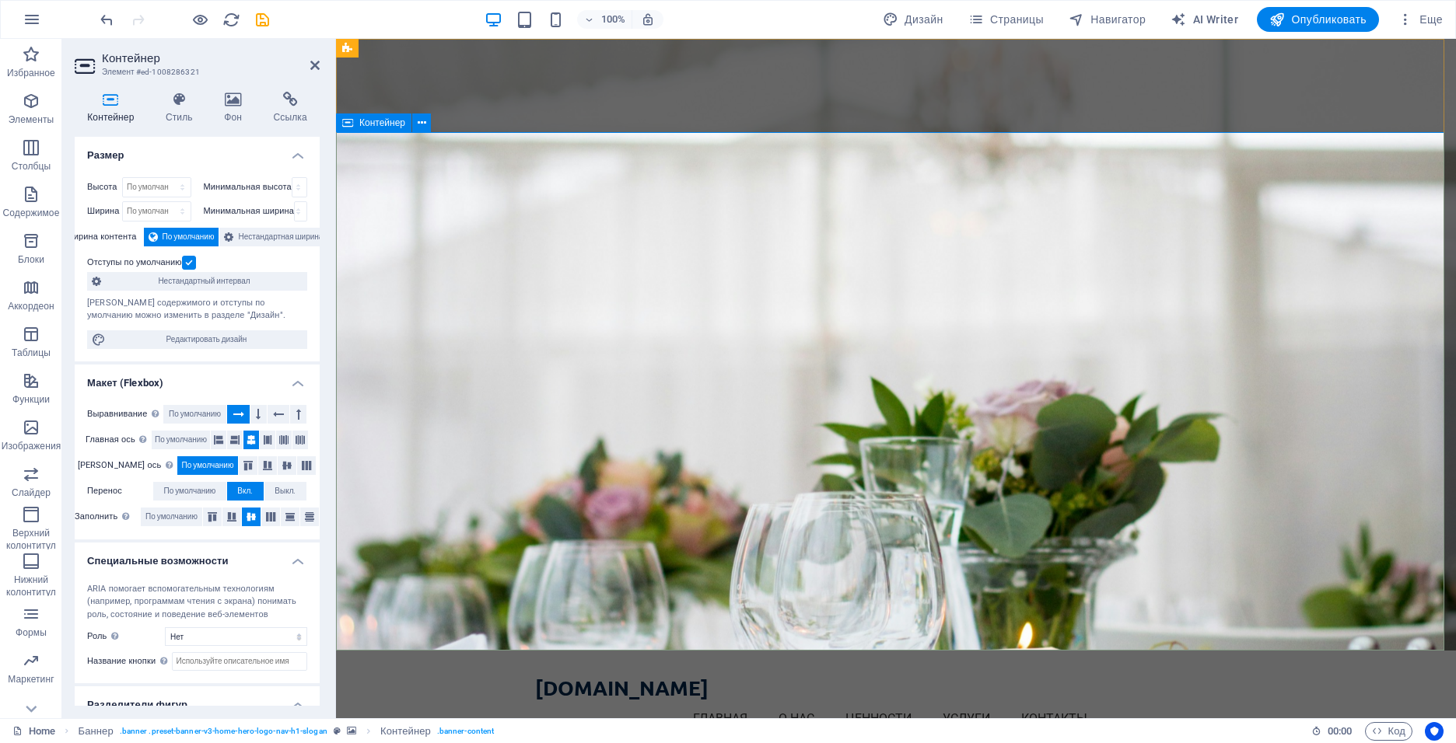
click at [238, 240] on span "Нестандартная ширина" at bounding box center [280, 237] width 85 height 19
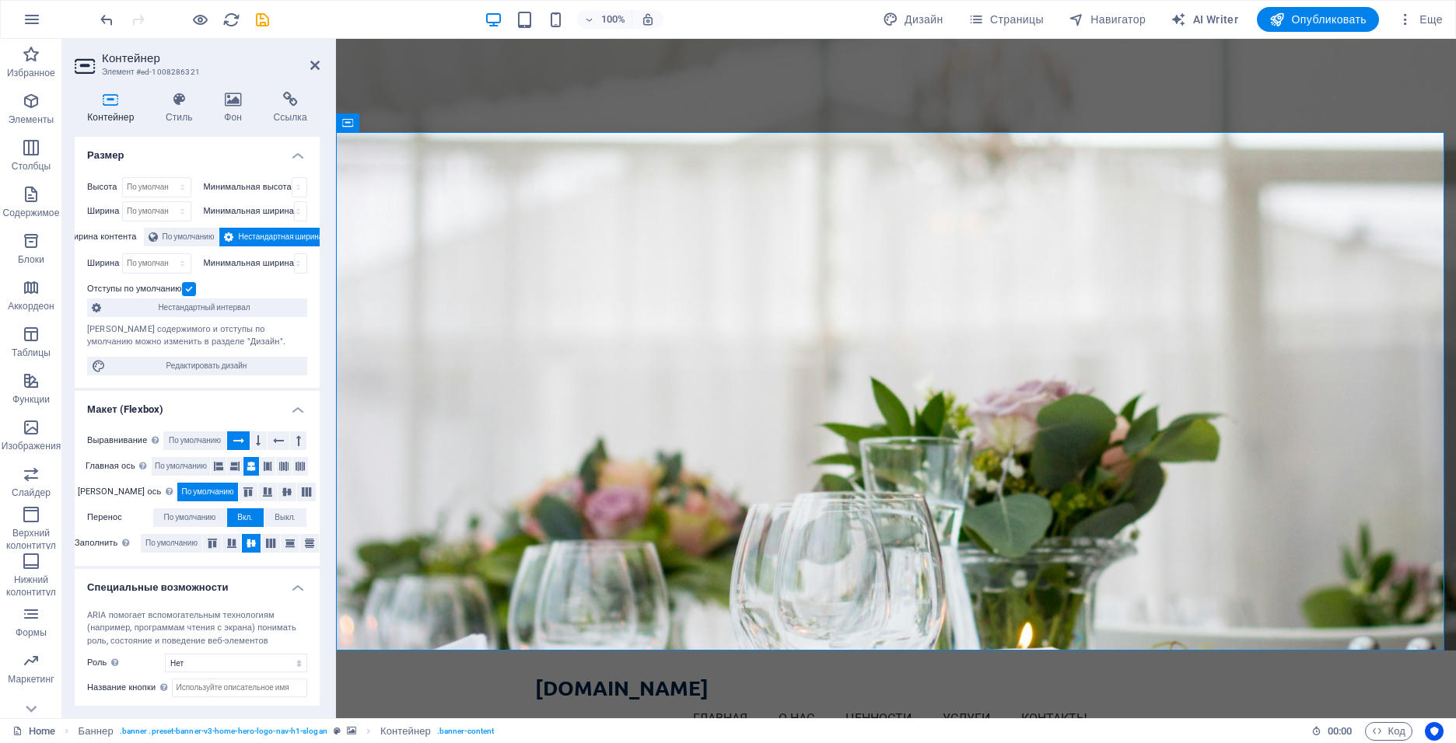
click at [238, 240] on span "Нестандартная ширина" at bounding box center [280, 237] width 85 height 19
click at [201, 241] on span "По умолчанию" at bounding box center [189, 237] width 52 height 19
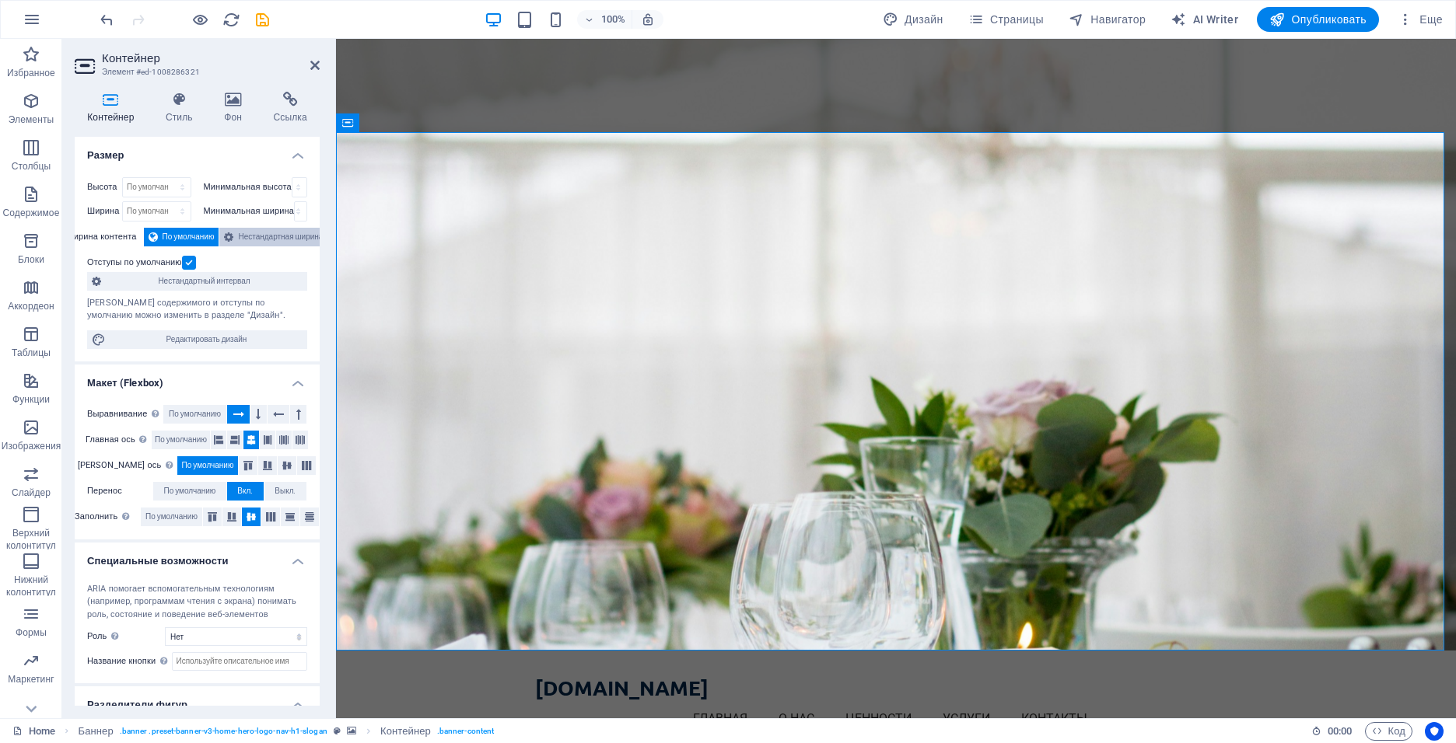
click at [236, 233] on button "Нестандартная ширина" at bounding box center [273, 237] width 108 height 19
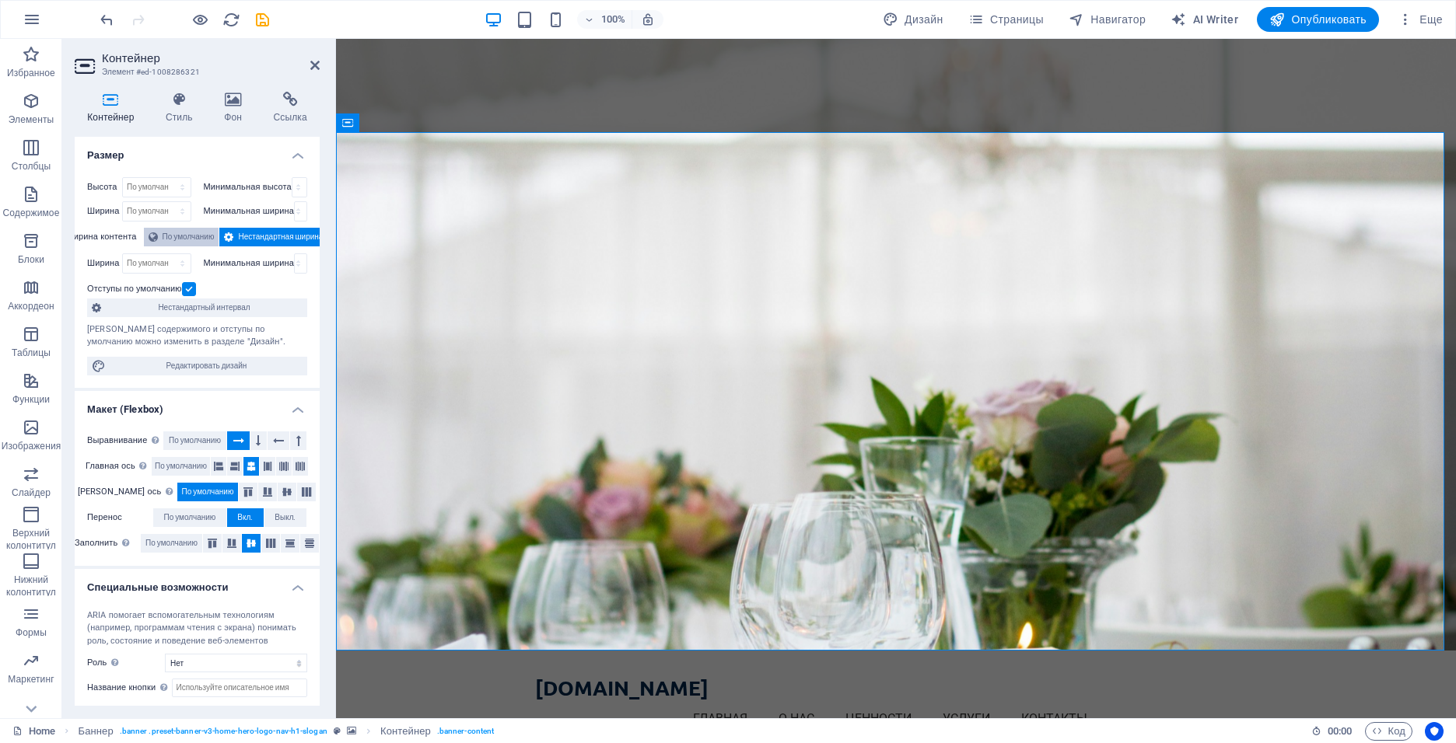
click at [180, 231] on span "По умолчанию" at bounding box center [189, 237] width 52 height 19
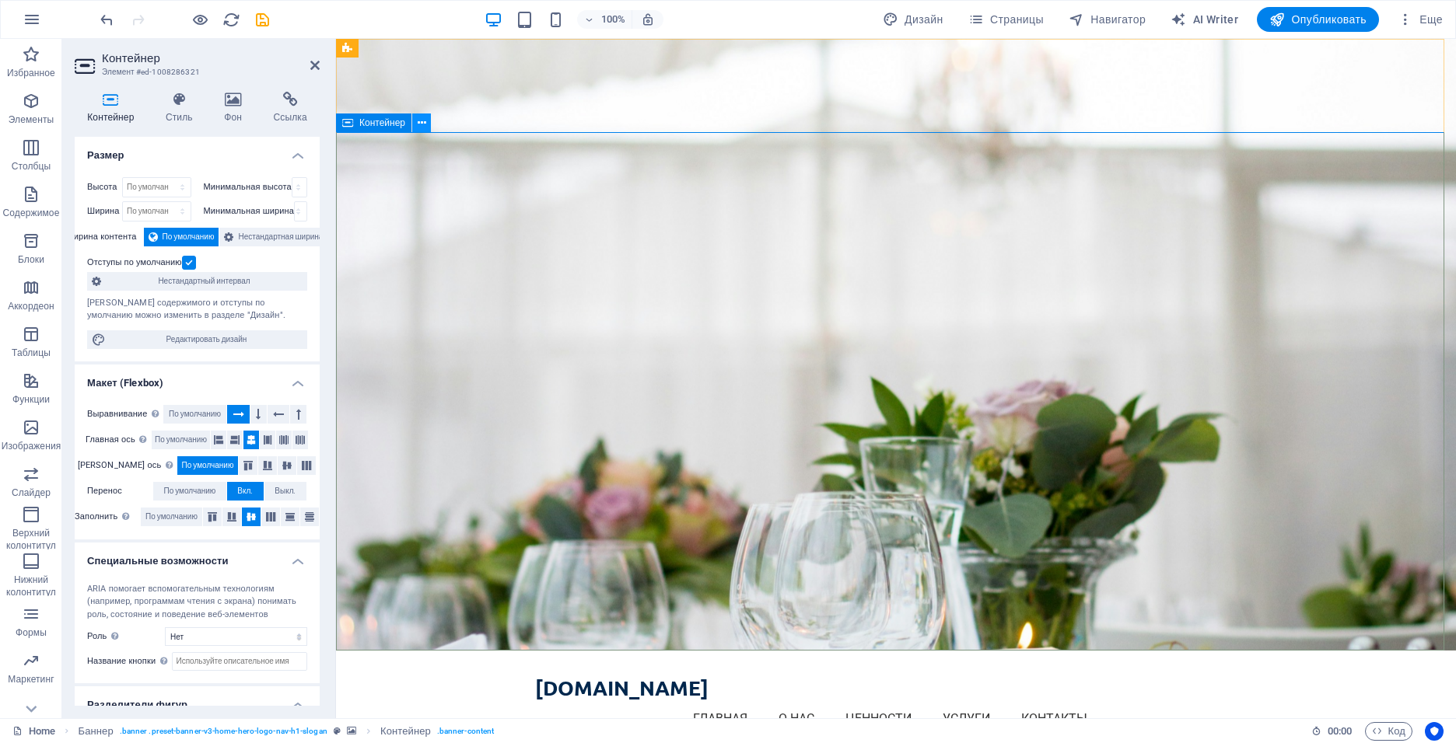
click at [414, 117] on button at bounding box center [421, 123] width 19 height 19
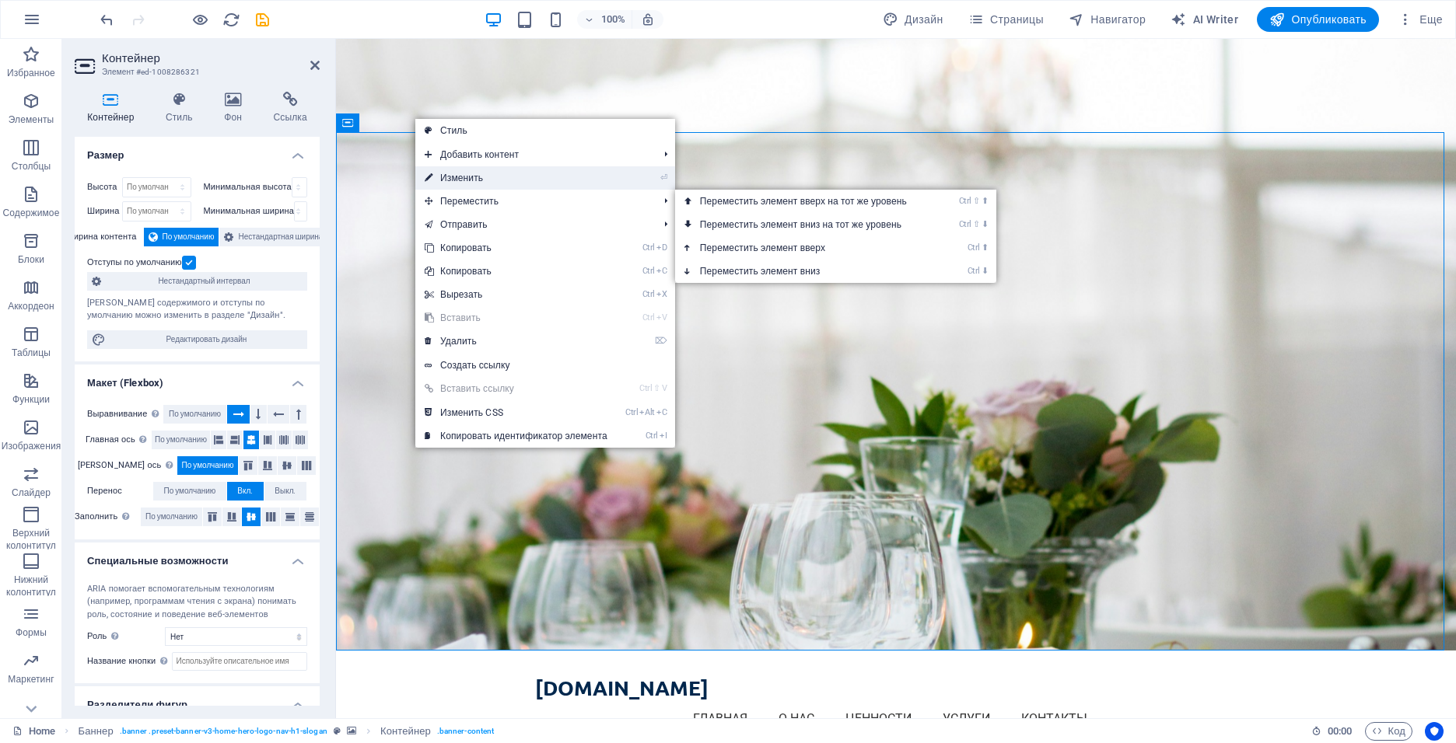
click at [481, 182] on link "⏎ Изменить" at bounding box center [515, 177] width 201 height 23
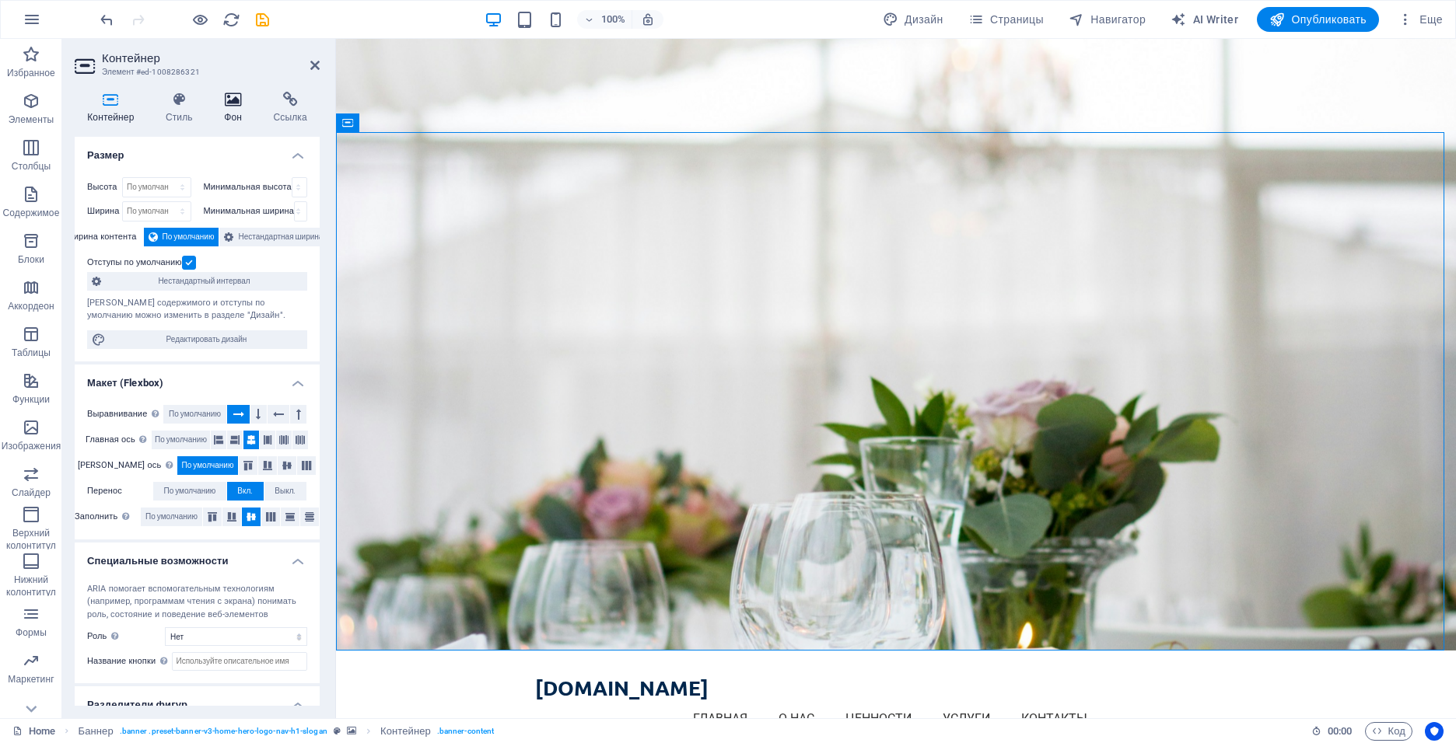
click at [226, 110] on h4 "Фон" at bounding box center [236, 108] width 49 height 33
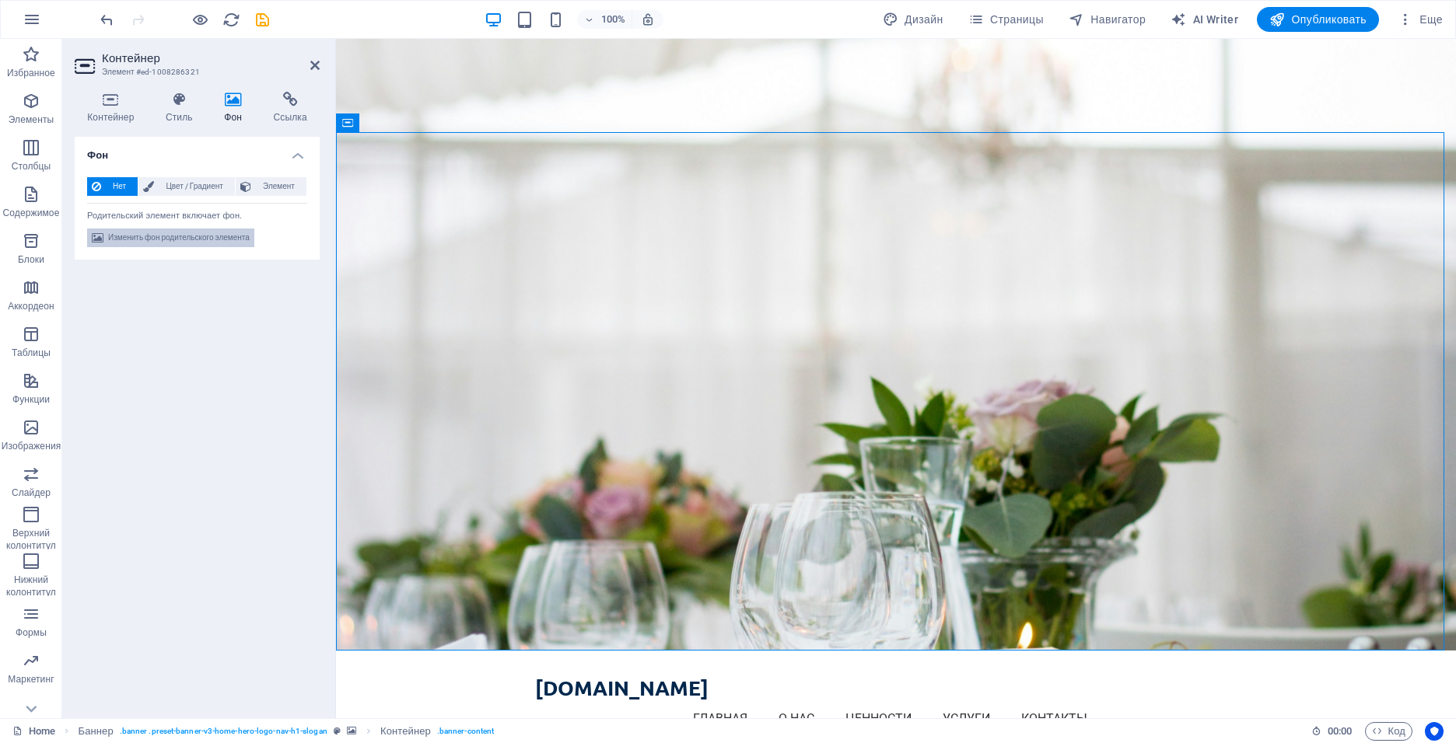
click at [167, 242] on span "Изменить фон родительского элемента" at bounding box center [179, 238] width 142 height 19
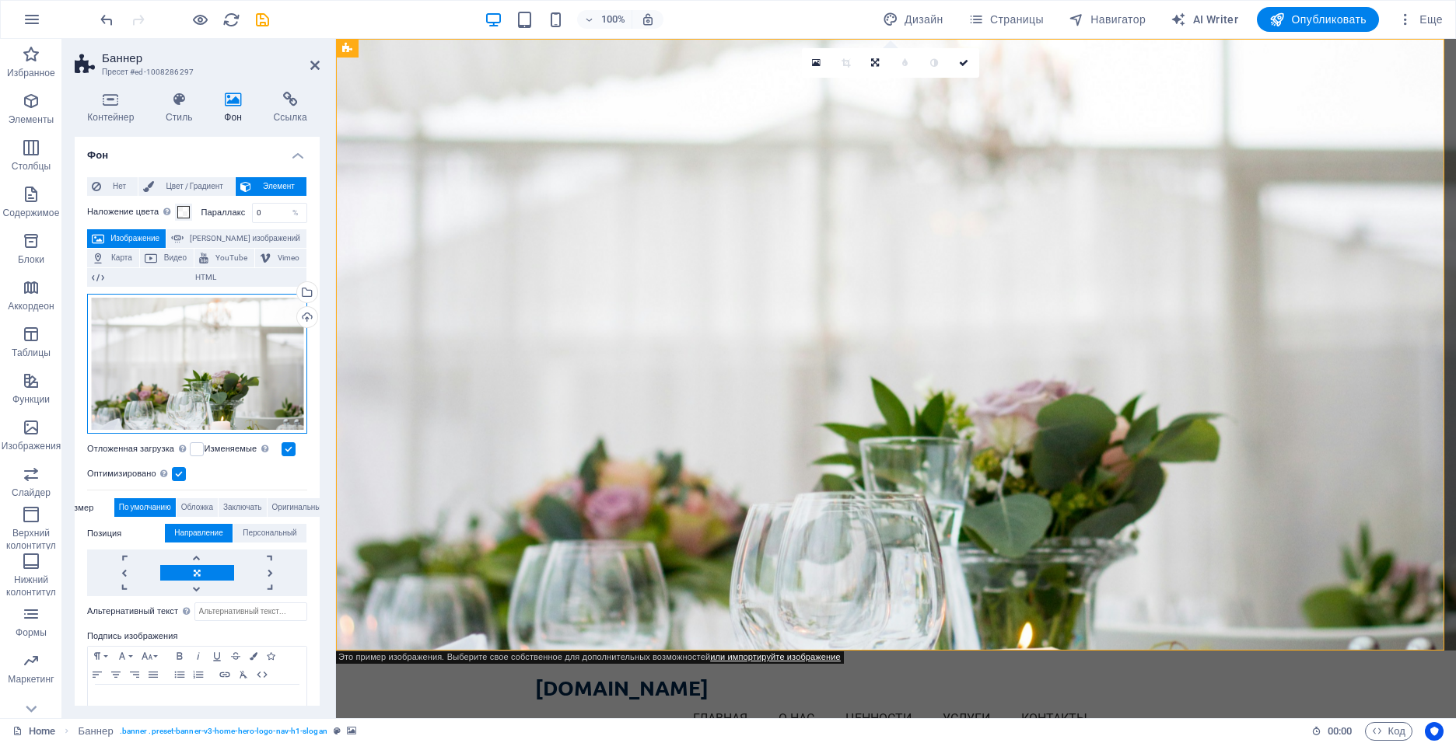
click at [272, 339] on div "Перетащите файлы сюда, нажмите, чтобы выбрать файлы, или выберите файлы из разд…" at bounding box center [197, 364] width 220 height 141
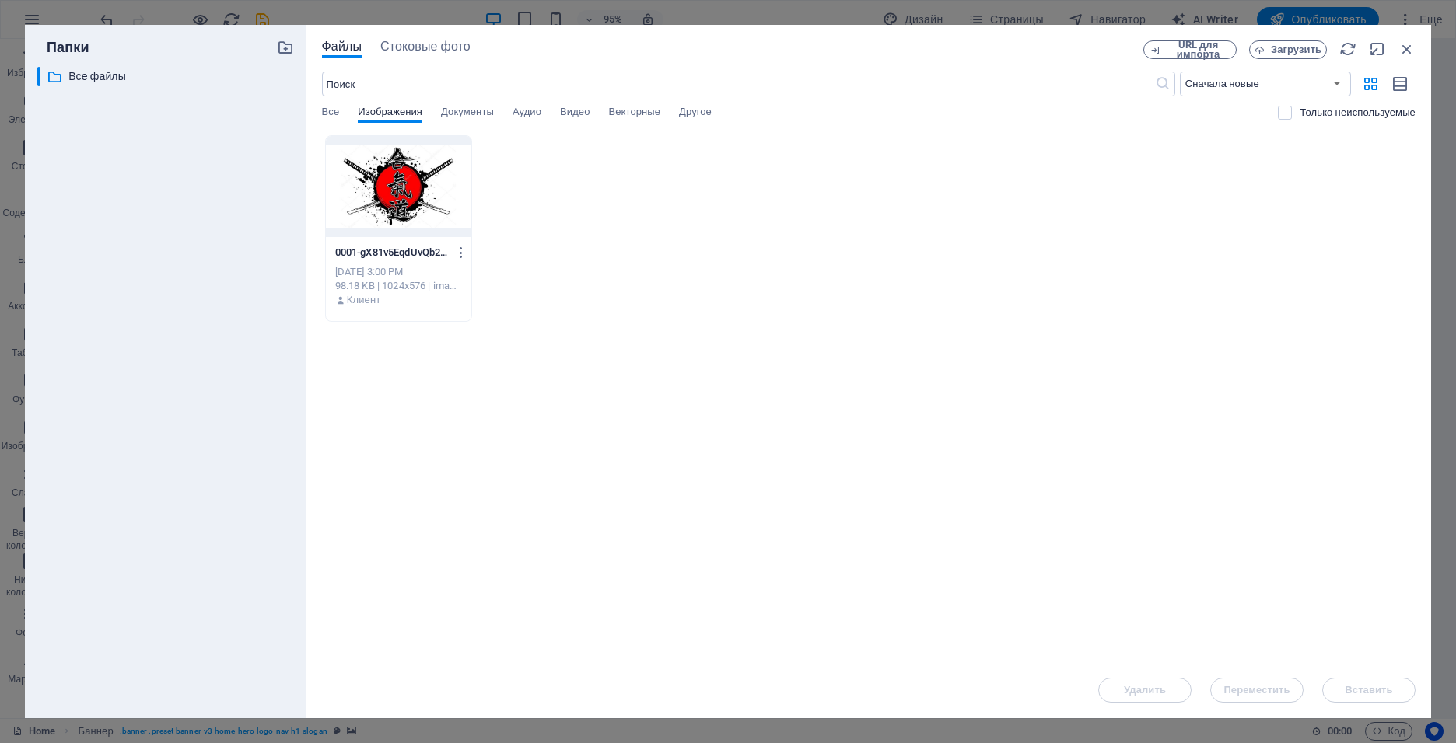
click at [351, 214] on div at bounding box center [398, 186] width 145 height 101
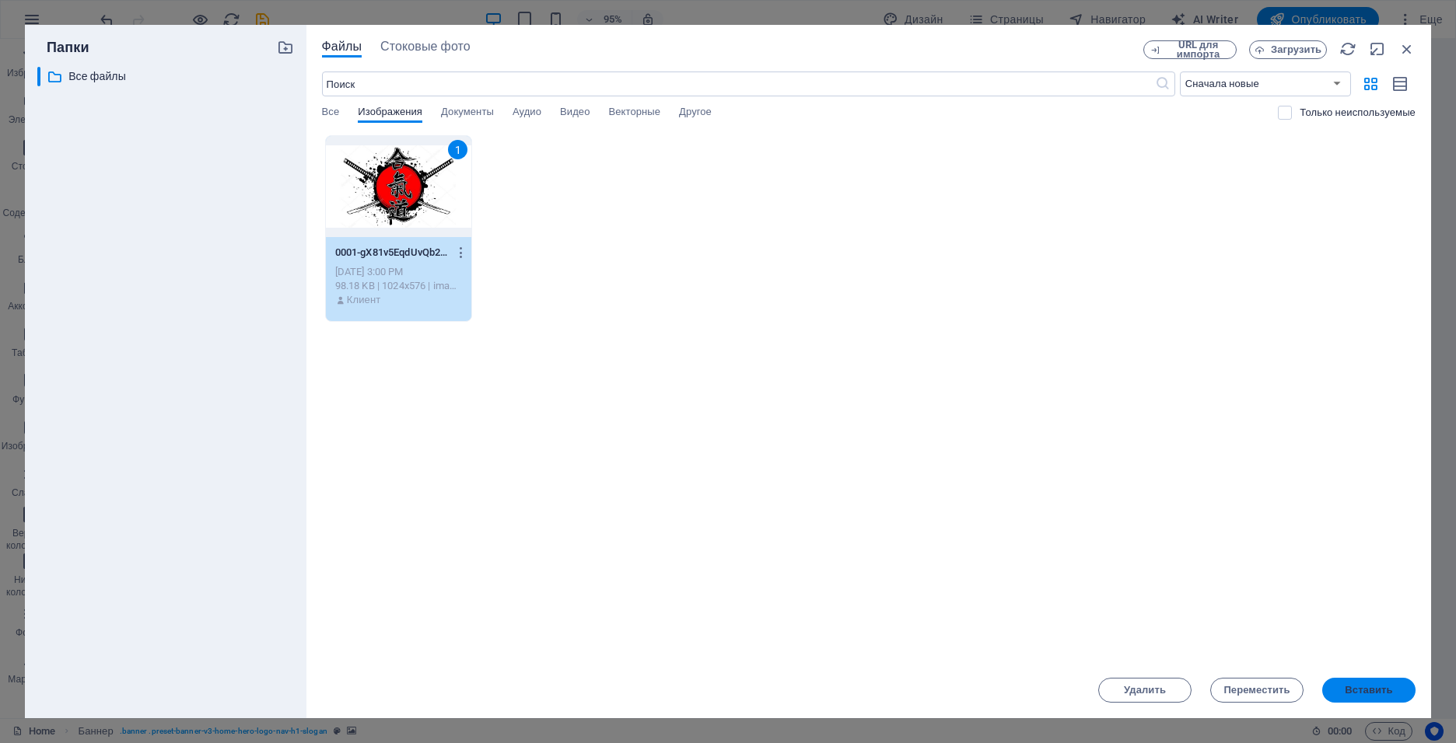
click at [1370, 686] on span "Вставить" at bounding box center [1368, 690] width 47 height 9
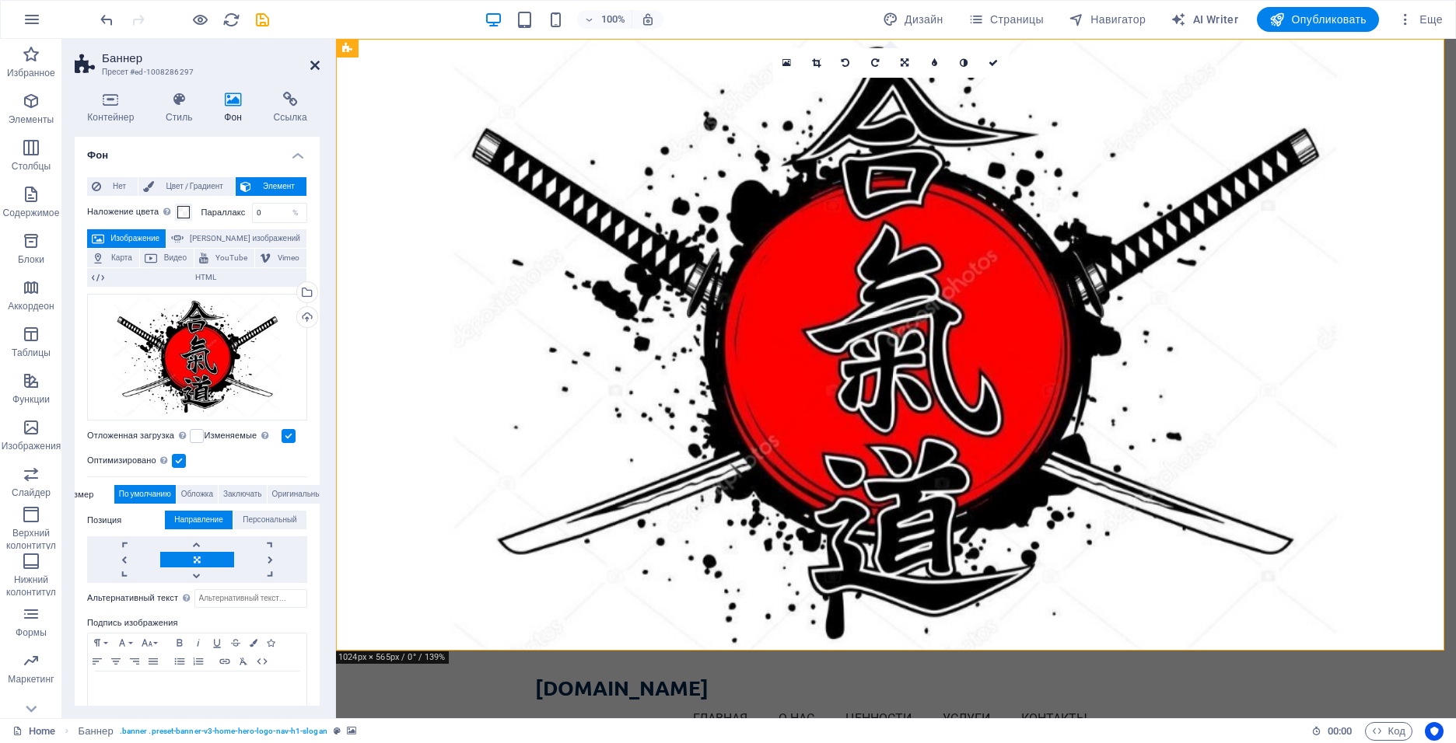
click at [318, 66] on icon at bounding box center [314, 65] width 9 height 12
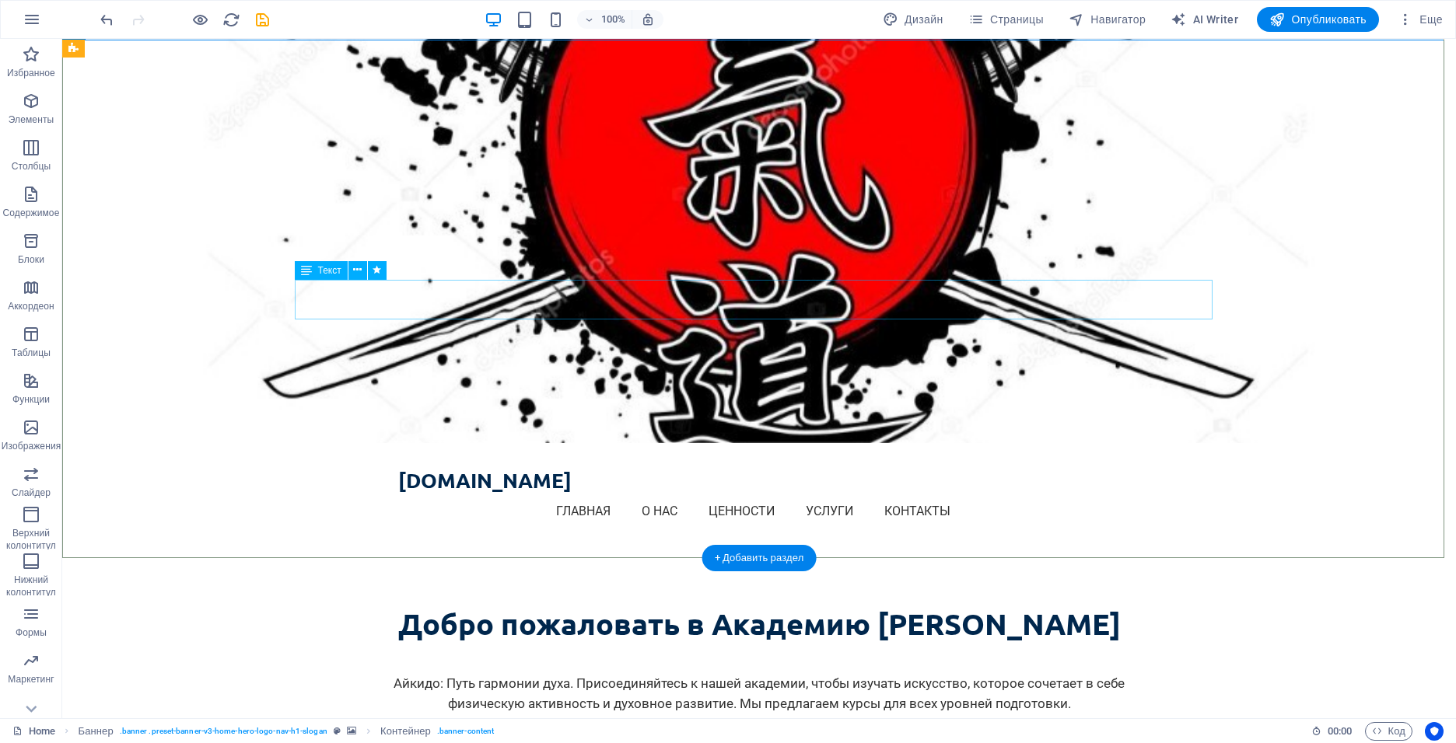
scroll to position [233, 0]
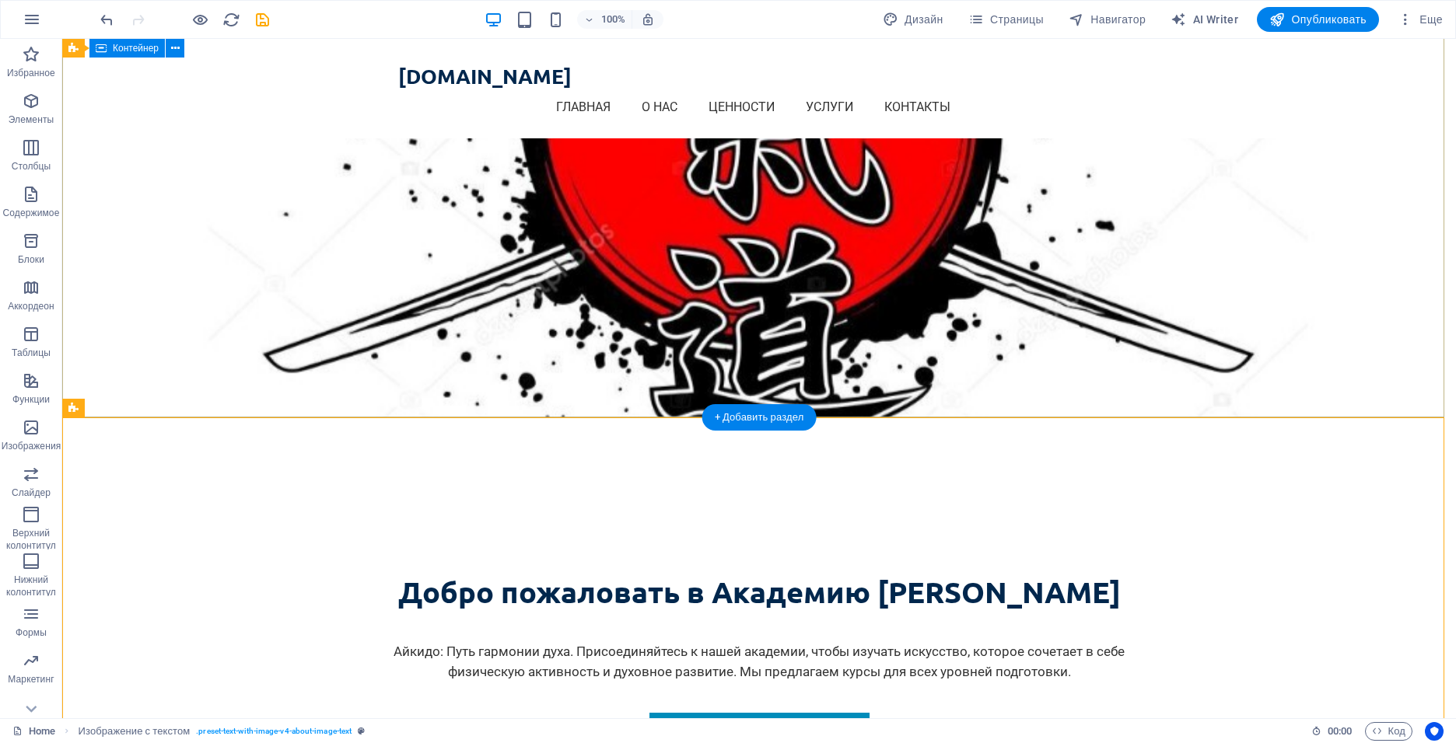
click at [1283, 418] on div "Добро пожаловать в Академию Айкидо Айкидо: Путь гармонии духа. Присоединяйтесь …" at bounding box center [759, 614] width 1394 height 392
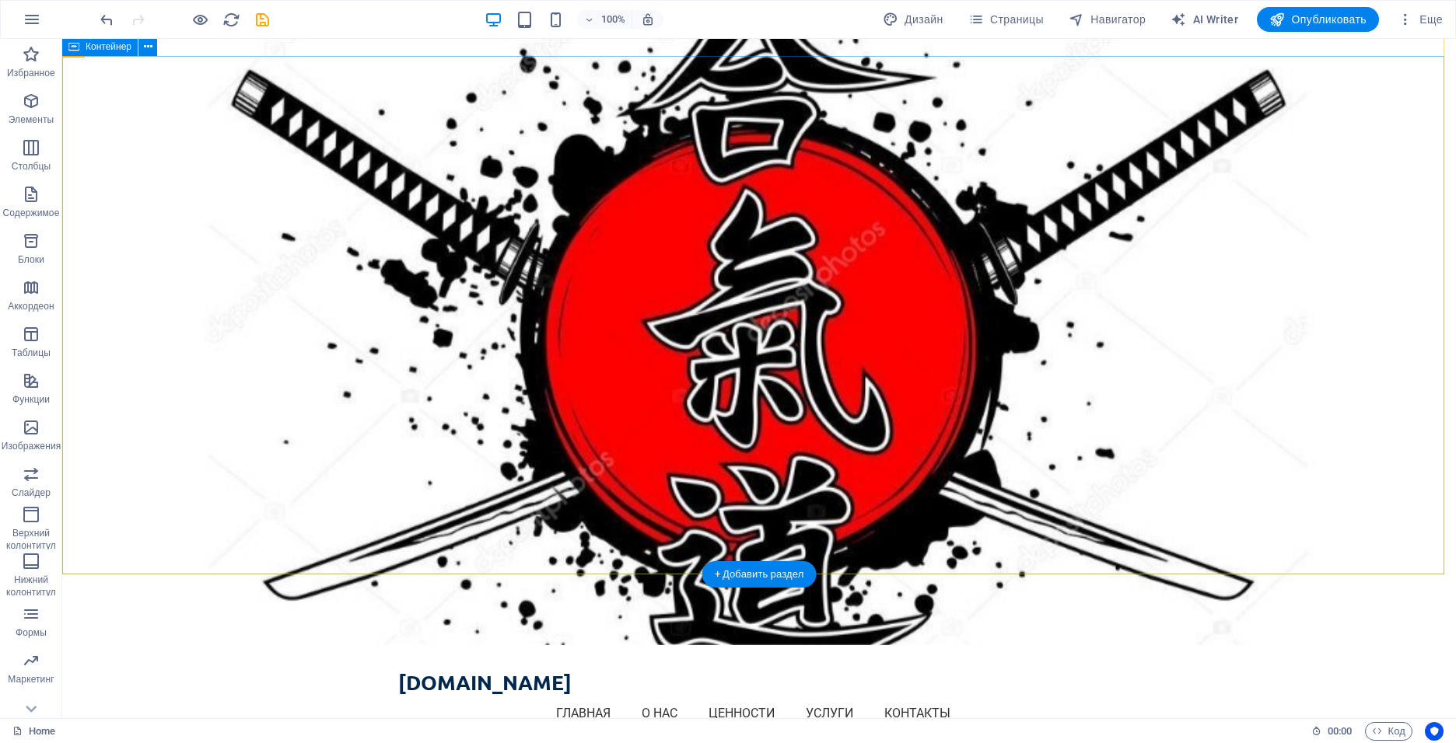
scroll to position [0, 0]
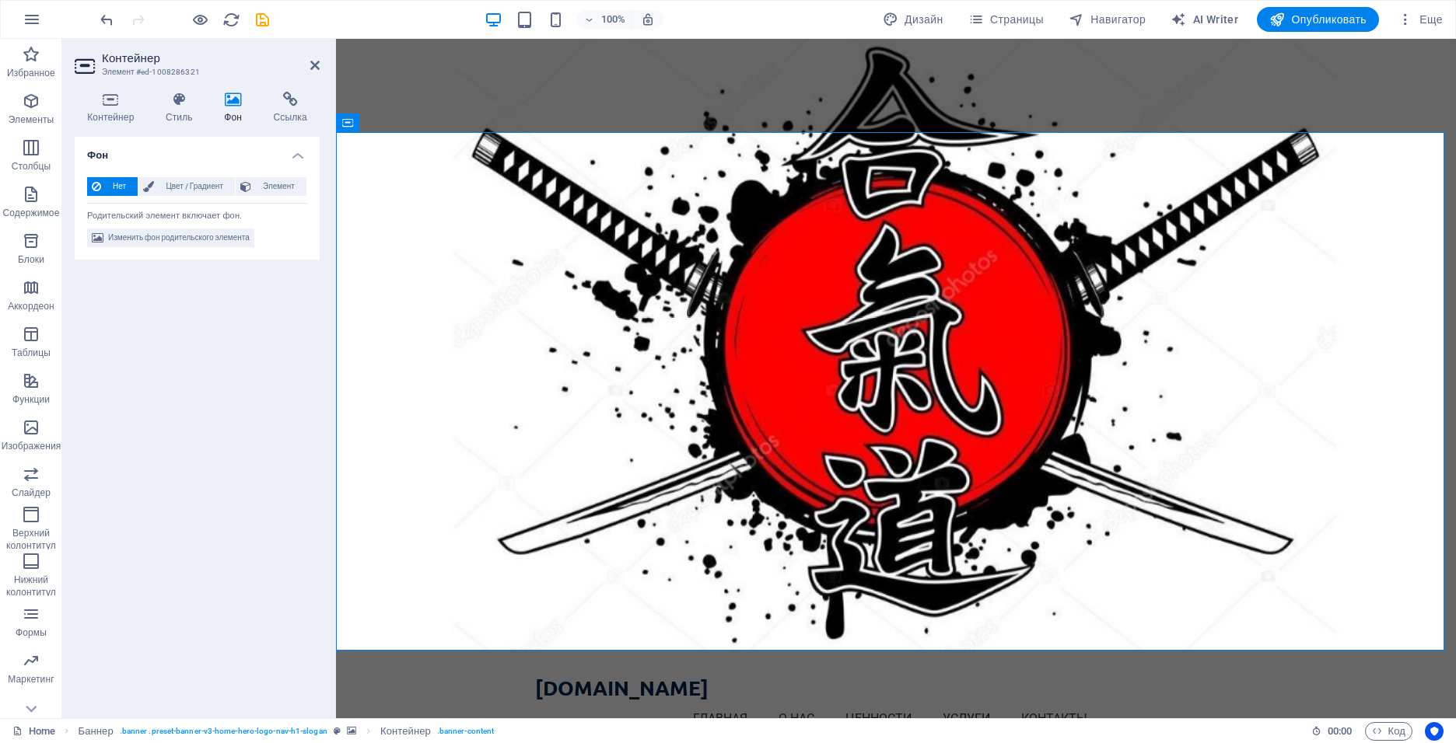
click at [231, 99] on icon at bounding box center [233, 100] width 43 height 16
click at [117, 190] on span "Нет" at bounding box center [119, 186] width 27 height 19
click at [147, 187] on icon at bounding box center [148, 186] width 11 height 19
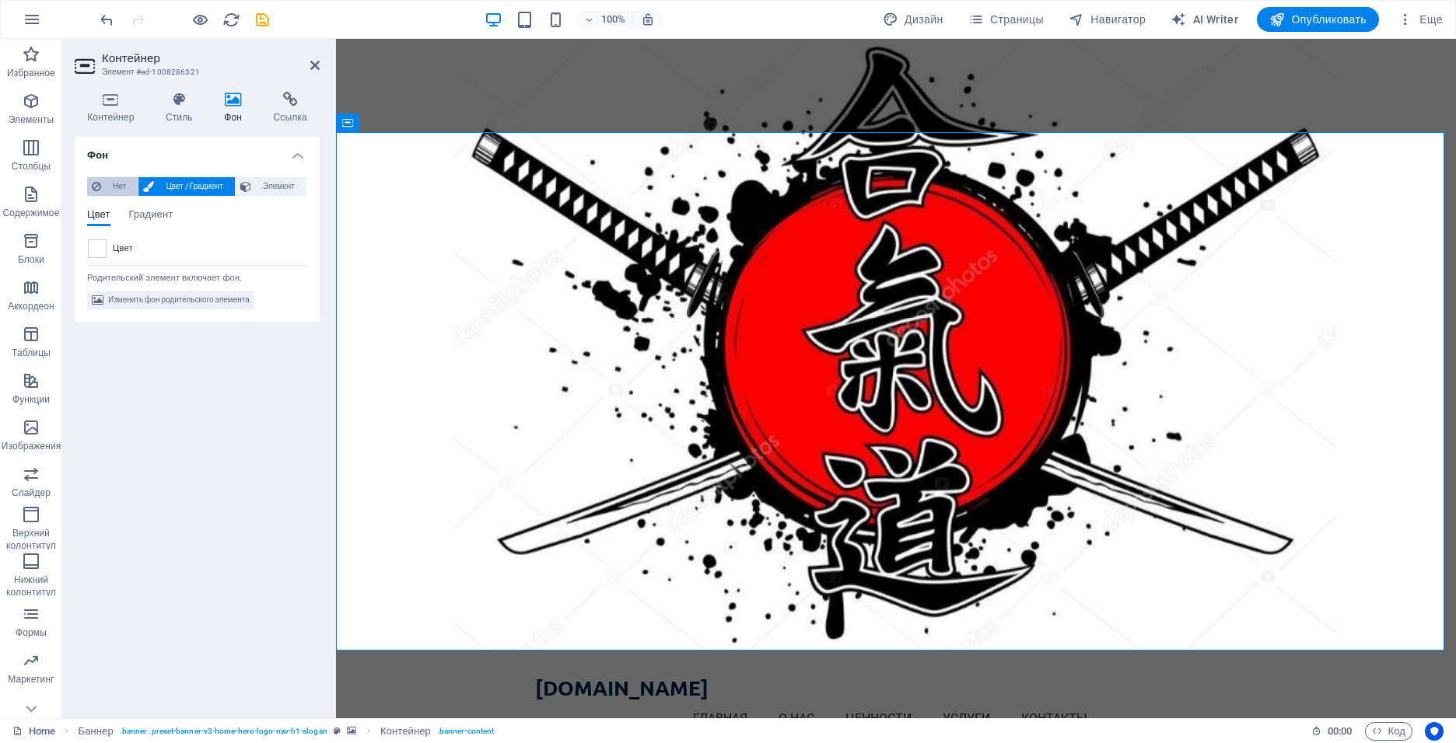
click at [89, 187] on button "Нет" at bounding box center [112, 186] width 51 height 19
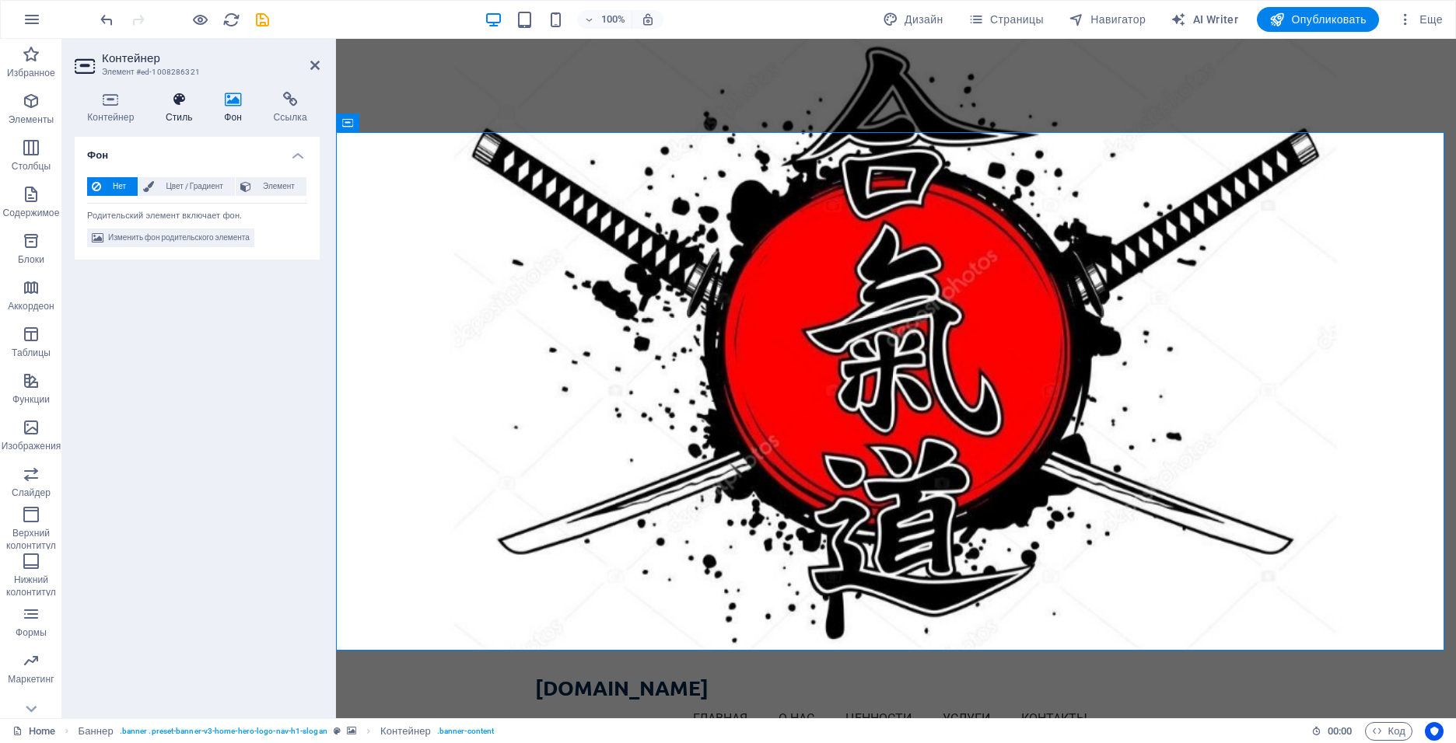
click at [181, 119] on h4 "Стиль" at bounding box center [182, 108] width 58 height 33
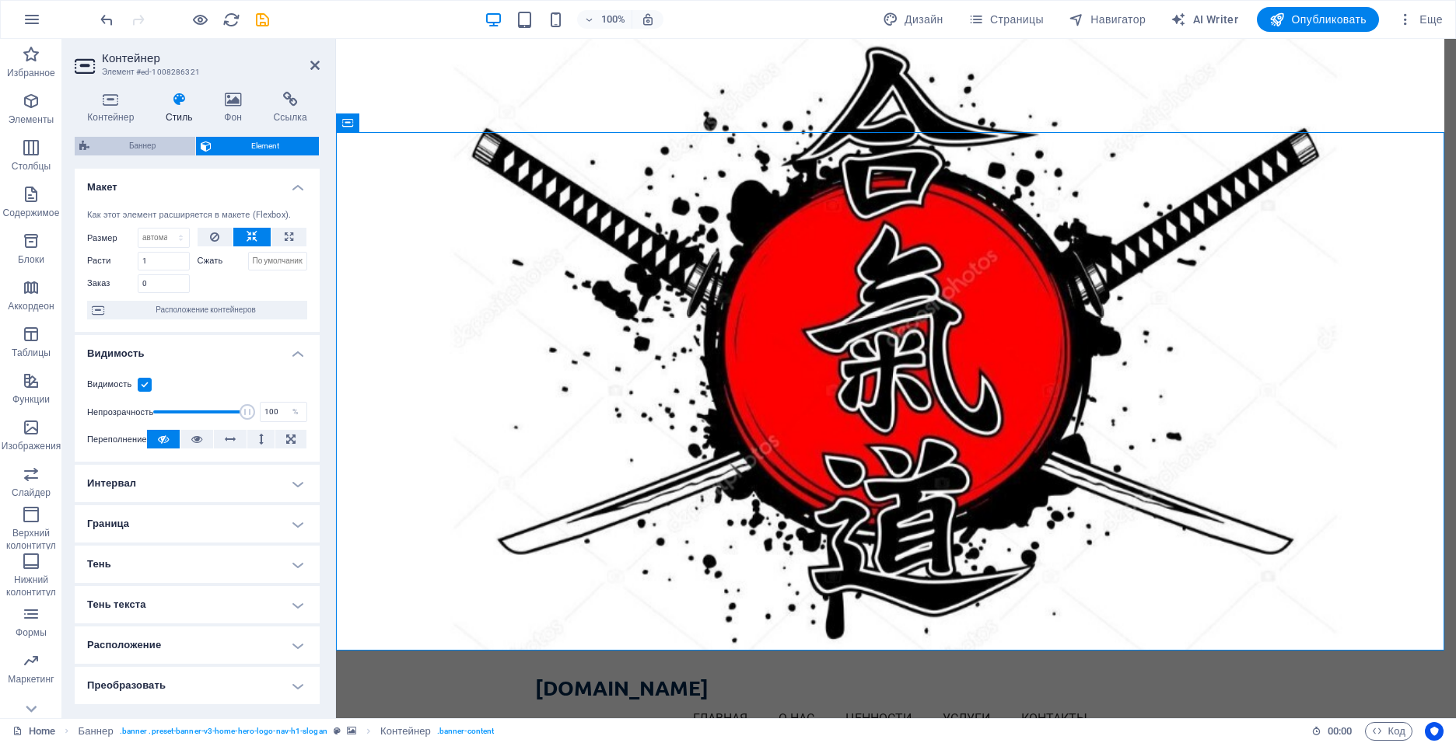
click at [120, 140] on span "Баннер" at bounding box center [142, 146] width 96 height 19
select select "preset-banner-v3-home-hero-logo-nav-h1-slogan"
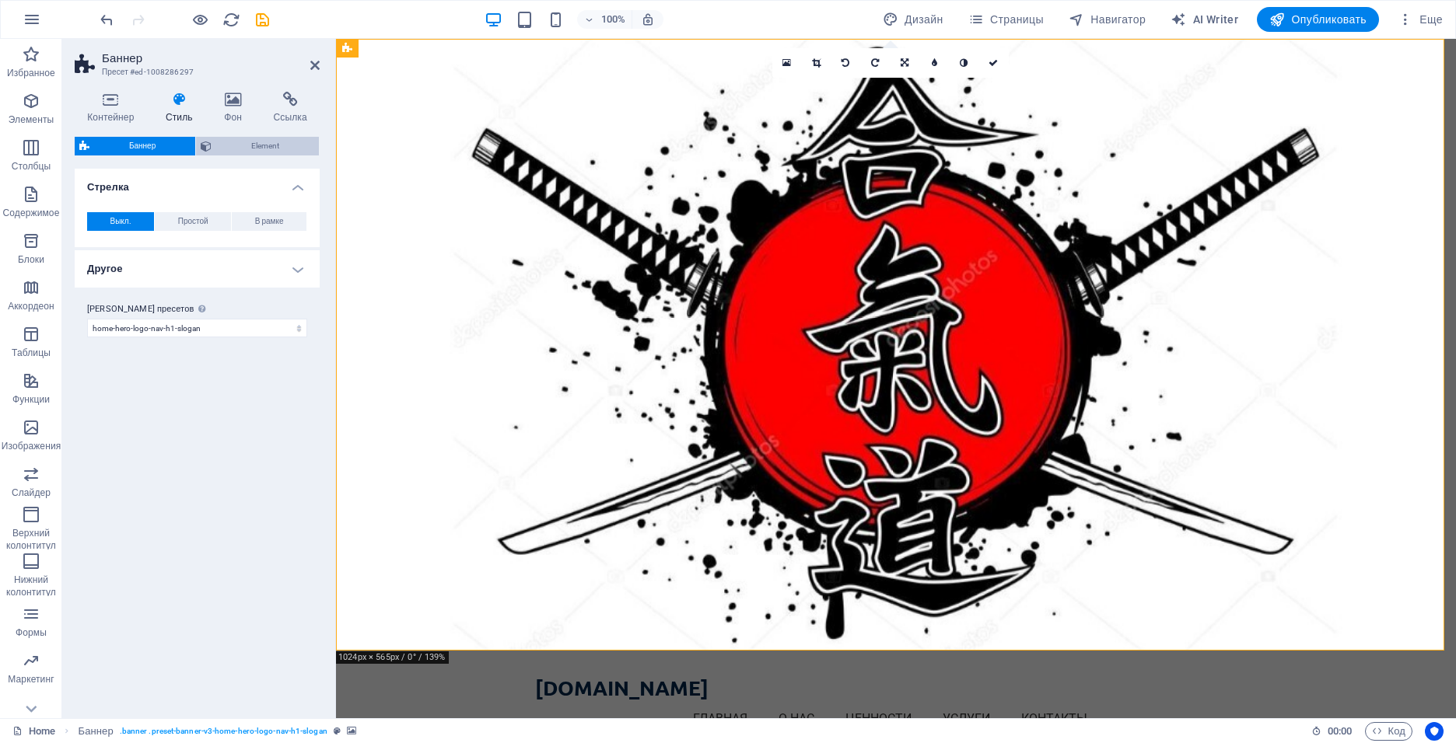
click at [226, 139] on span "Element" at bounding box center [265, 146] width 98 height 19
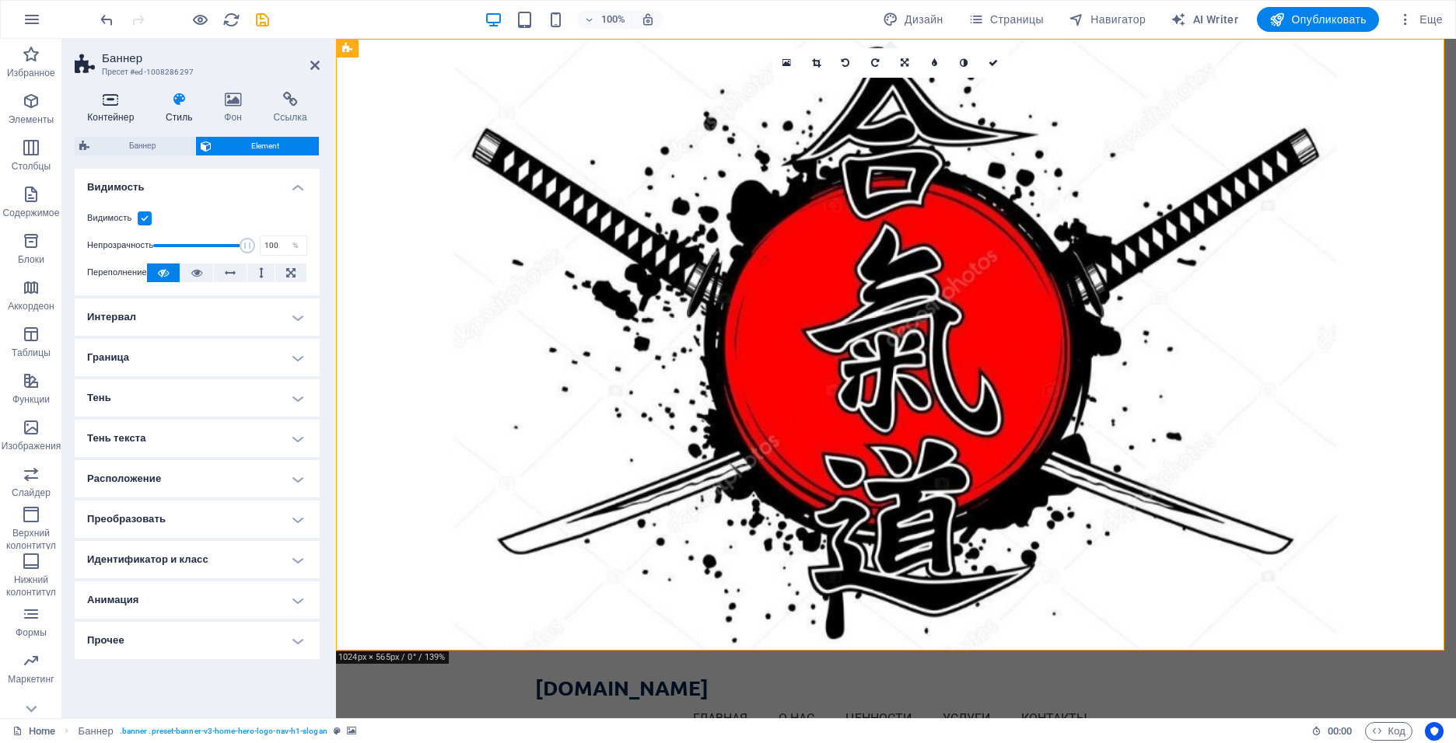
click at [109, 100] on icon at bounding box center [111, 100] width 72 height 16
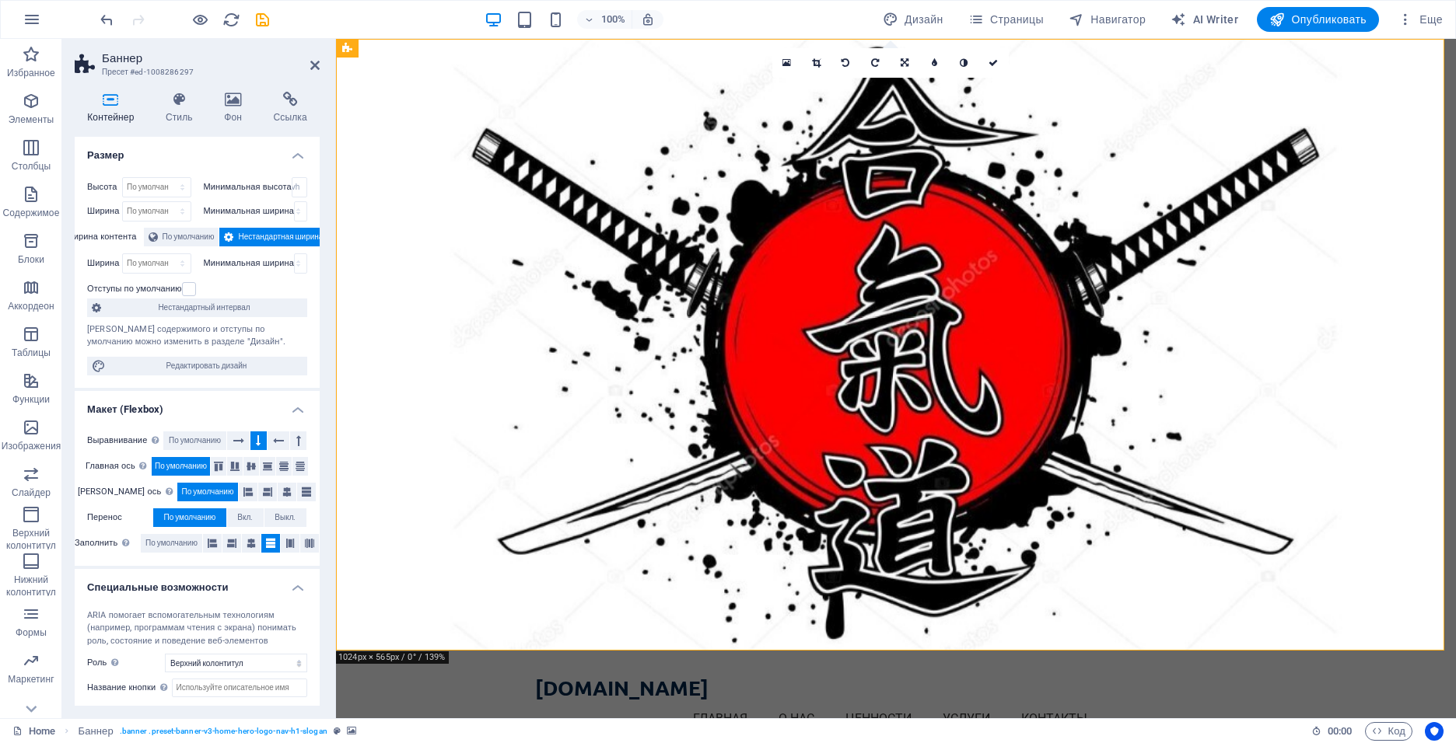
click at [307, 63] on h2 "Баннер" at bounding box center [211, 58] width 218 height 14
click at [315, 67] on icon at bounding box center [314, 65] width 9 height 12
